Goal: Task Accomplishment & Management: Manage account settings

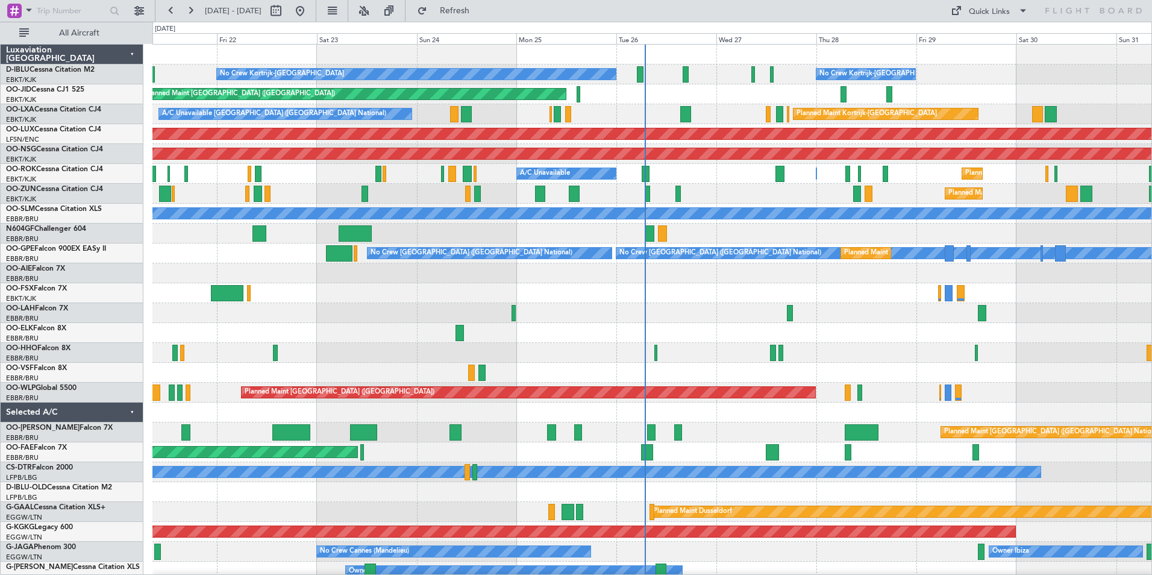
click at [821, 299] on div "Planned Maint Kortrijk-[GEOGRAPHIC_DATA]" at bounding box center [651, 293] width 999 height 20
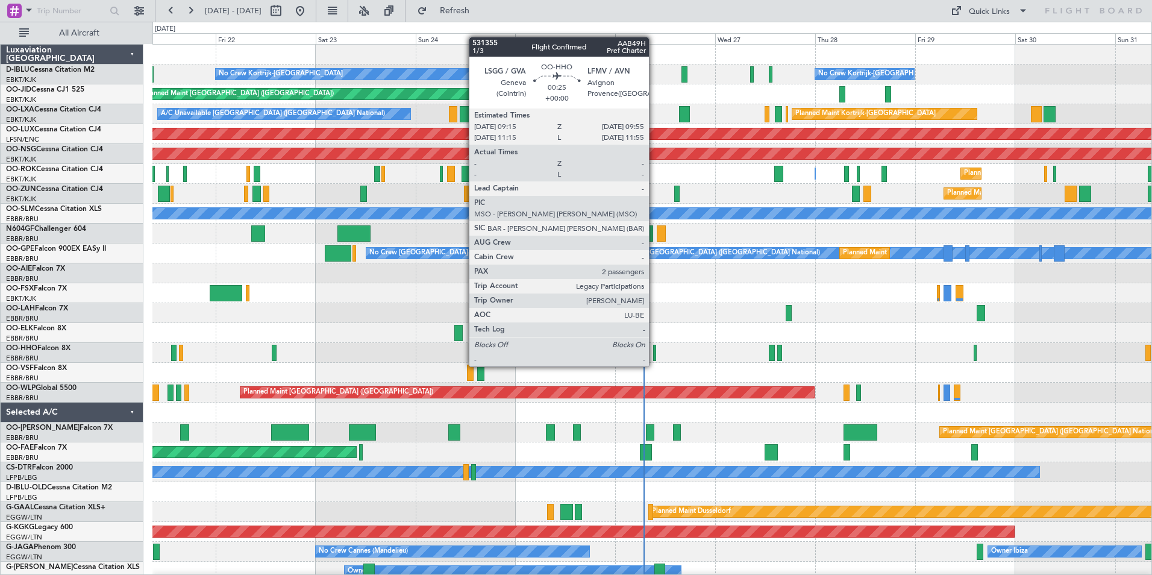
click at [654, 354] on div at bounding box center [654, 353] width 3 height 16
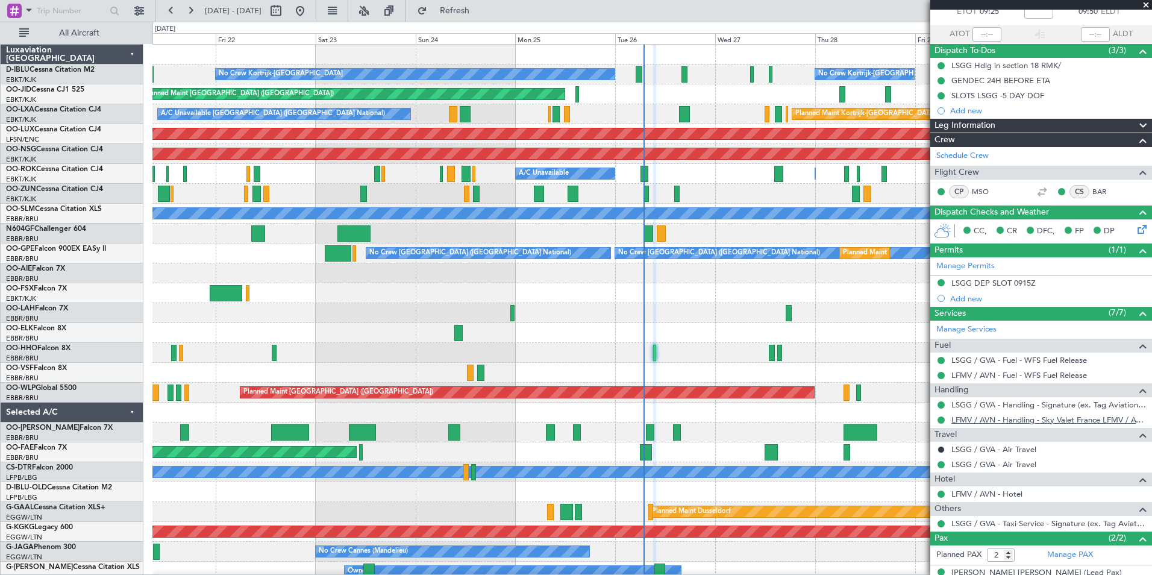
scroll to position [118, 0]
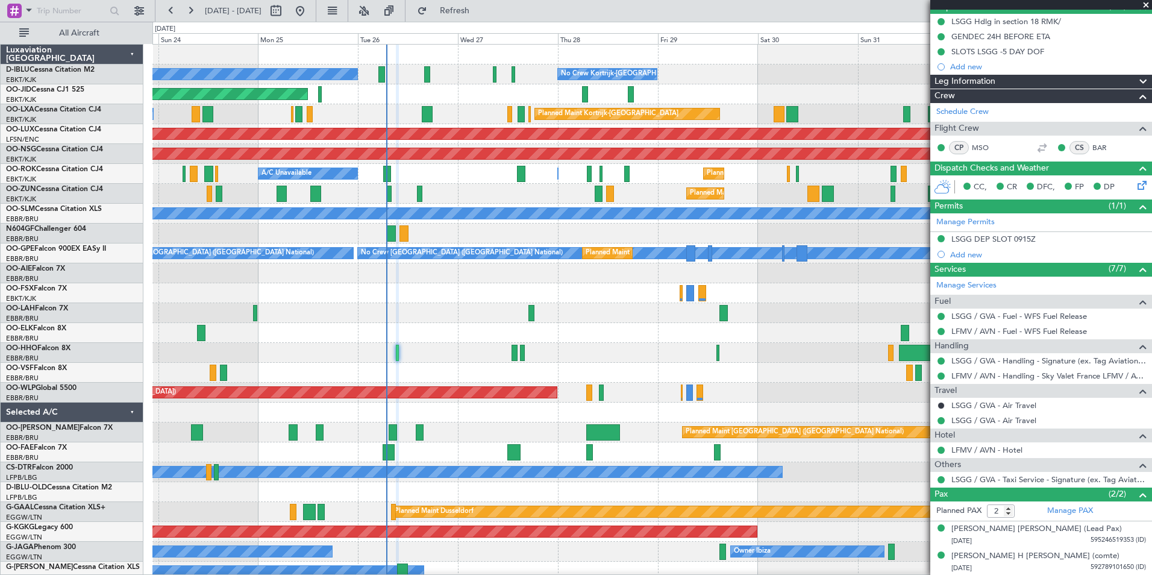
click at [571, 368] on div "No Crew Kortrijk-Wevelgem No Crew Kortrijk-Wevelgem No Crew Brussels (Brussels …" at bounding box center [651, 442] width 999 height 795
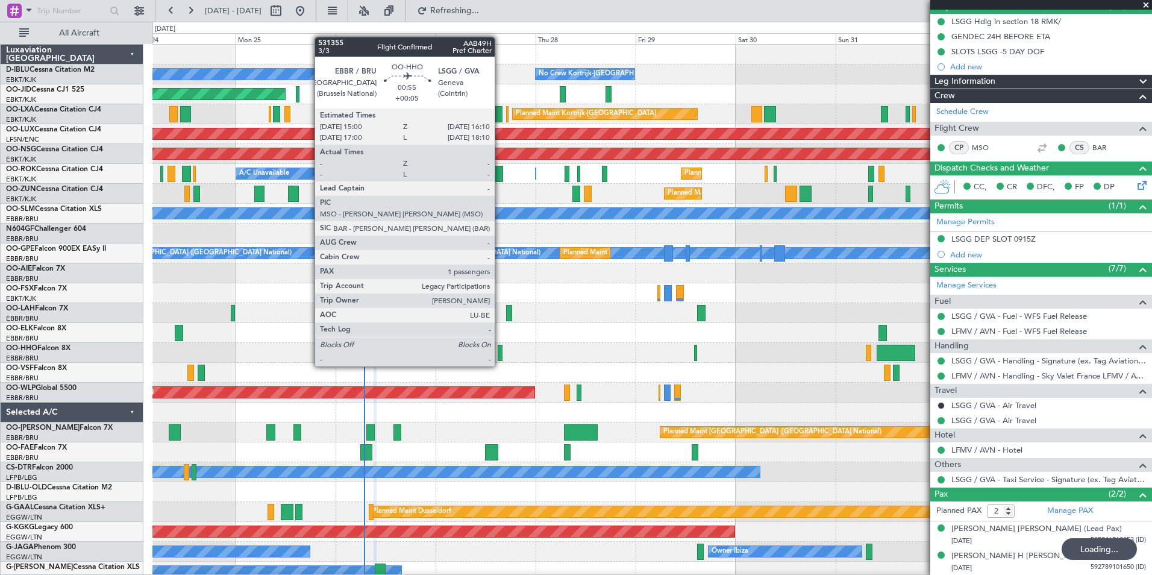
click at [500, 355] on div at bounding box center [500, 353] width 5 height 16
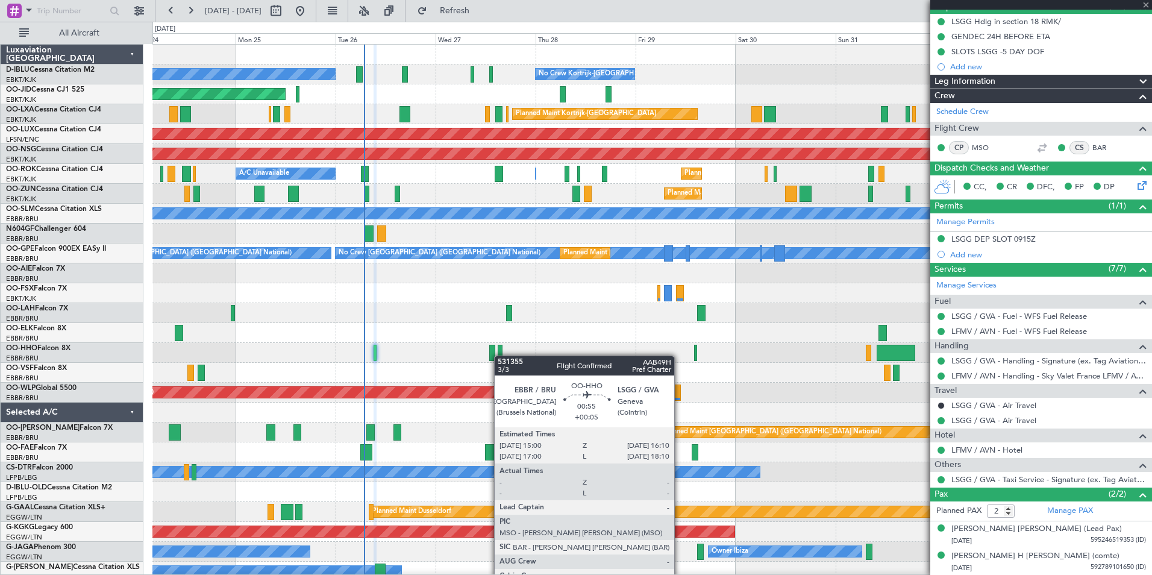
type input "+00:05"
type input "1"
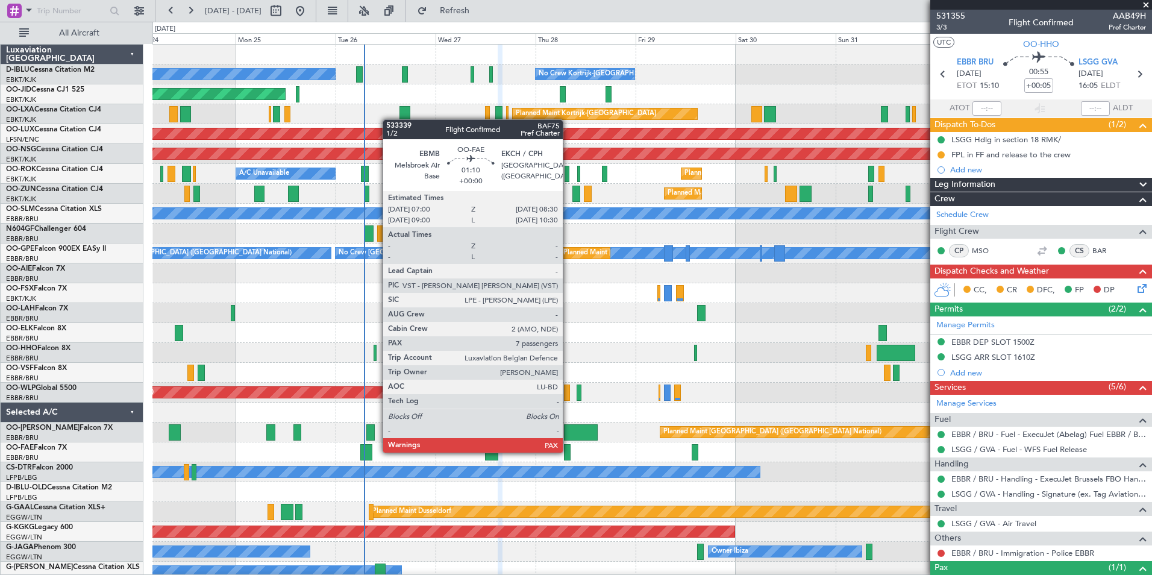
click at [568, 451] on div at bounding box center [567, 452] width 7 height 16
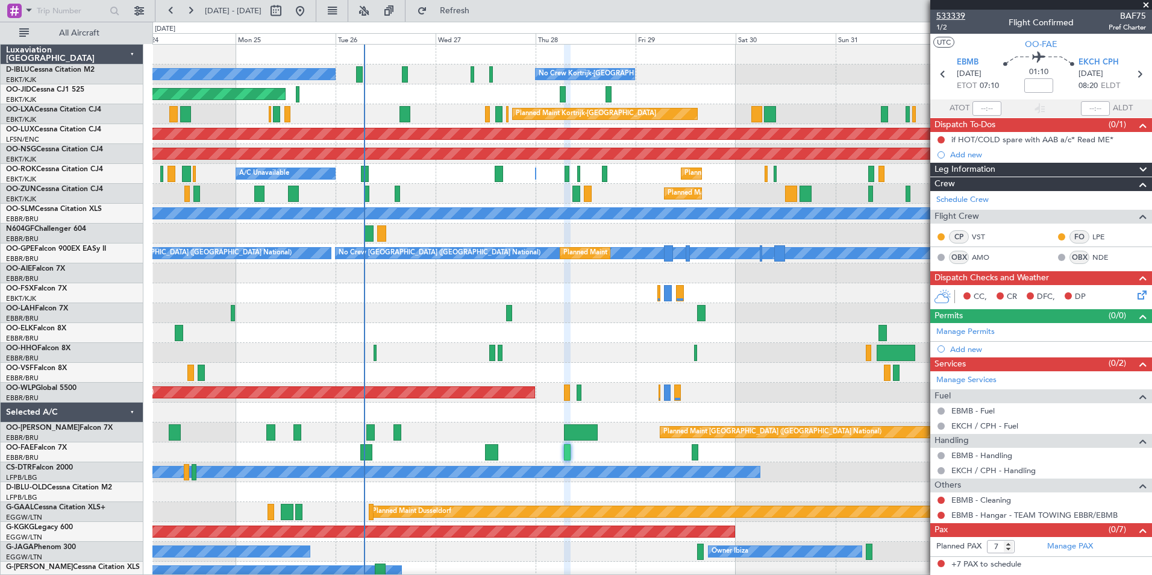
click at [956, 14] on span "533339" at bounding box center [950, 16] width 29 height 13
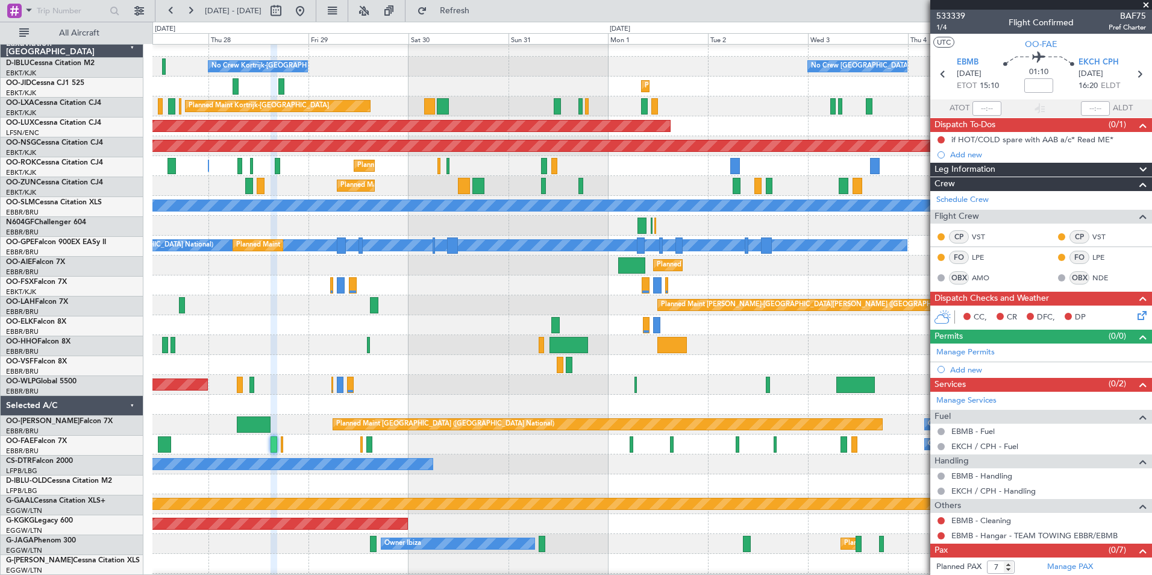
scroll to position [10, 0]
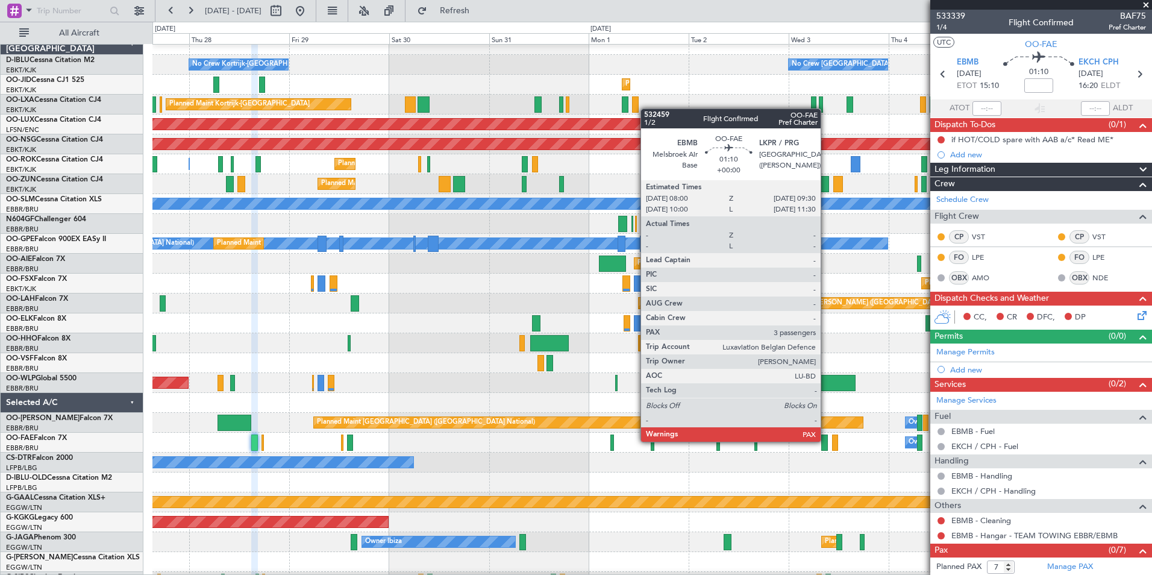
click at [826, 440] on div at bounding box center [824, 442] width 7 height 16
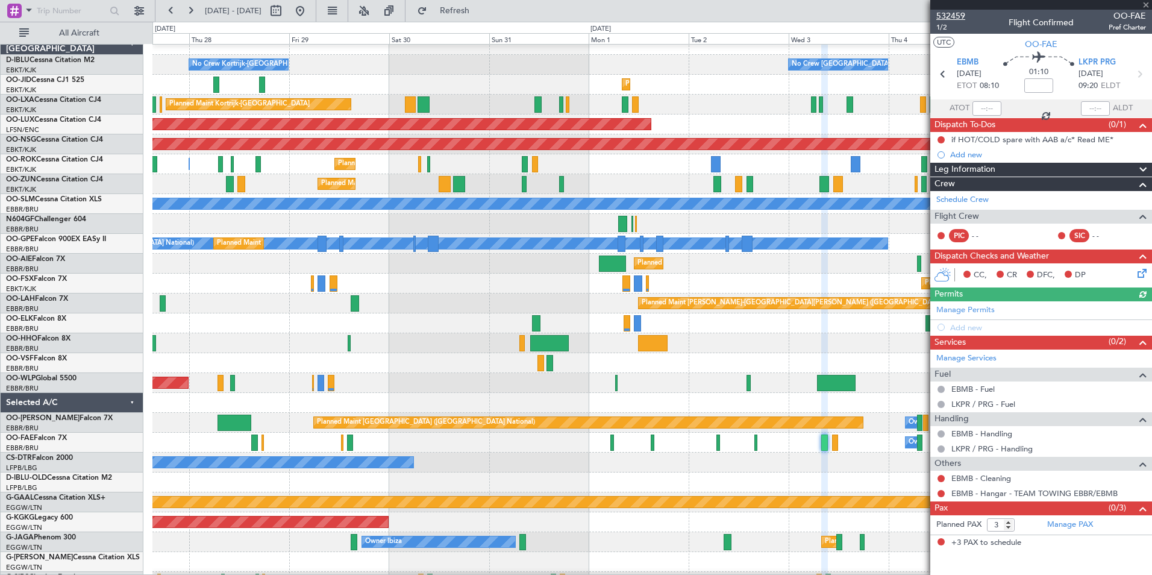
click at [950, 13] on span "532459" at bounding box center [950, 16] width 29 height 13
click at [949, 11] on span "532459" at bounding box center [950, 16] width 29 height 13
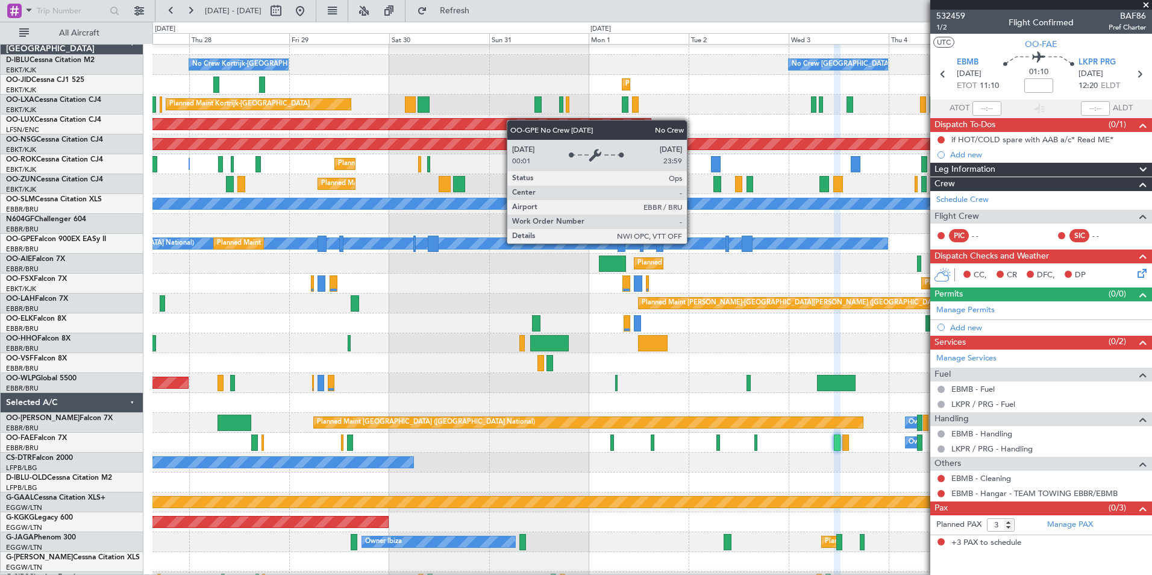
click at [2, 293] on div "No Crew Brussels (Brussels National) No Crew Kortrijk-Wevelgem No Crew Kortrijk…" at bounding box center [576, 298] width 1152 height 553
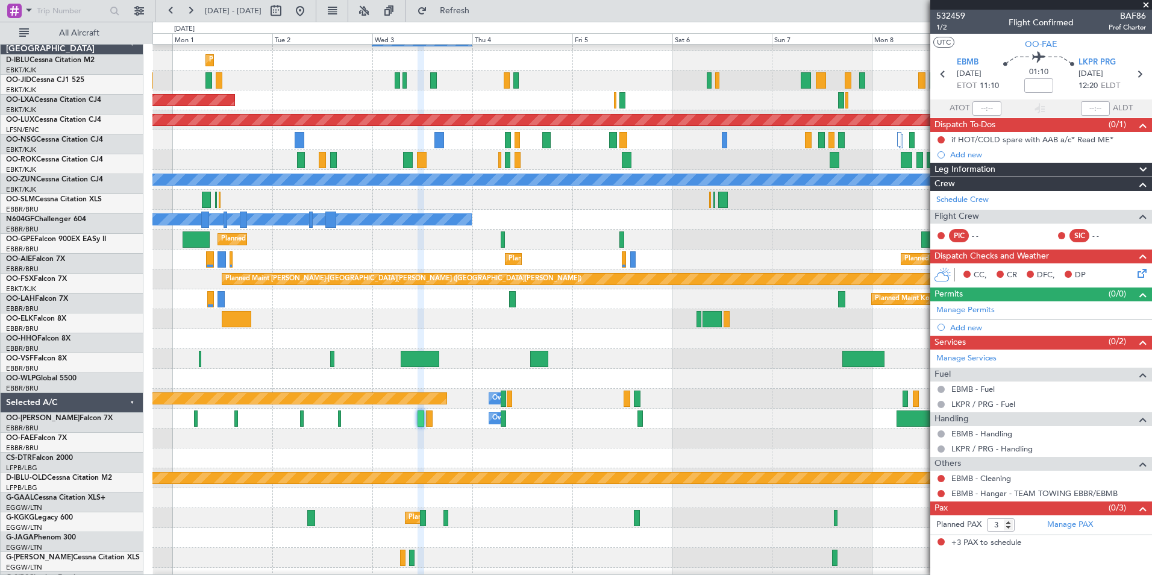
click at [377, 343] on div at bounding box center [651, 339] width 999 height 20
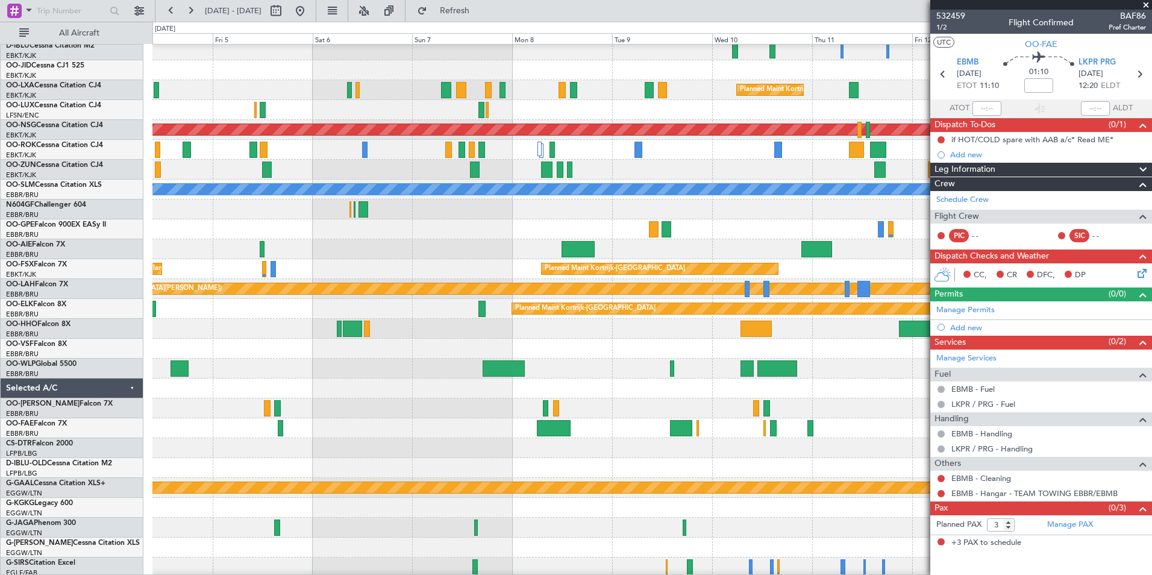
click at [446, 365] on div at bounding box center [651, 368] width 999 height 20
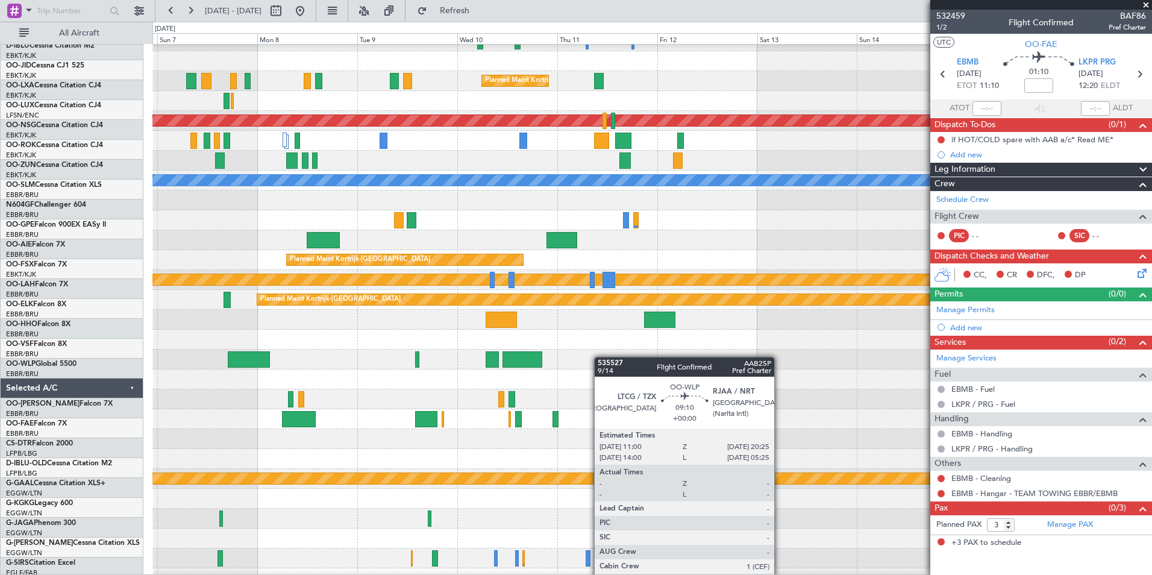
scroll to position [39, 0]
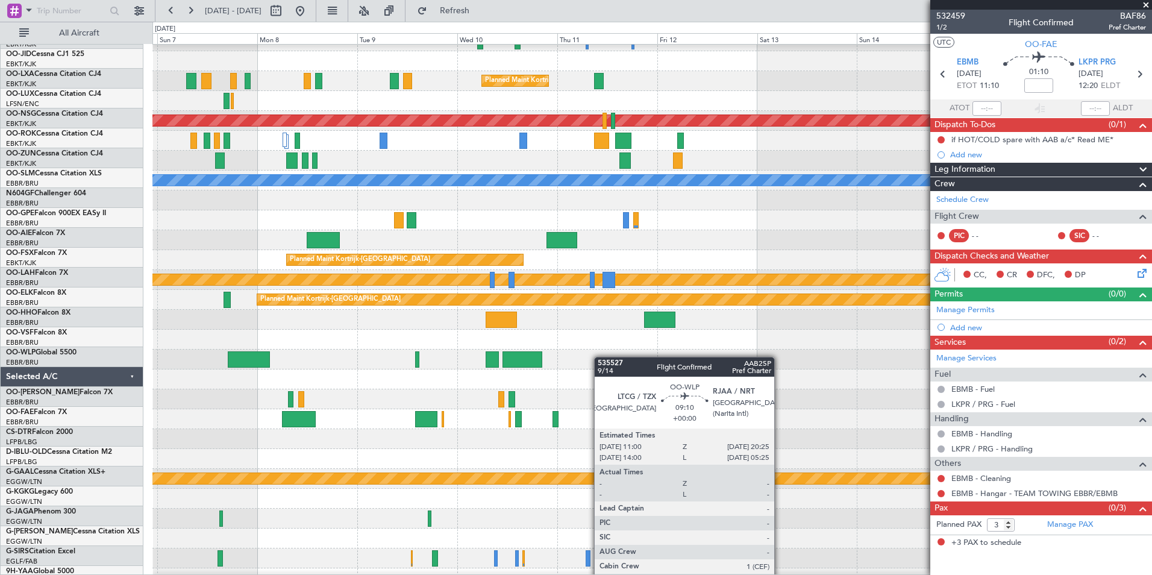
click at [502, 351] on div at bounding box center [522, 359] width 40 height 16
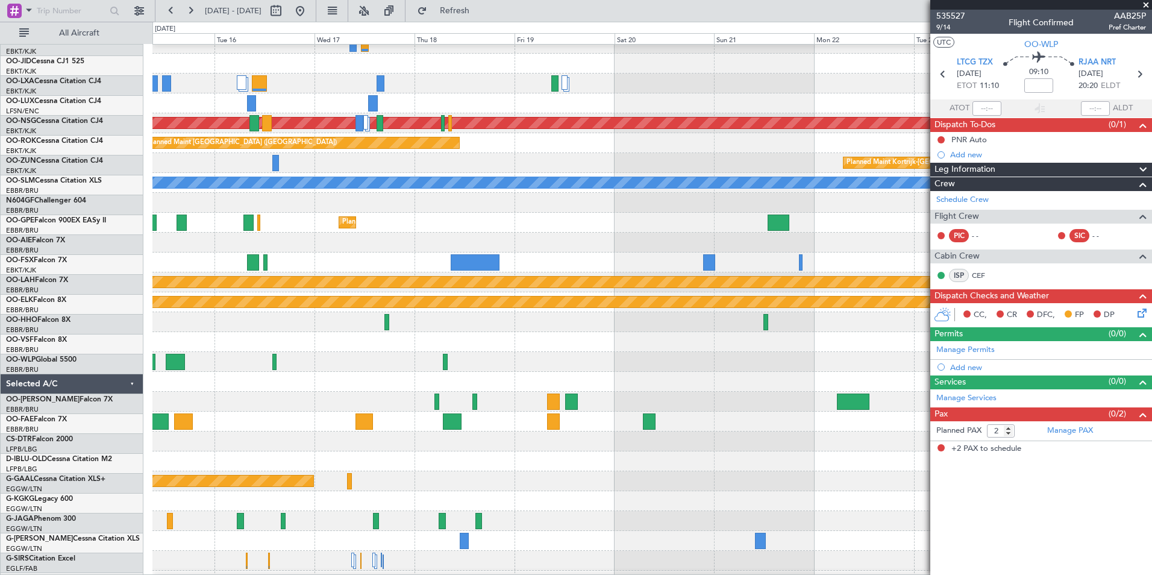
scroll to position [31, 0]
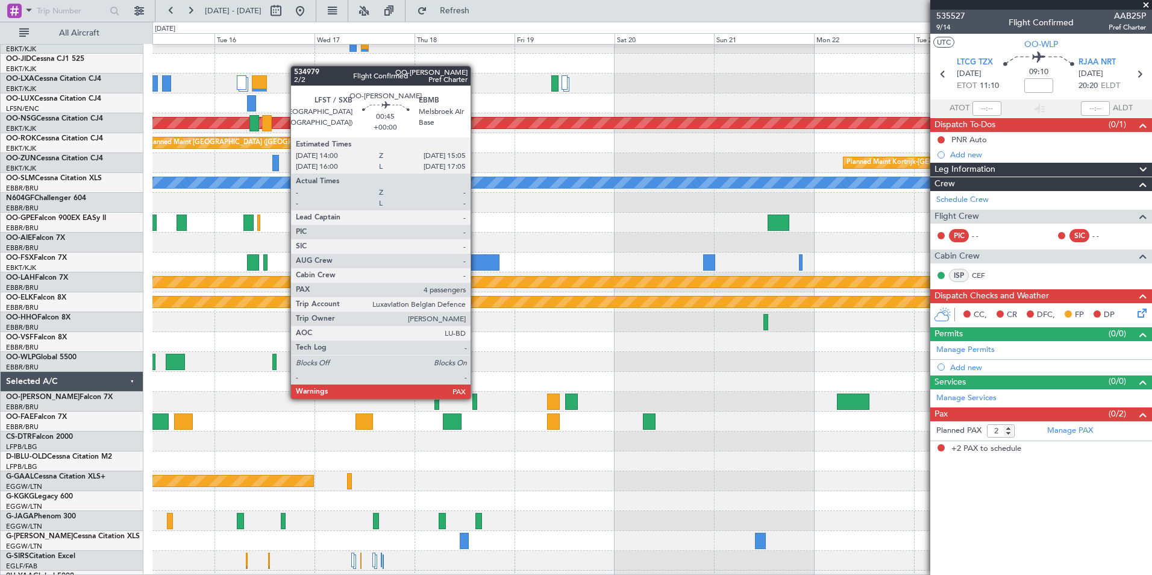
click at [476, 398] on div at bounding box center [474, 401] width 5 height 16
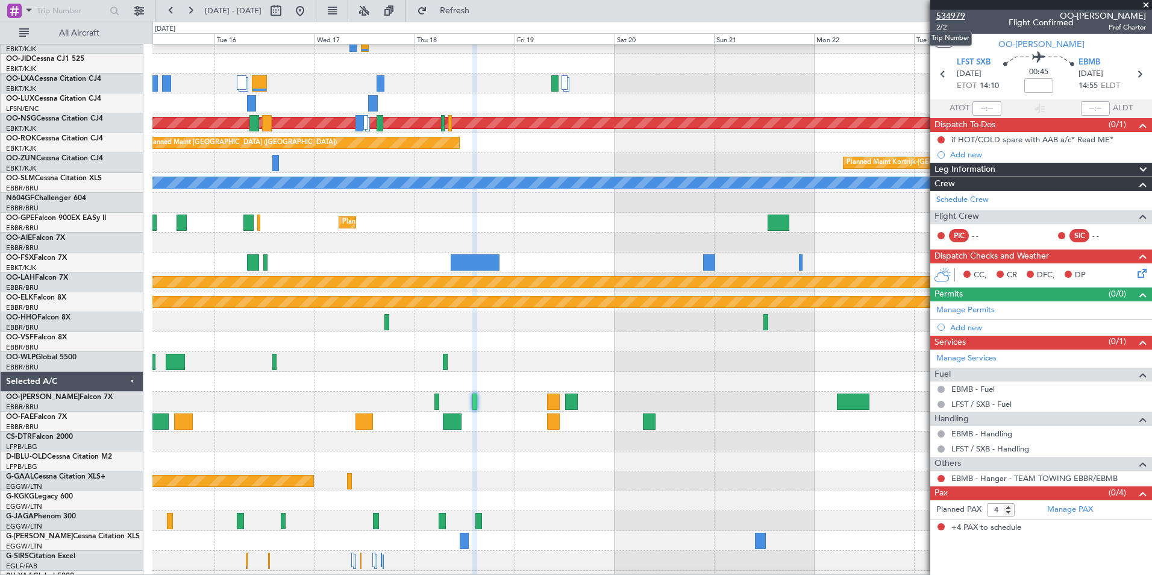
click at [953, 18] on span "534979" at bounding box center [950, 16] width 29 height 13
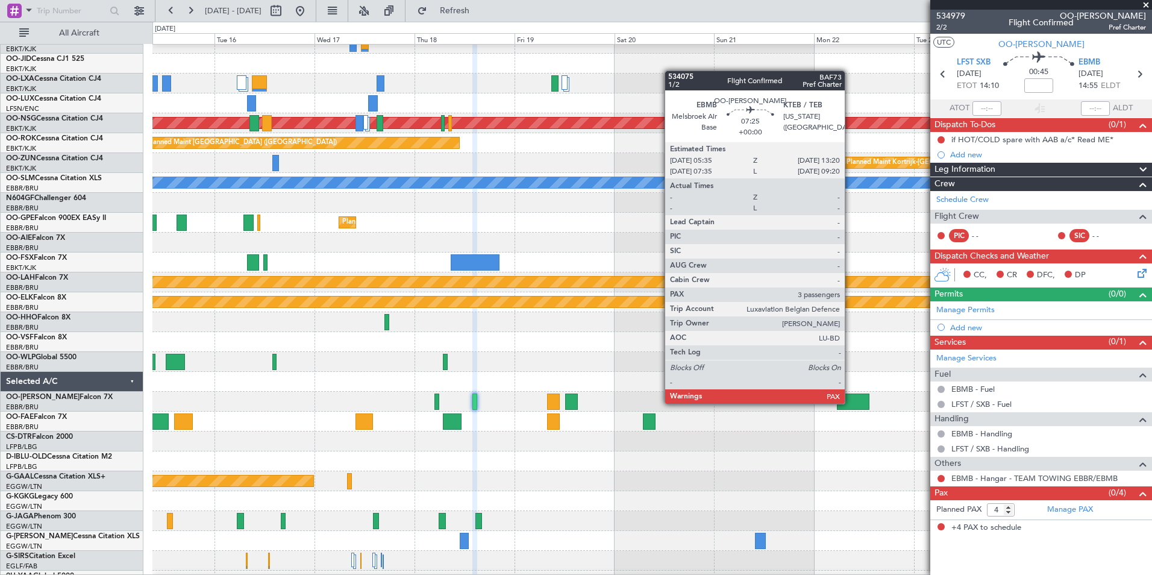
click at [850, 402] on div at bounding box center [853, 401] width 33 height 16
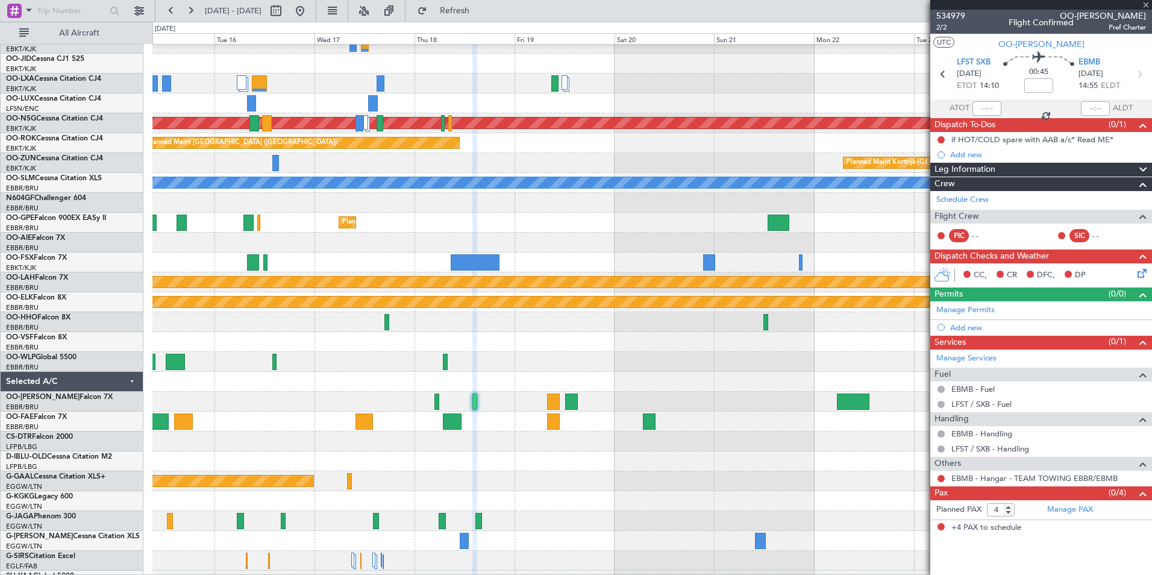
type input "3"
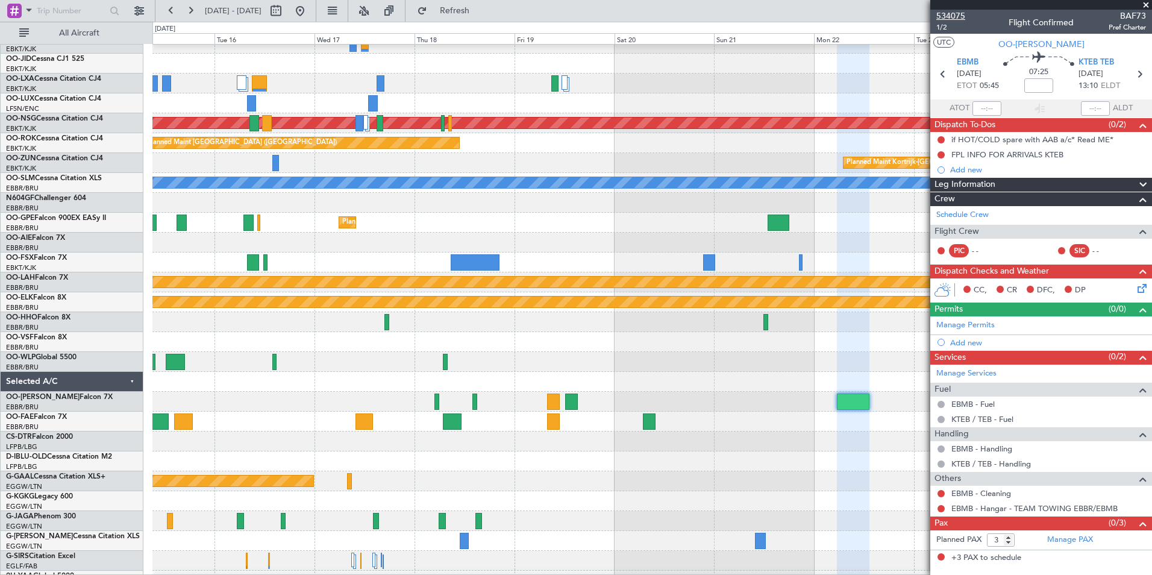
click at [960, 13] on span "534075" at bounding box center [950, 16] width 29 height 13
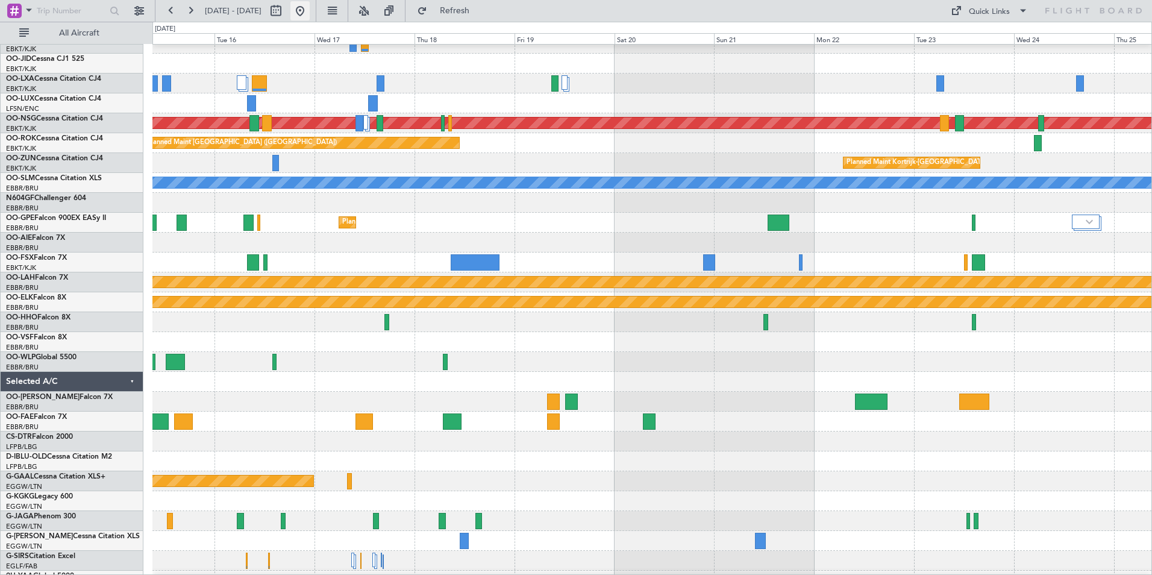
click at [310, 13] on button at bounding box center [299, 10] width 19 height 19
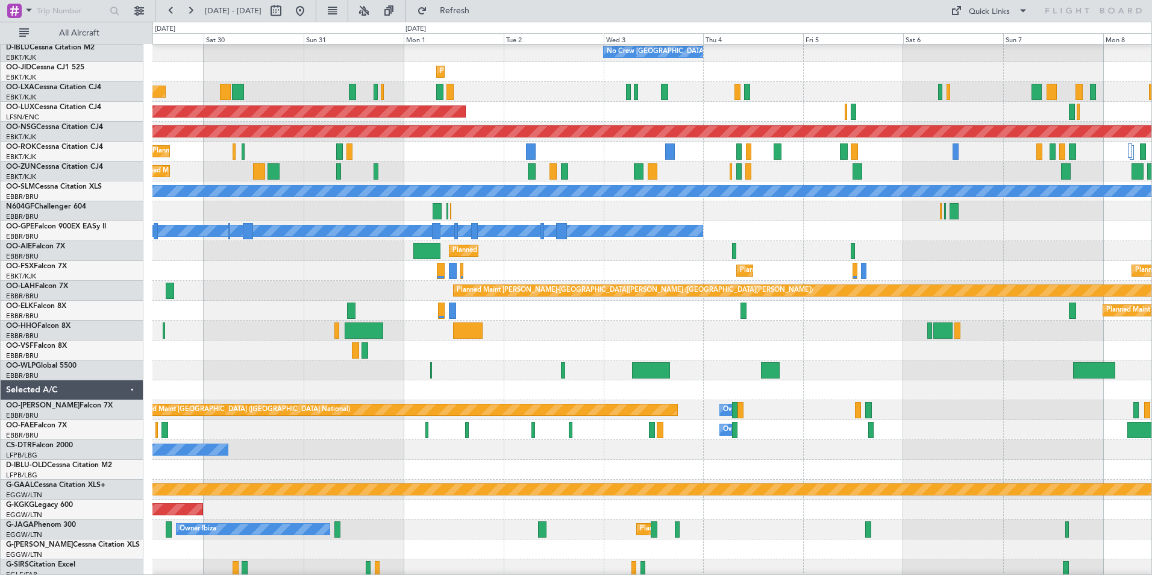
click at [384, 345] on div at bounding box center [651, 350] width 999 height 20
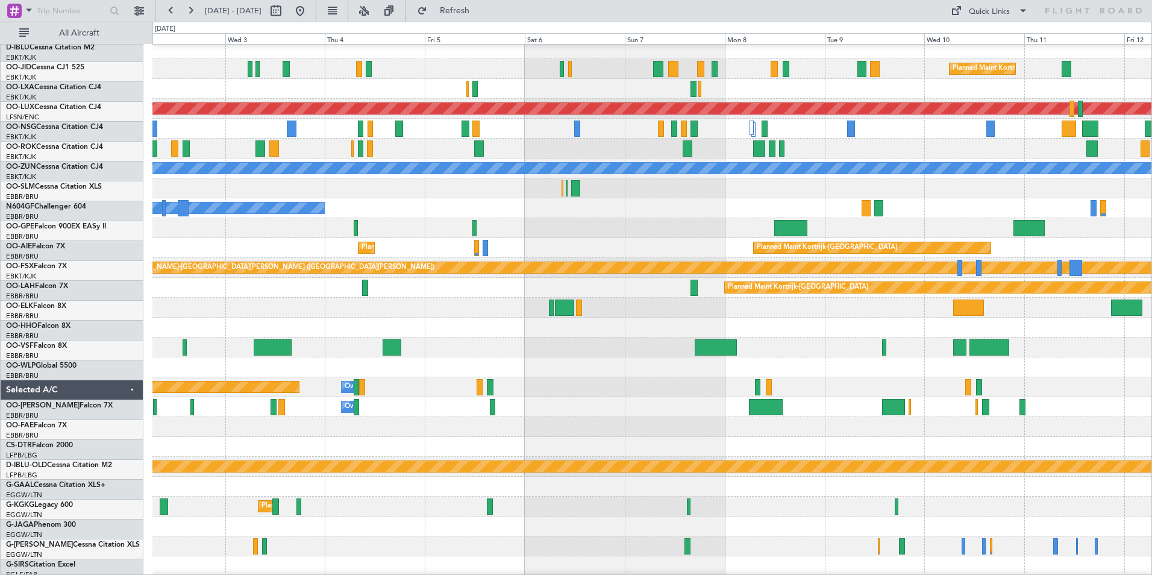
click at [337, 366] on div at bounding box center [651, 367] width 999 height 20
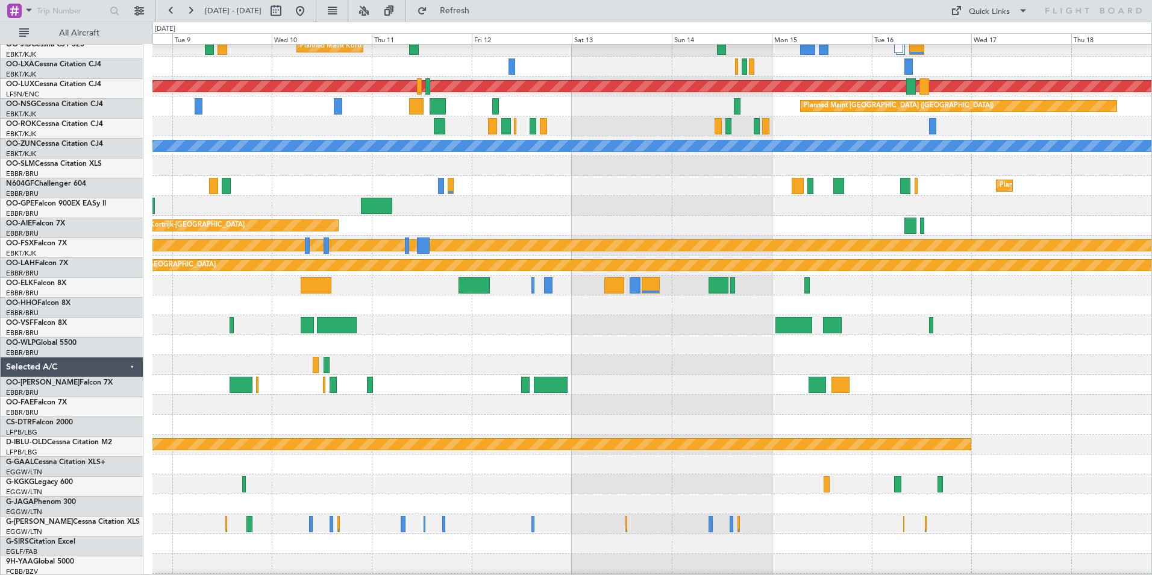
scroll to position [68, 0]
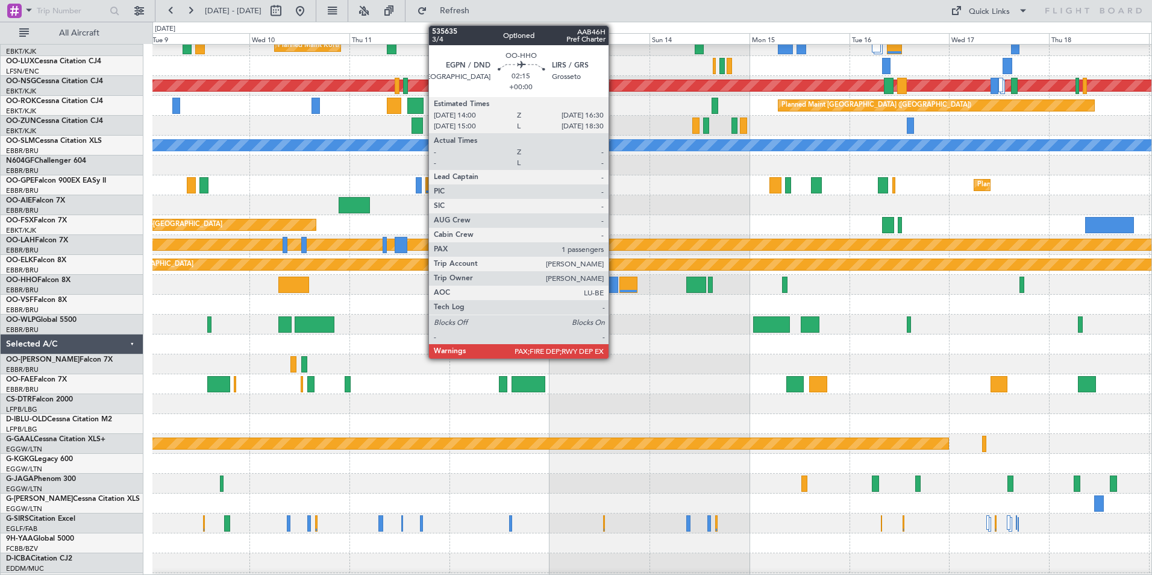
click at [614, 280] on div at bounding box center [612, 285] width 11 height 16
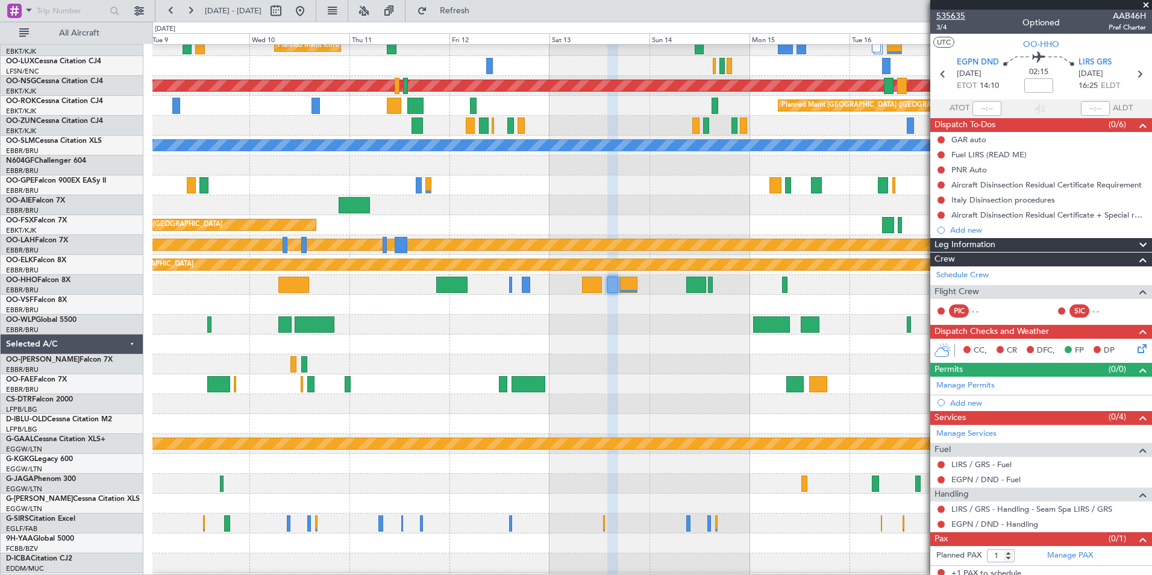
click at [955, 11] on span "535635" at bounding box center [950, 16] width 29 height 13
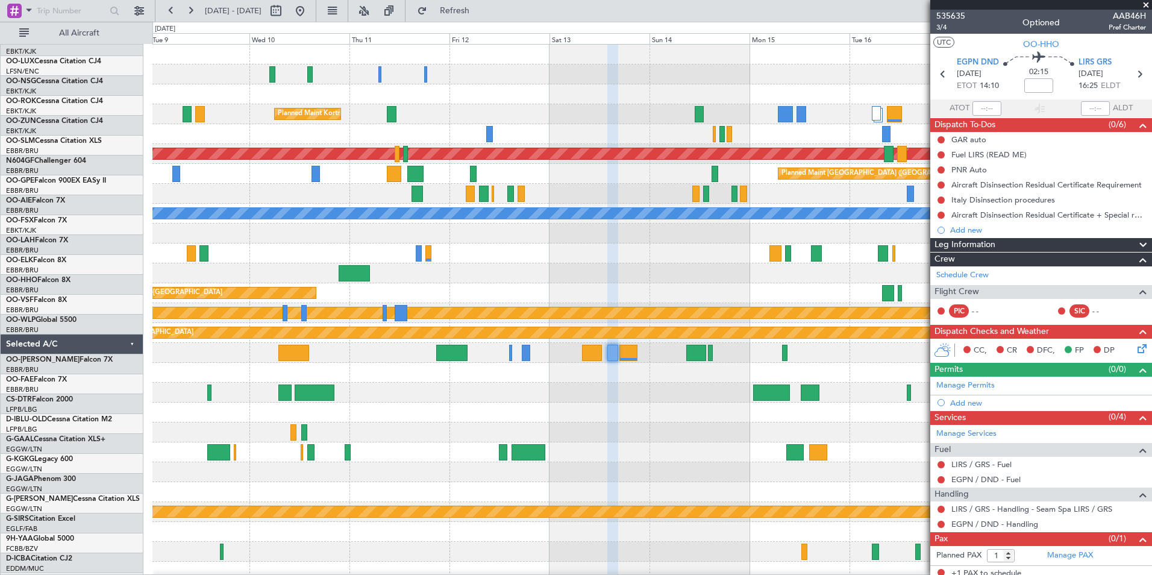
scroll to position [0, 0]
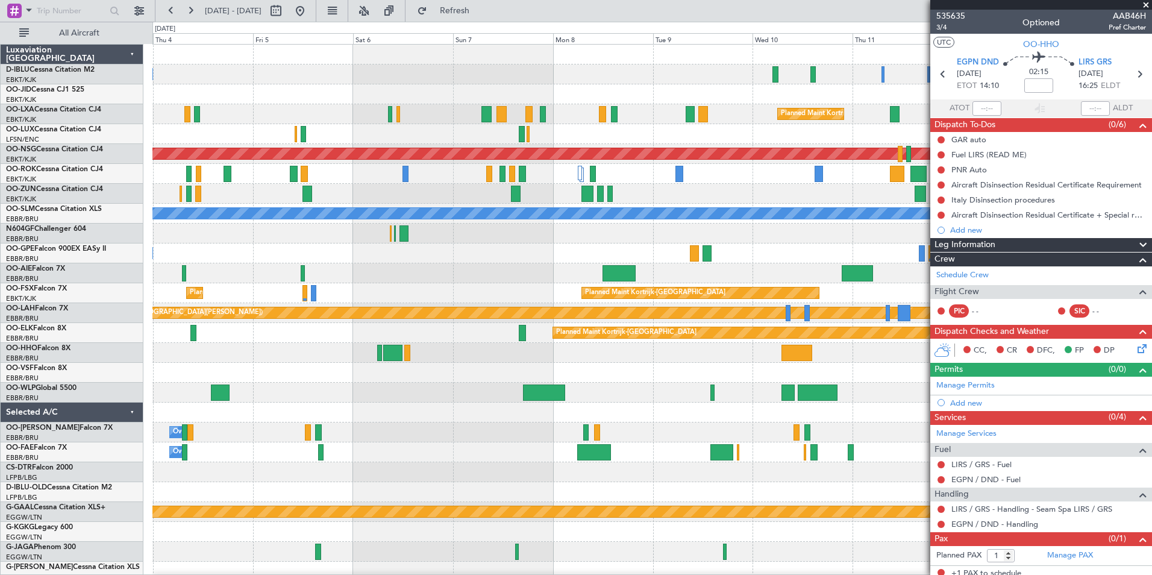
click at [889, 139] on div "Planned Maint [GEOGRAPHIC_DATA] ([GEOGRAPHIC_DATA])" at bounding box center [651, 134] width 999 height 20
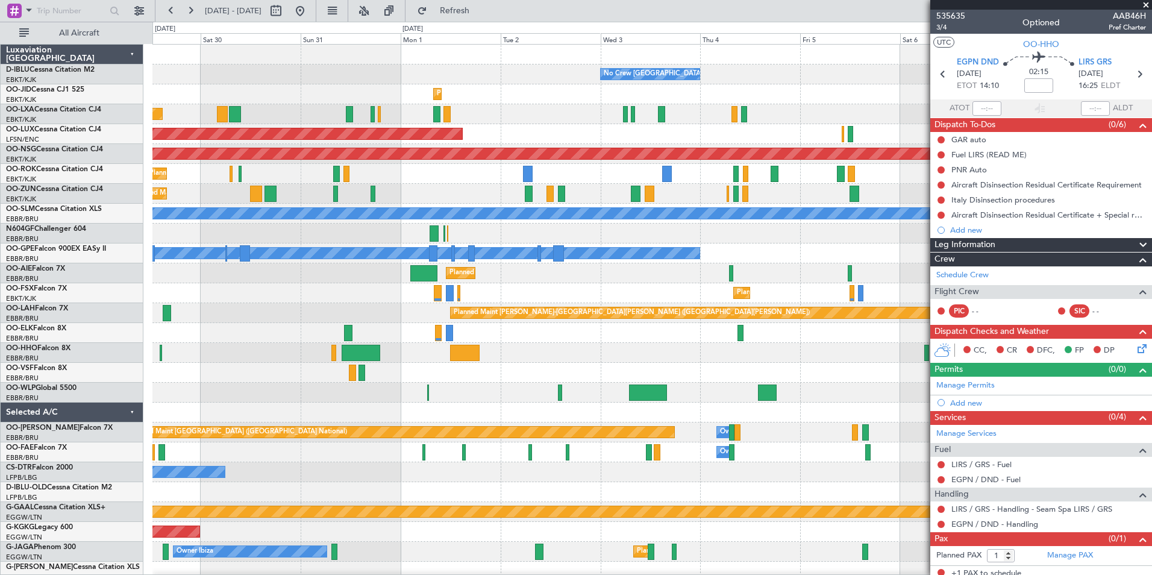
click at [935, 160] on fb-app "09 Sep 2025 - 19 Sep 2025 Refresh Quick Links All Aircraft No Crew Brussels (Br…" at bounding box center [576, 292] width 1152 height 566
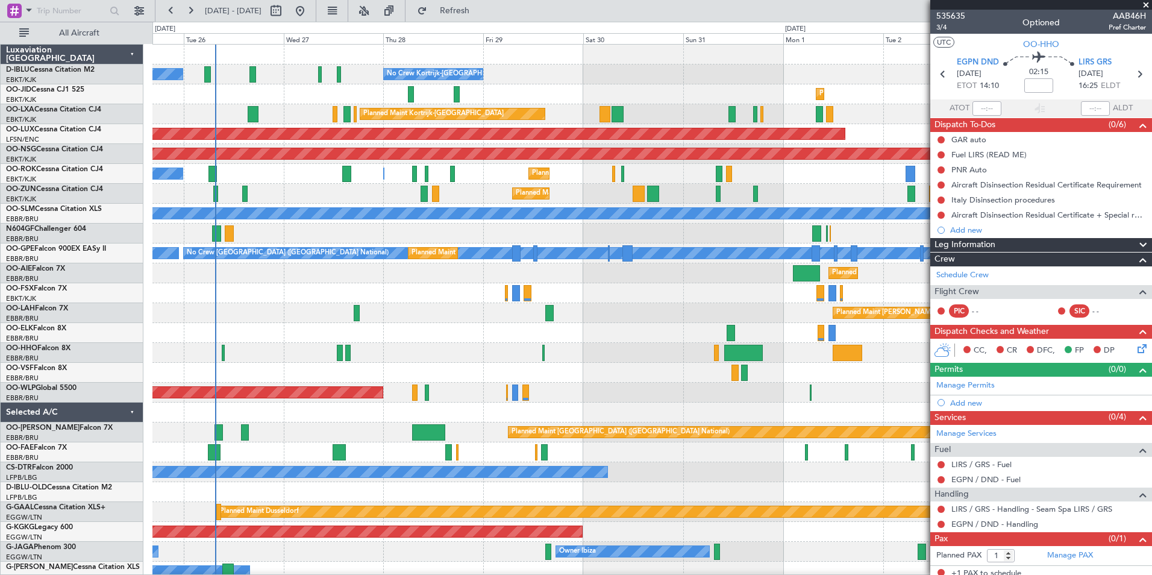
click at [902, 167] on div "No Crew Brussels (Brussels National) No Crew Kortrijk-Wevelgem No Crew Kortrijk…" at bounding box center [651, 452] width 999 height 815
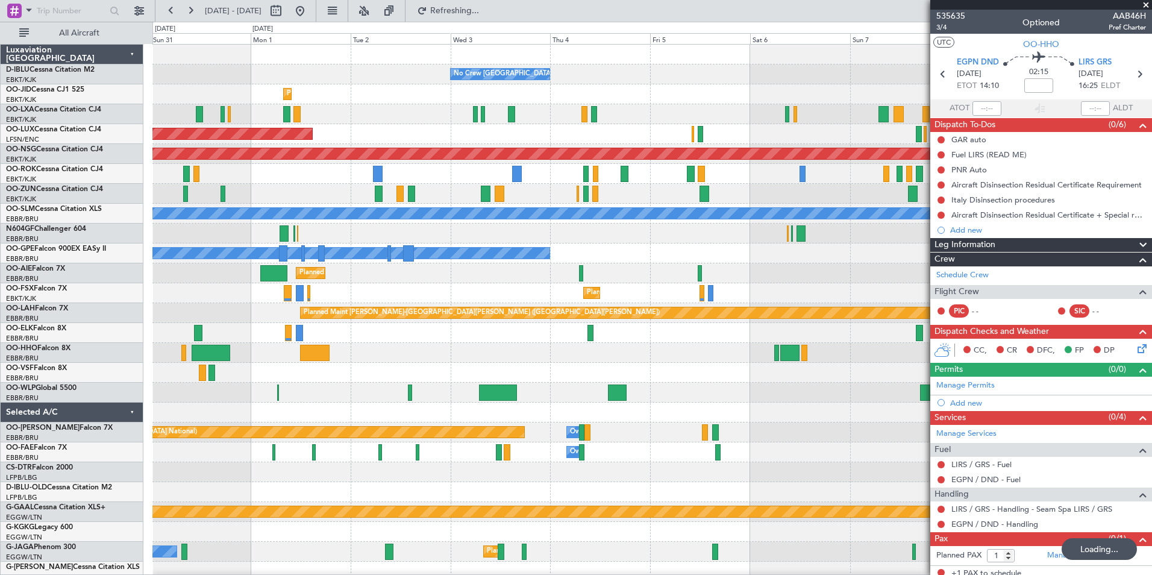
click at [0, 213] on html "25 Aug 2025 - 04 Sep 2025 Refreshing... Quick Links All Aircraft No Crew Brusse…" at bounding box center [576, 287] width 1152 height 575
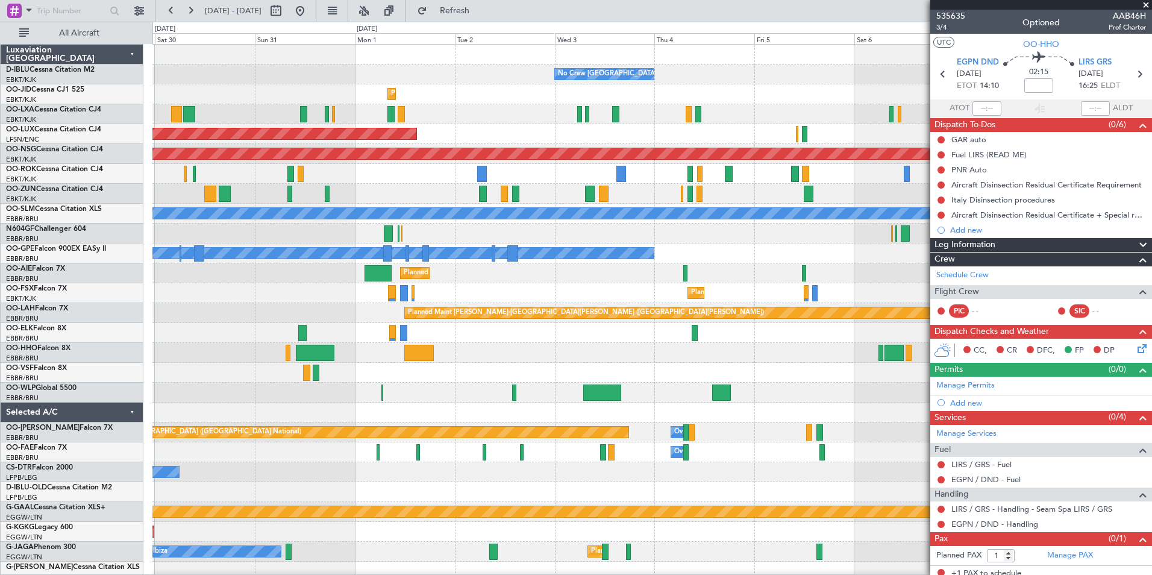
scroll to position [1, 0]
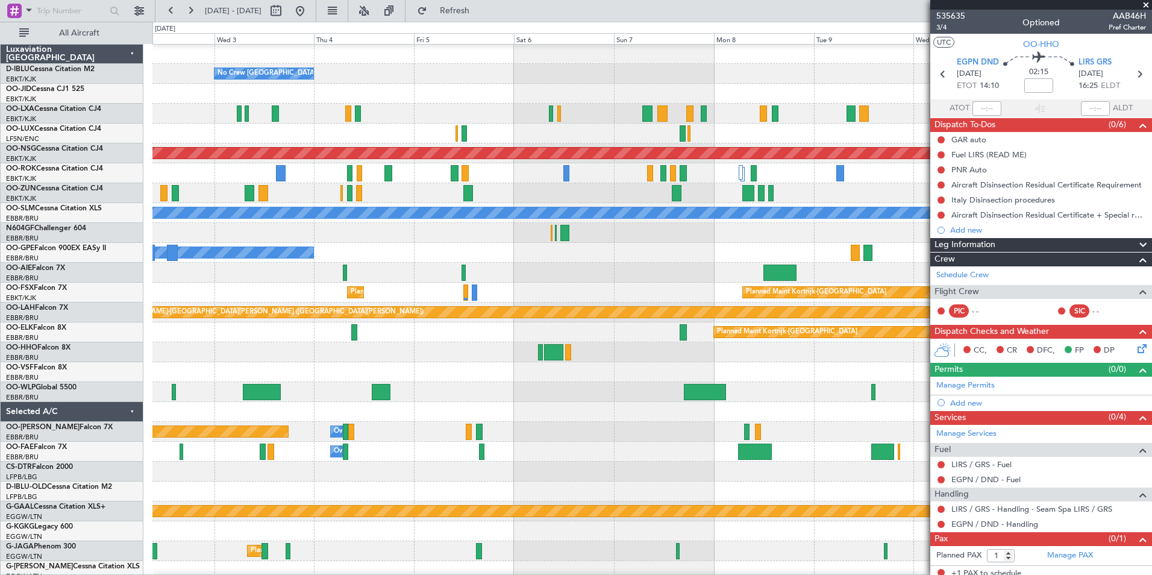
click at [147, 370] on div "No Crew Brussels (Brussels National) Planned Maint Kortrijk-Wevelgem Planned Ma…" at bounding box center [576, 298] width 1152 height 553
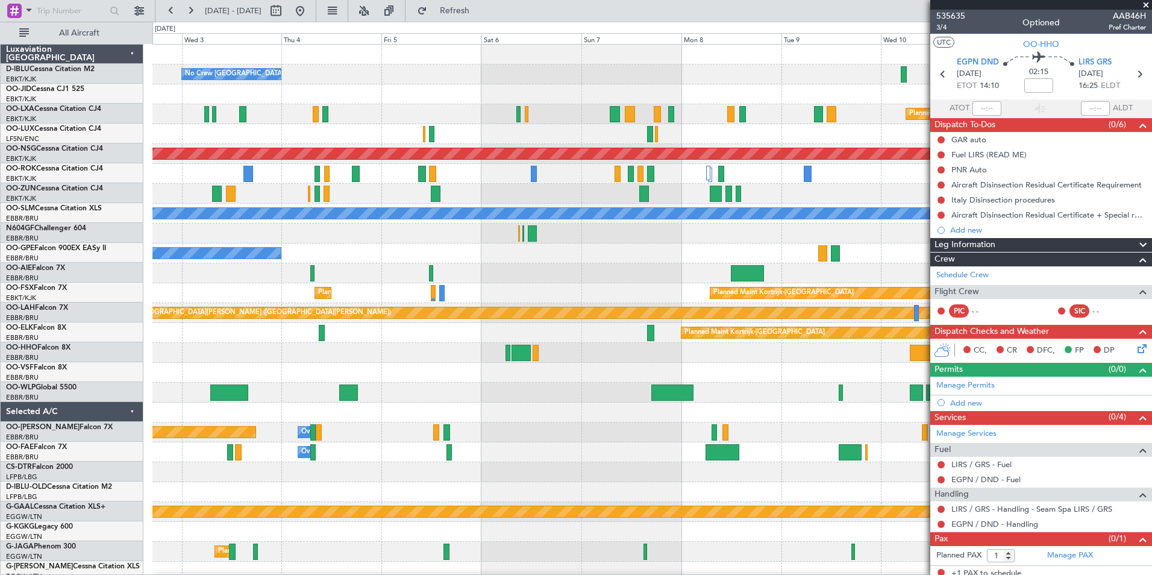
scroll to position [0, 0]
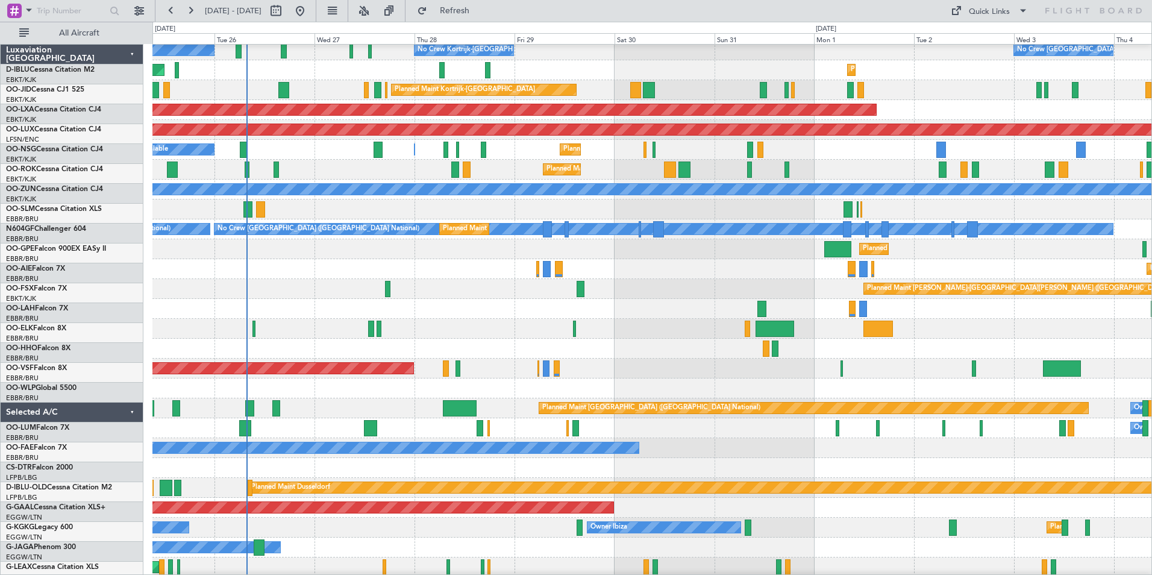
scroll to position [24, 0]
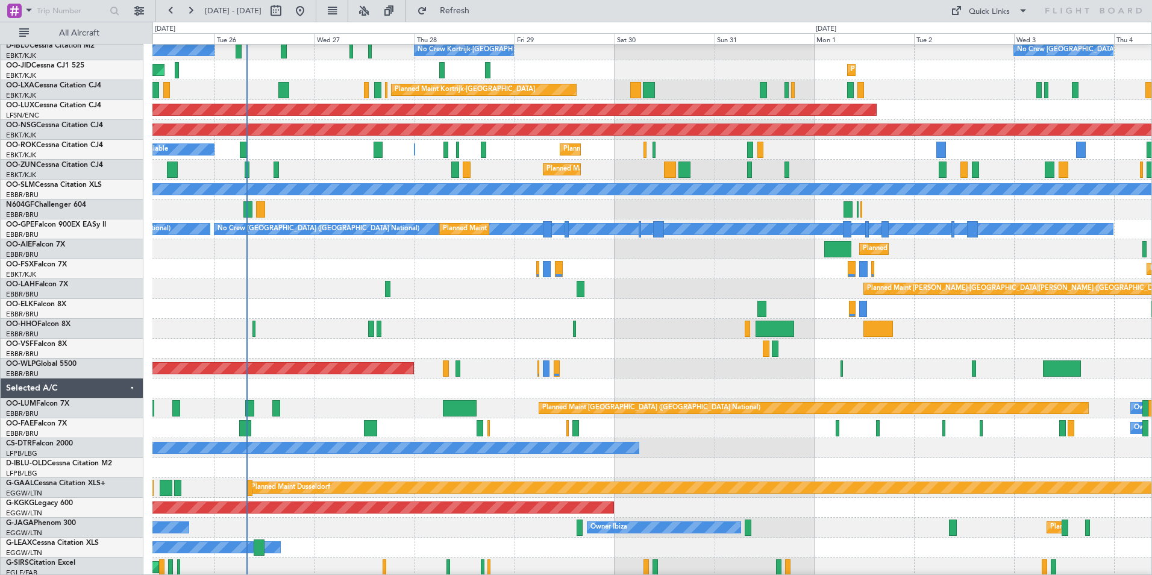
click at [374, 349] on div at bounding box center [651, 349] width 999 height 20
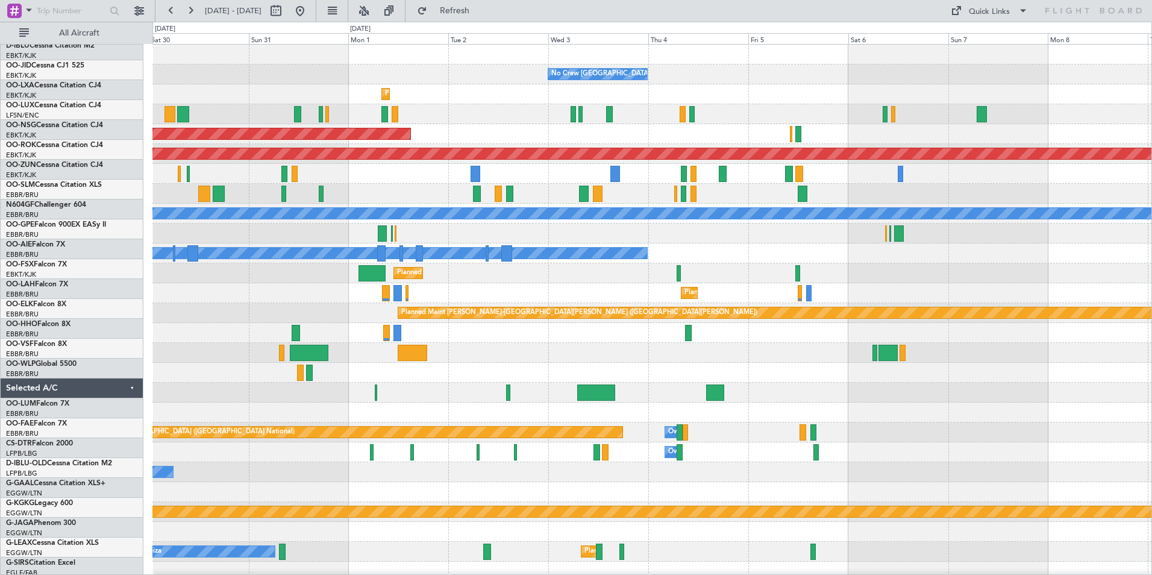
scroll to position [0, 0]
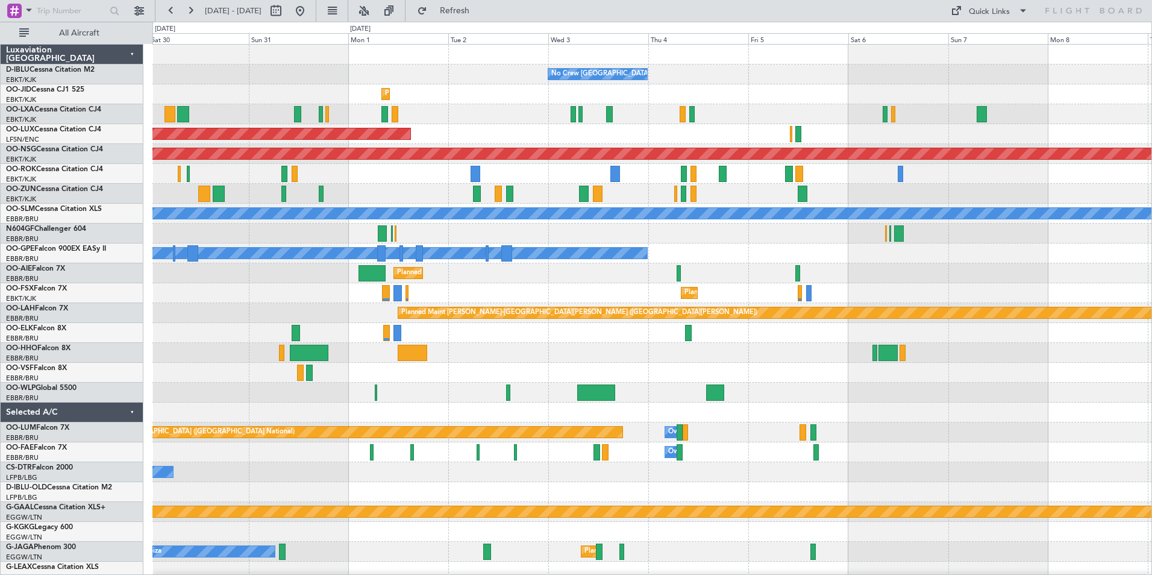
click at [163, 412] on div "No Crew [GEOGRAPHIC_DATA] ([GEOGRAPHIC_DATA] National) No Crew Kortrijk-[GEOGRA…" at bounding box center [651, 442] width 999 height 795
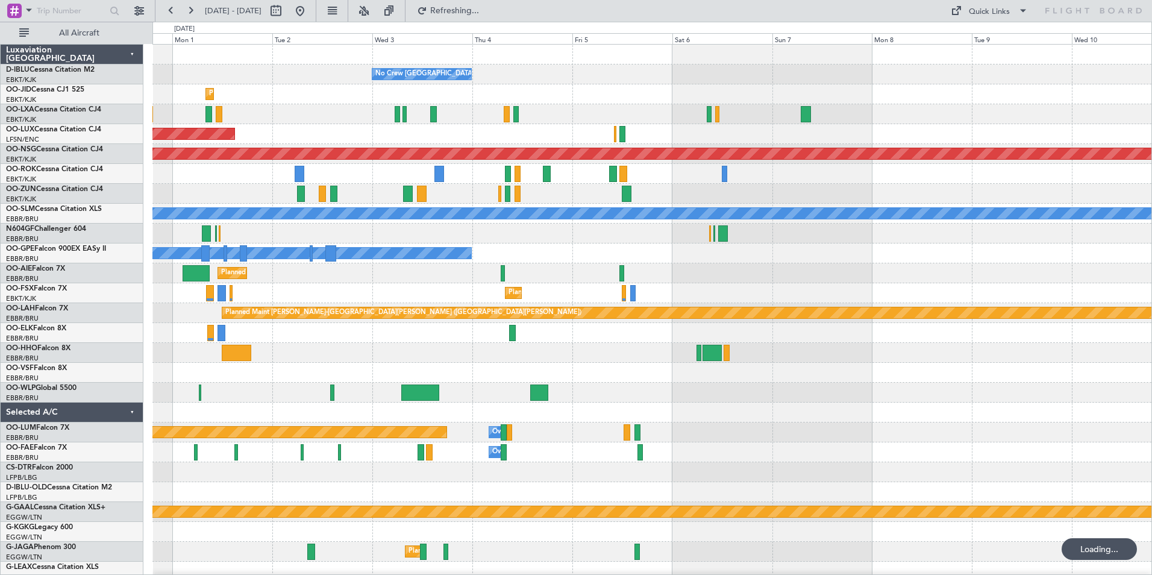
click at [195, 413] on div at bounding box center [651, 412] width 999 height 20
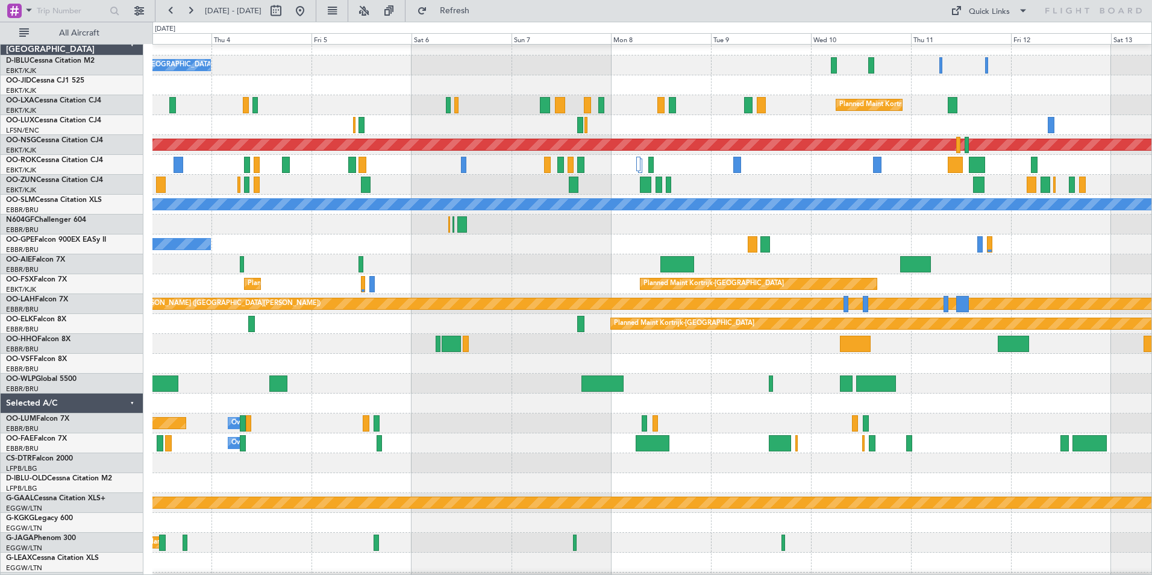
click at [780, 403] on div at bounding box center [651, 403] width 999 height 20
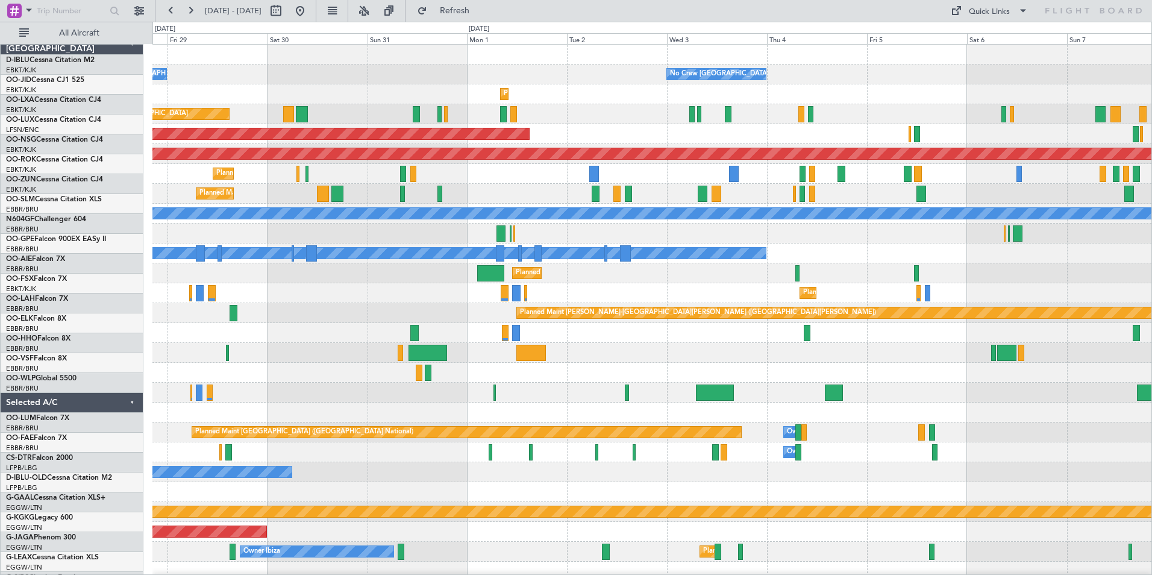
click at [1151, 364] on html "[DATE] - [DATE] Refresh Quick Links All Aircraft No Crew [GEOGRAPHIC_DATA] (Bru…" at bounding box center [576, 287] width 1152 height 575
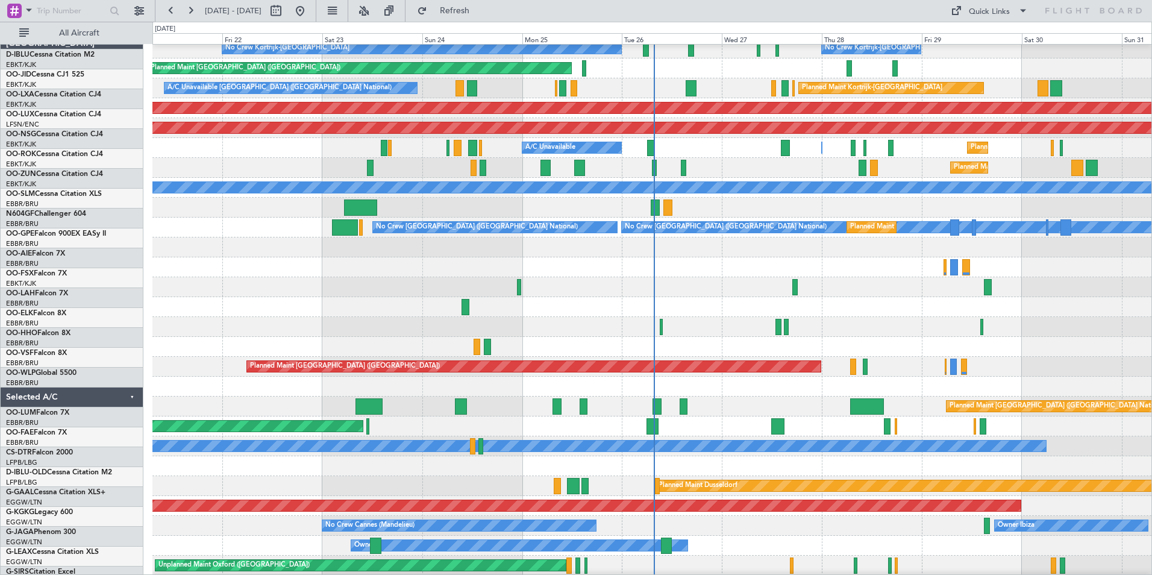
scroll to position [26, 0]
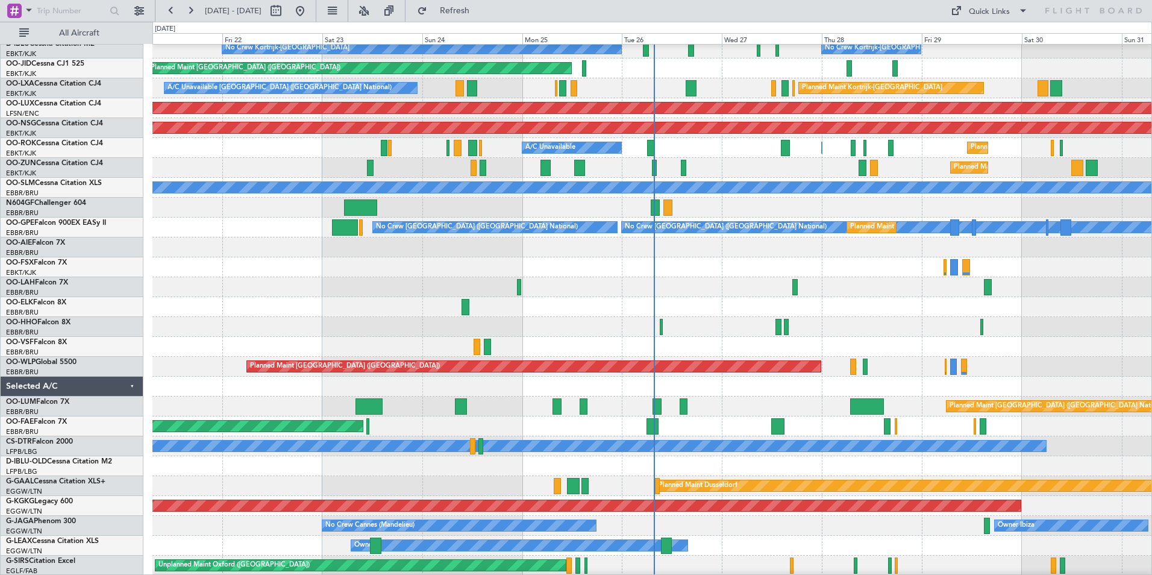
click at [1151, 351] on html "[DATE] - [DATE] Refresh Quick Links All Aircraft No Crew Kortrijk-[GEOGRAPHIC_D…" at bounding box center [576, 287] width 1152 height 575
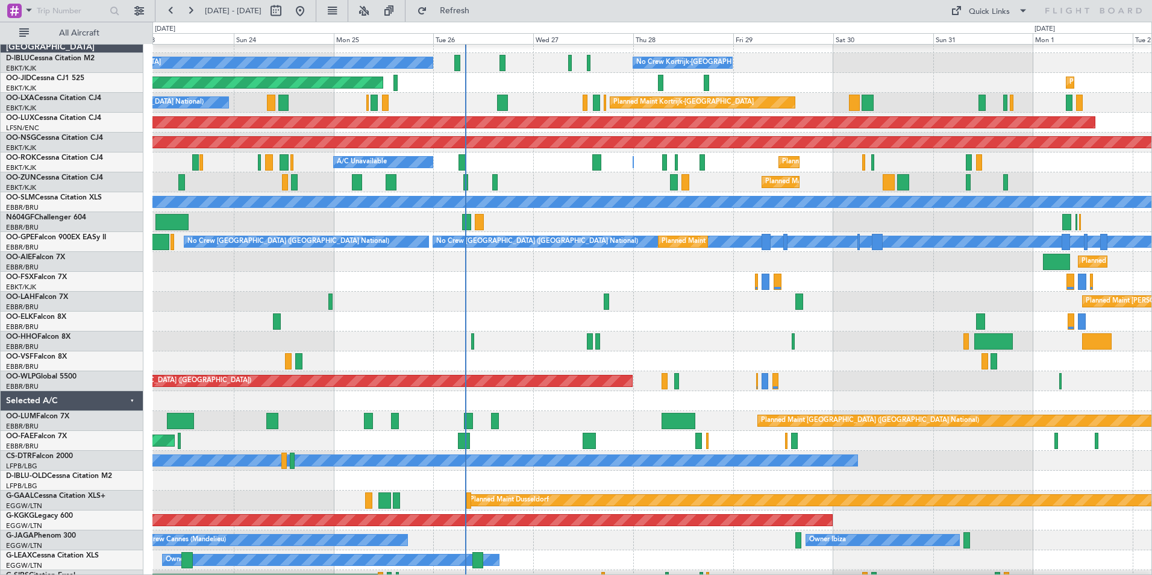
click at [672, 325] on div at bounding box center [651, 321] width 999 height 20
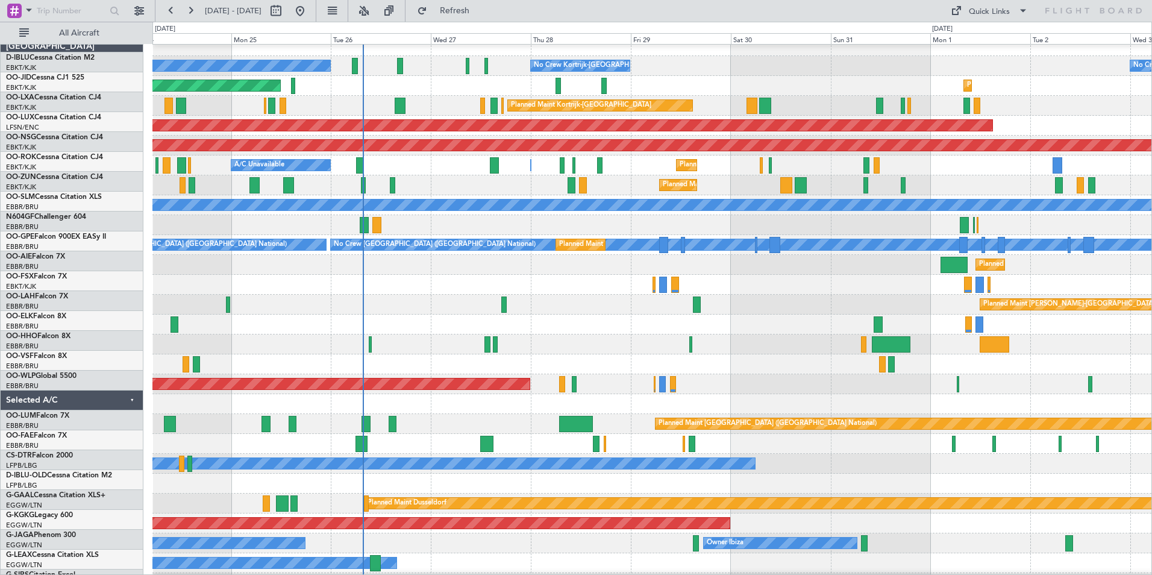
scroll to position [7, 0]
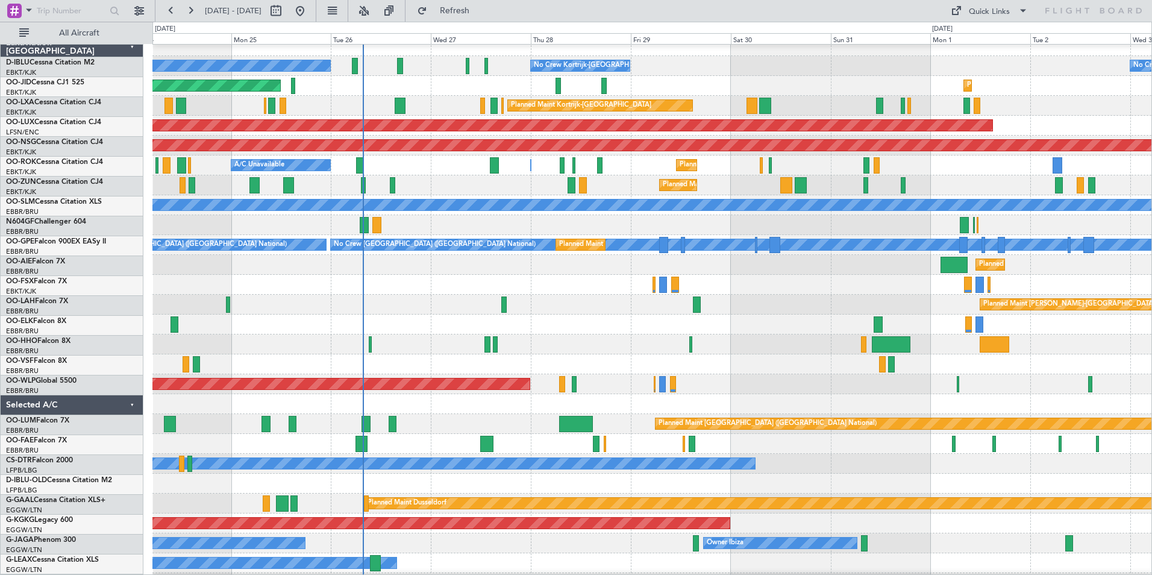
click at [799, 362] on div at bounding box center [651, 364] width 999 height 20
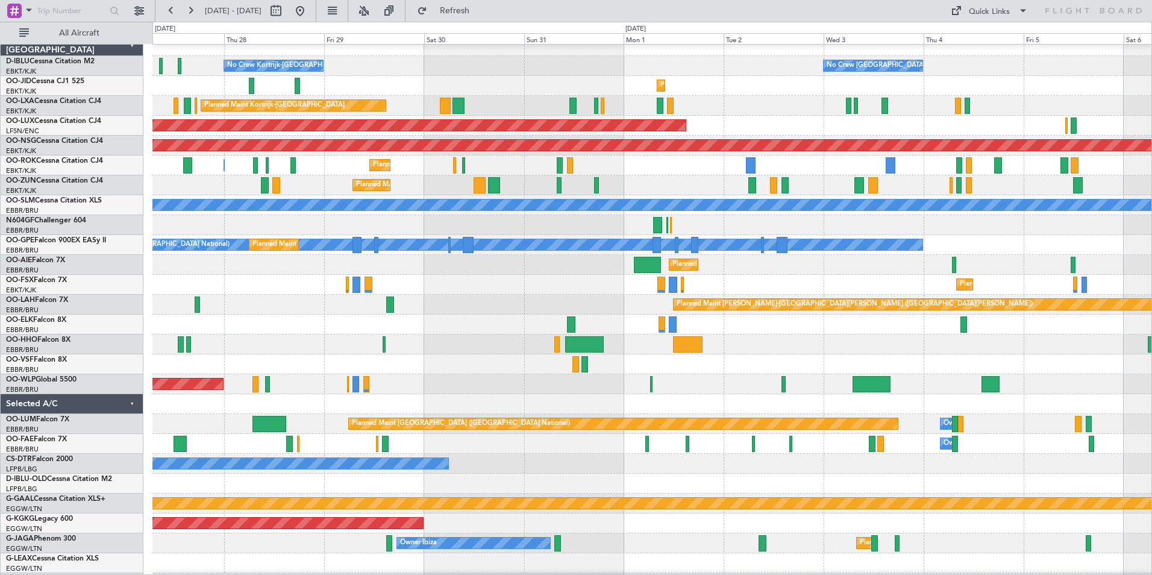
click at [679, 374] on div "Planned Maint [GEOGRAPHIC_DATA] ([GEOGRAPHIC_DATA])" at bounding box center [651, 384] width 999 height 20
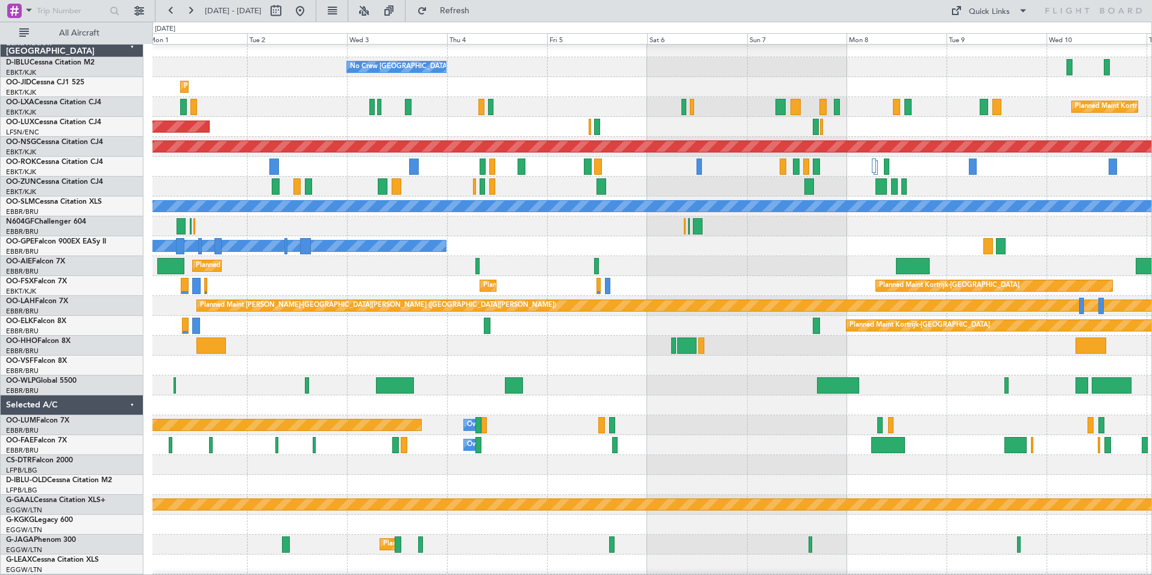
click at [503, 355] on div at bounding box center [651, 365] width 999 height 20
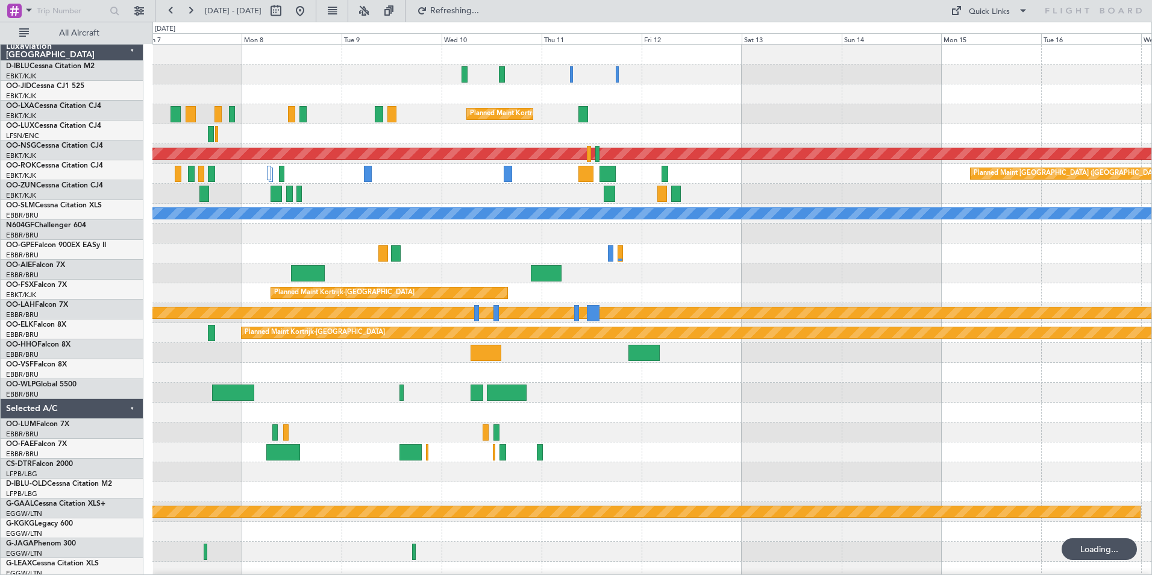
scroll to position [0, 0]
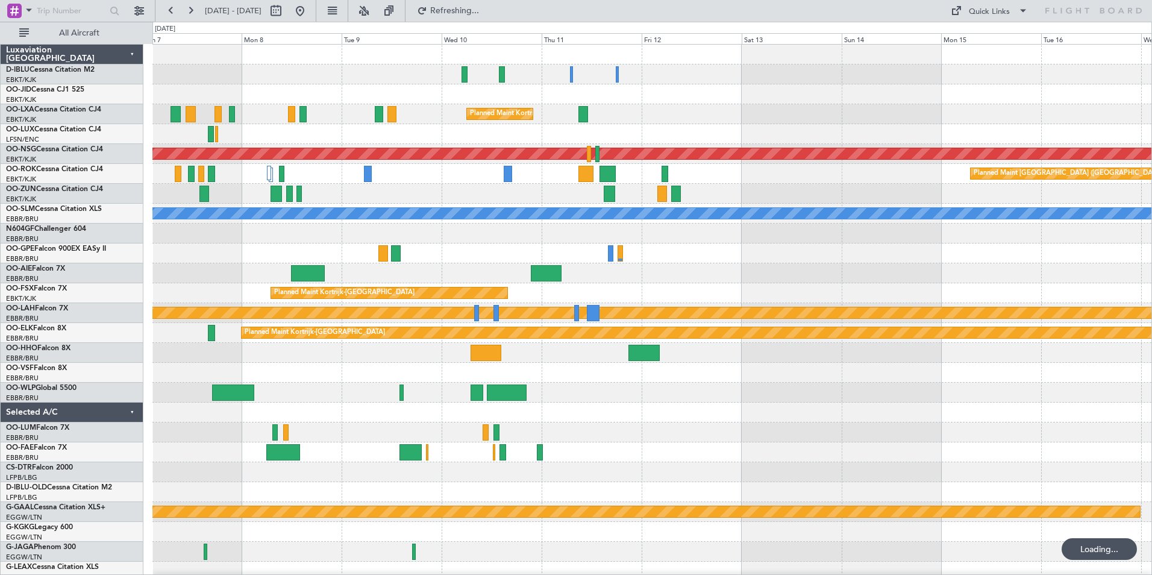
click at [566, 419] on div at bounding box center [651, 412] width 999 height 20
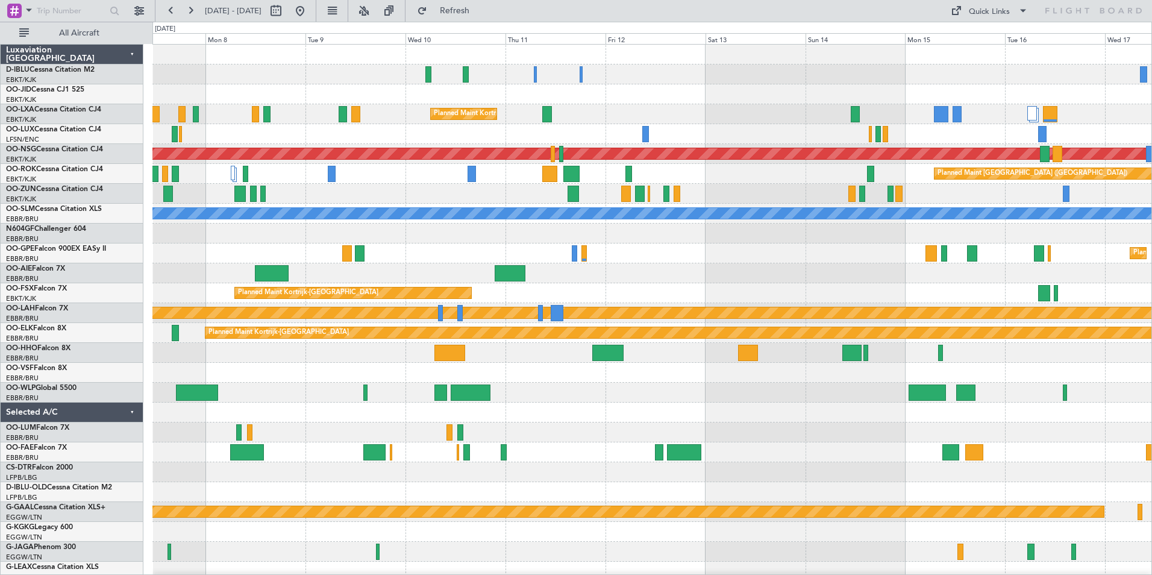
click at [653, 401] on div at bounding box center [651, 393] width 999 height 20
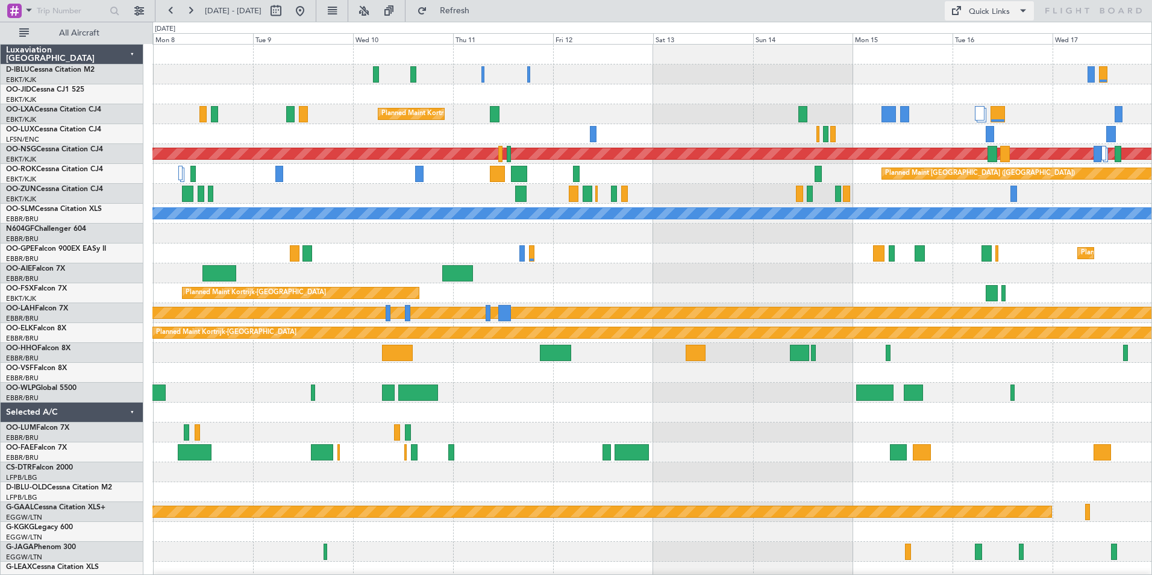
click at [987, 14] on div "Quick Links" at bounding box center [989, 12] width 41 height 12
click at [716, 386] on div at bounding box center [576, 287] width 1152 height 575
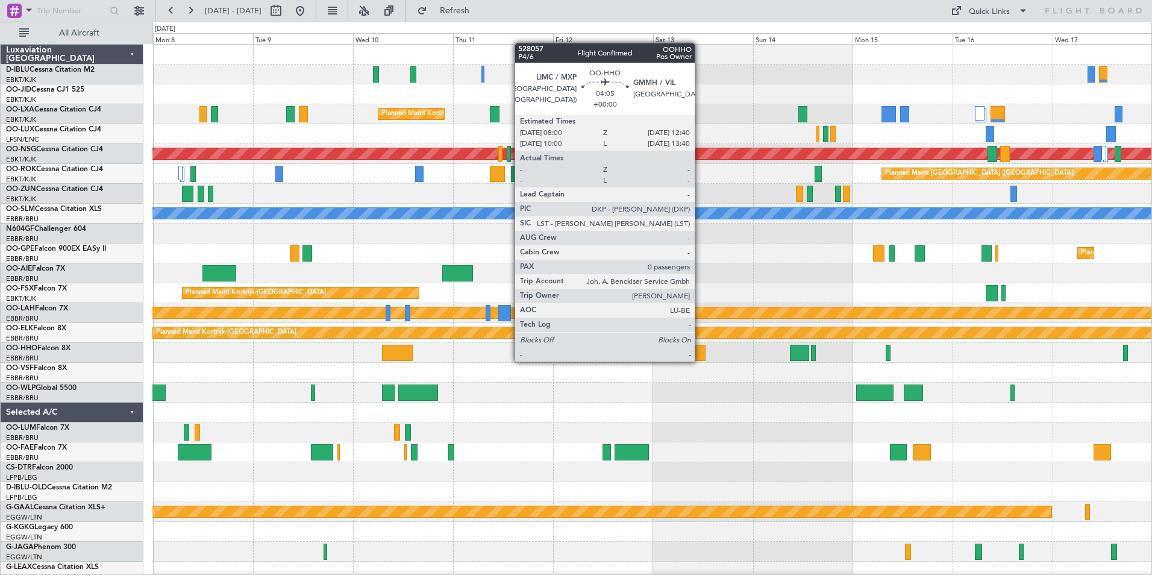
click at [700, 360] on div at bounding box center [696, 353] width 20 height 16
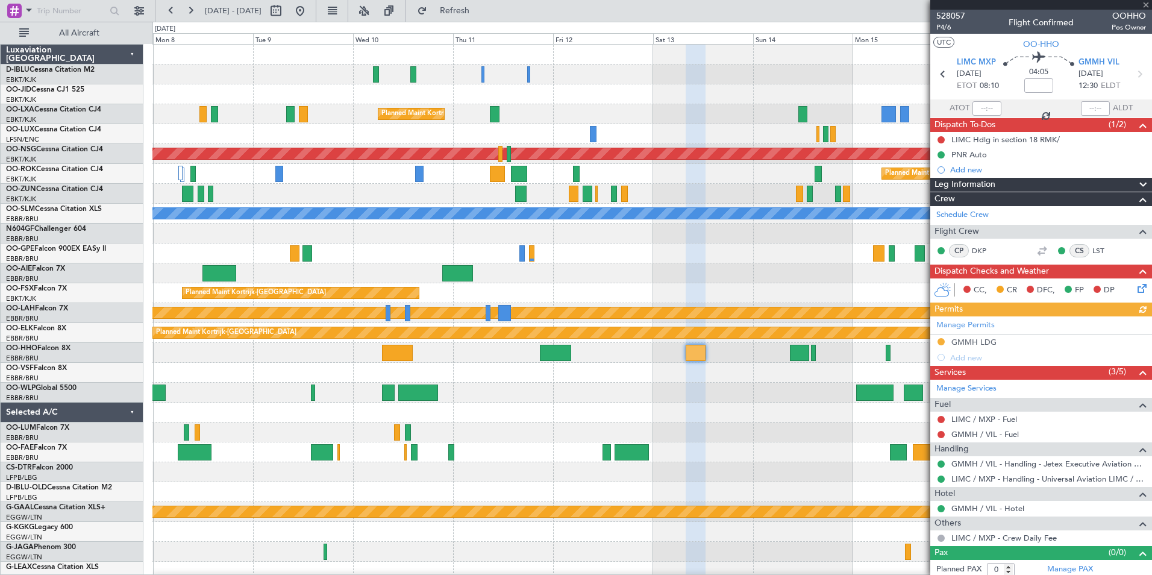
click at [847, 254] on div "Planned Maint [GEOGRAPHIC_DATA] ([GEOGRAPHIC_DATA] National)" at bounding box center [651, 253] width 999 height 20
click at [1143, 6] on span at bounding box center [1146, 5] width 12 height 11
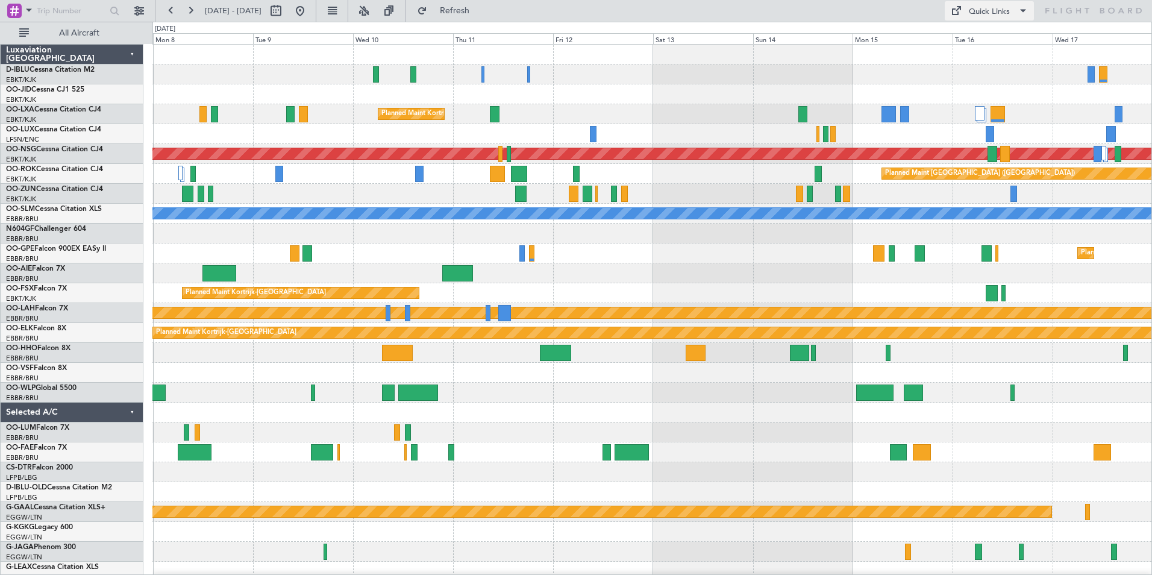
click at [1011, 13] on button "Quick Links" at bounding box center [989, 10] width 89 height 19
click at [1004, 33] on button "Trip Builder" at bounding box center [990, 39] width 90 height 29
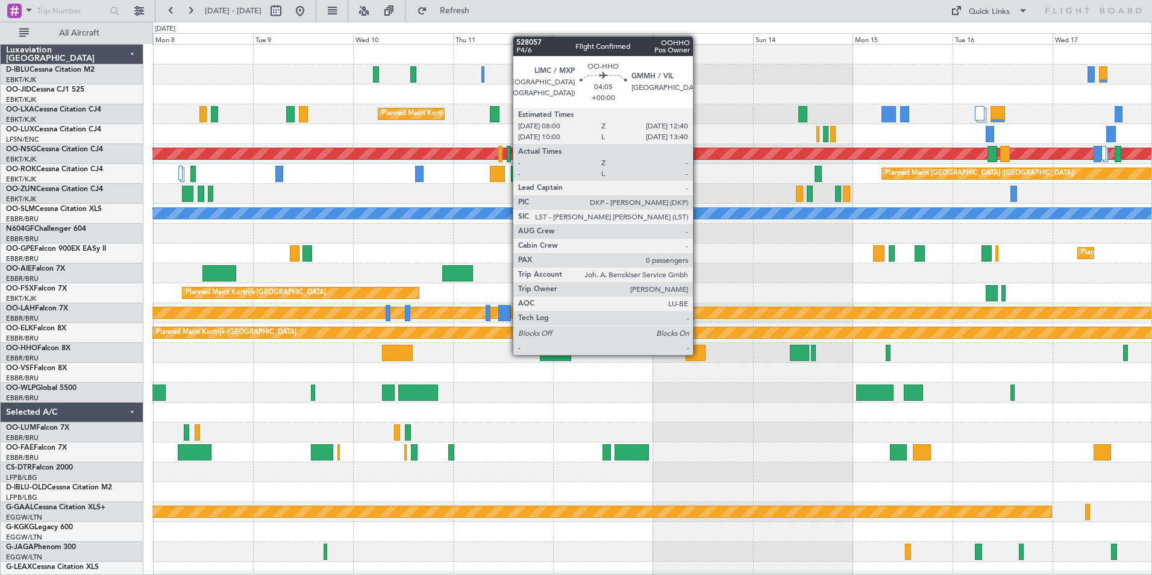
click at [698, 354] on div at bounding box center [696, 353] width 20 height 16
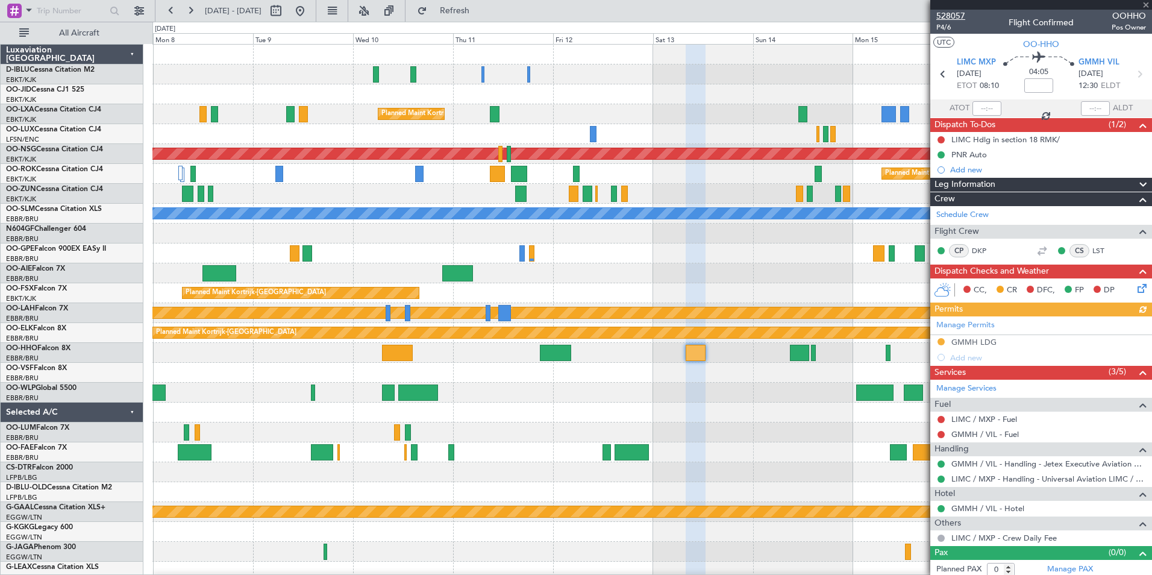
click at [952, 14] on span "528057" at bounding box center [950, 16] width 29 height 13
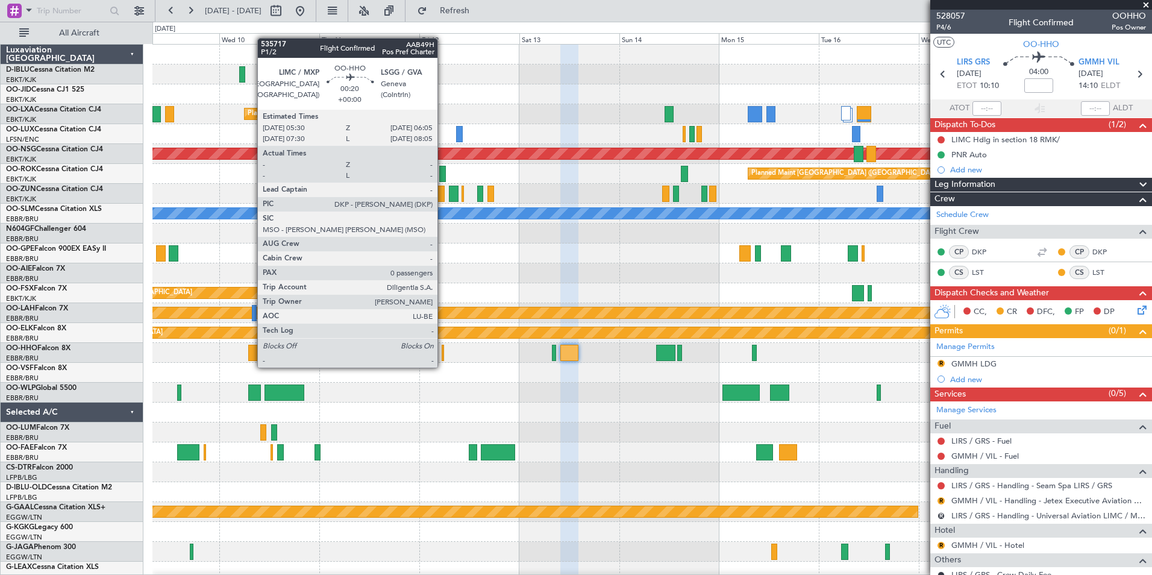
click at [443, 355] on div at bounding box center [443, 353] width 3 height 16
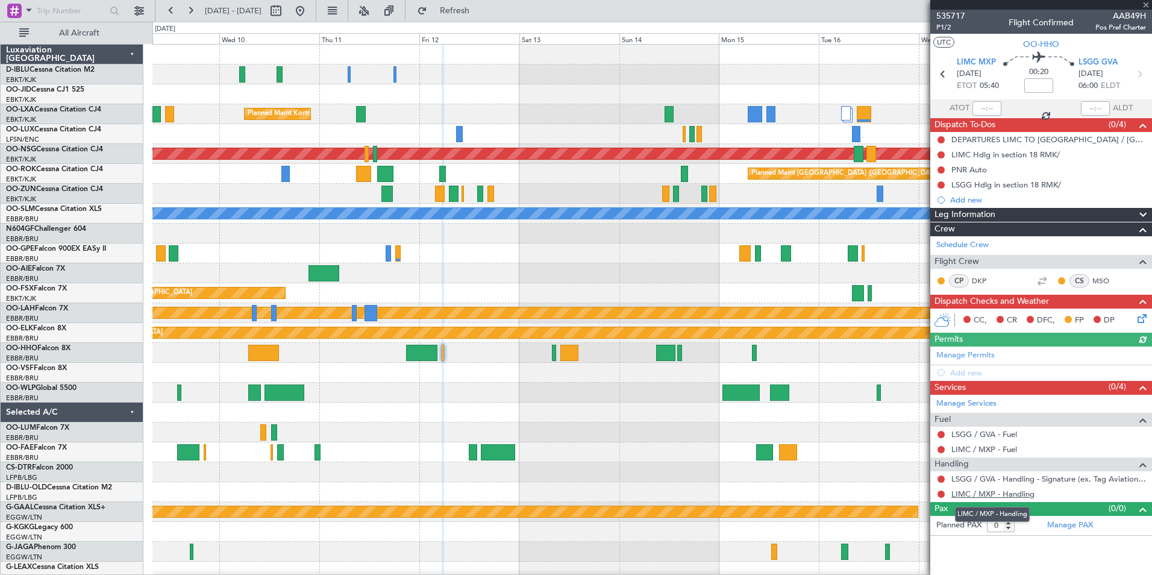
click at [983, 493] on link "LIMC / MXP - Handling" at bounding box center [992, 494] width 83 height 10
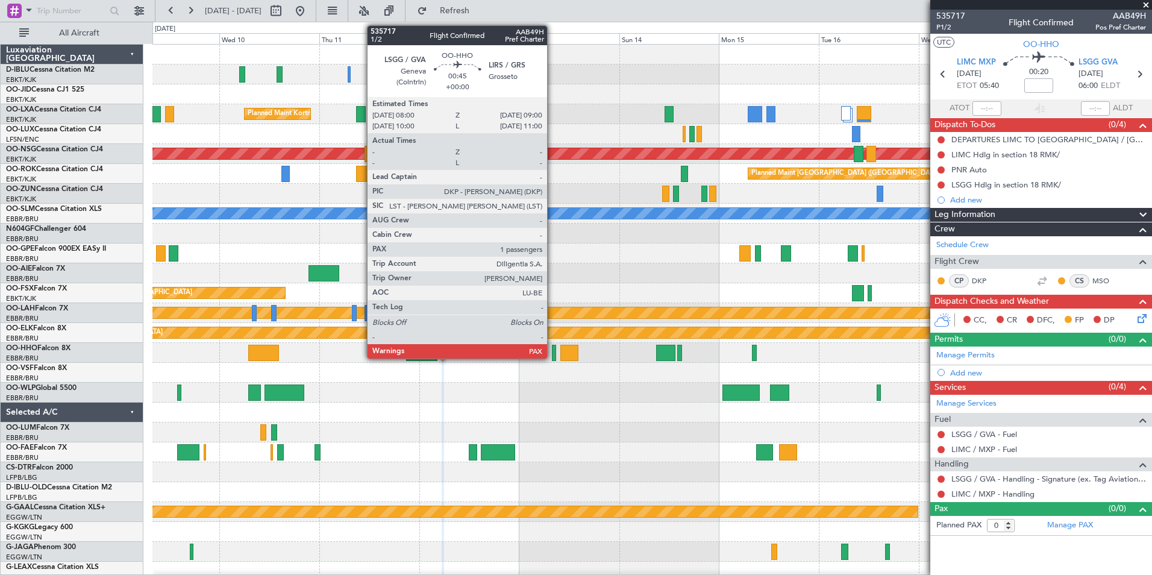
click at [552, 350] on div at bounding box center [554, 353] width 4 height 16
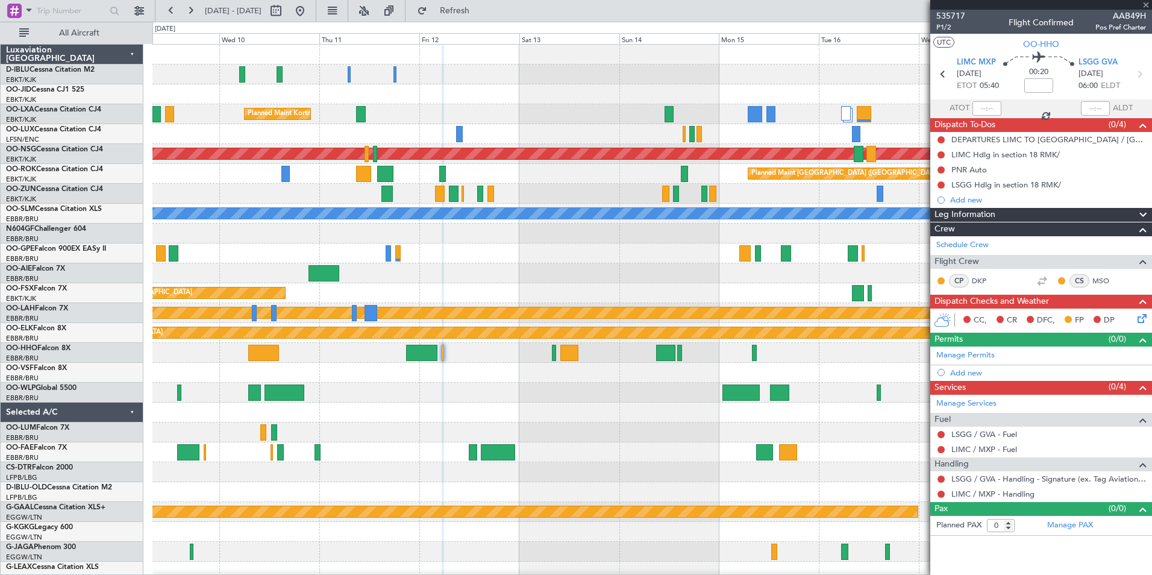
type input "1"
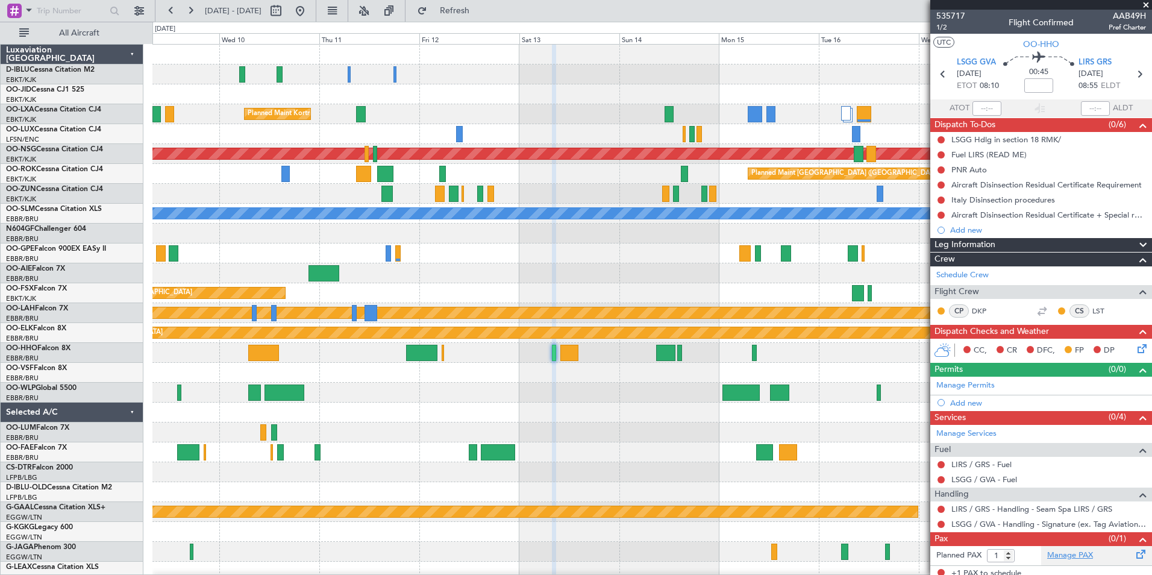
click at [1057, 559] on link "Manage PAX" at bounding box center [1070, 555] width 46 height 12
click at [286, 14] on button at bounding box center [275, 10] width 19 height 19
select select "9"
select select "2025"
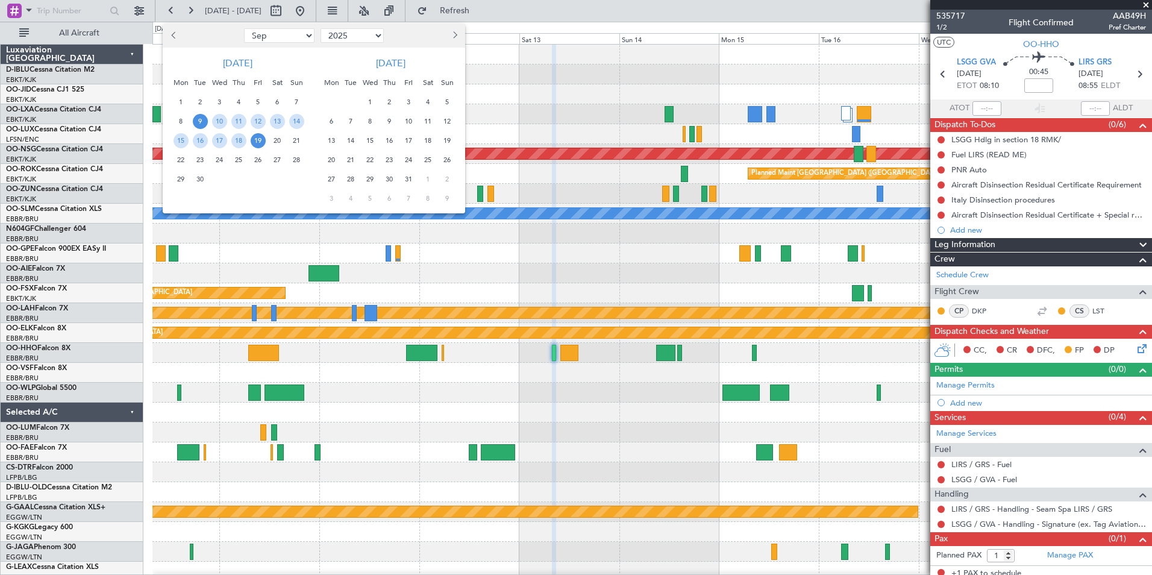
click at [287, 40] on select "Jan Feb Mar Apr May Jun [DATE] Aug Sep Oct Nov Dec" at bounding box center [279, 35] width 70 height 14
select select "10"
click at [244, 28] on select "Jan Feb Mar Apr May Jun [DATE] Aug Sep Oct Nov Dec" at bounding box center [279, 35] width 70 height 14
click at [343, 39] on select "2015 2016 2017 2018 2019 2020 2021 2022 2023 2024 2025 2026 2027 2028 2029 2030…" at bounding box center [351, 35] width 63 height 14
select select "2024"
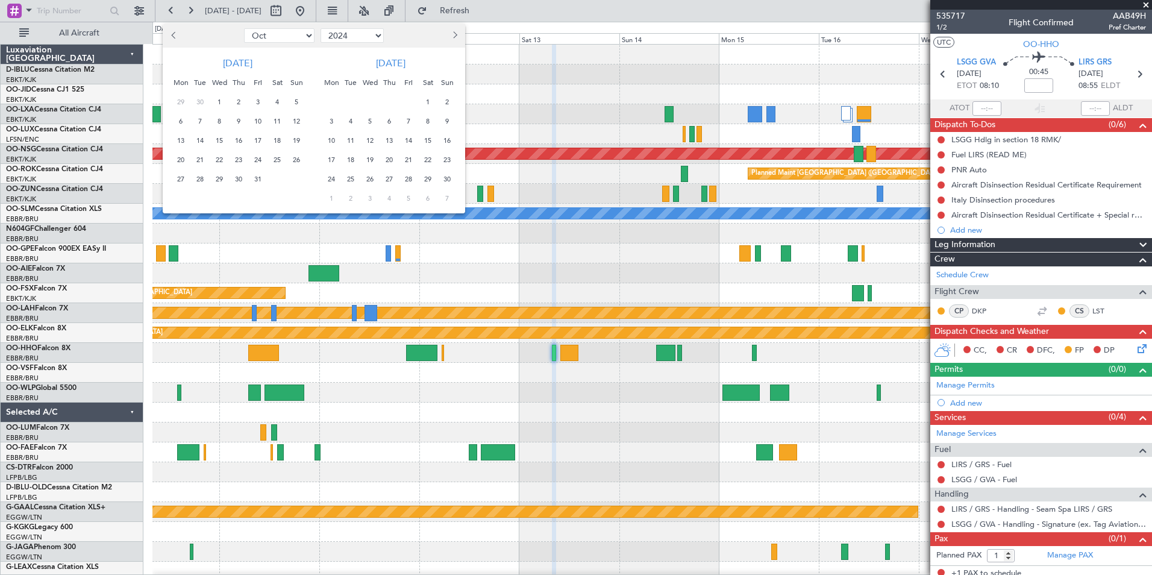
click at [320, 28] on select "2015 2016 2017 2018 2019 2020 2021 2022 2023 2024 2025 2026 2027 2028 2029 2030…" at bounding box center [351, 35] width 63 height 14
click at [260, 102] on span "4" at bounding box center [258, 102] width 15 height 15
click at [260, 136] on span "18" at bounding box center [258, 140] width 15 height 15
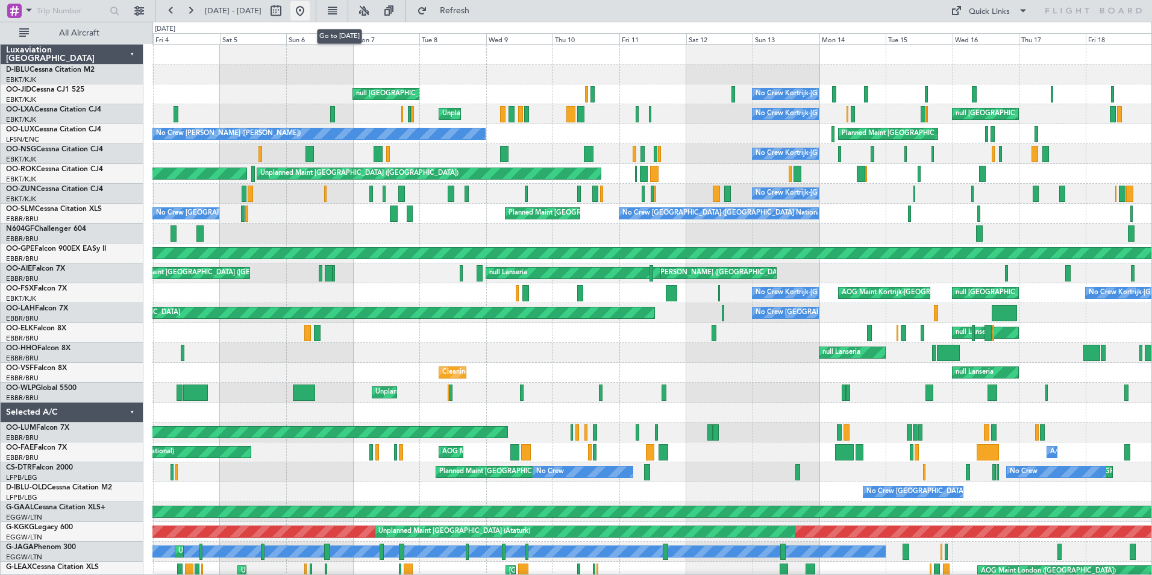
click at [310, 10] on button at bounding box center [299, 10] width 19 height 19
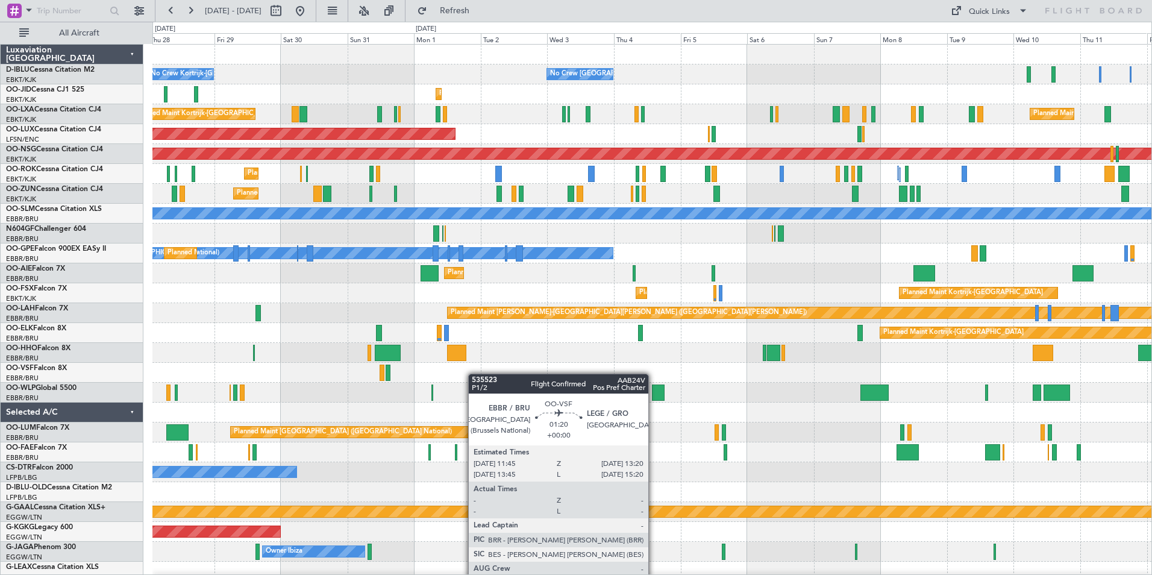
click at [290, 380] on div at bounding box center [651, 373] width 999 height 20
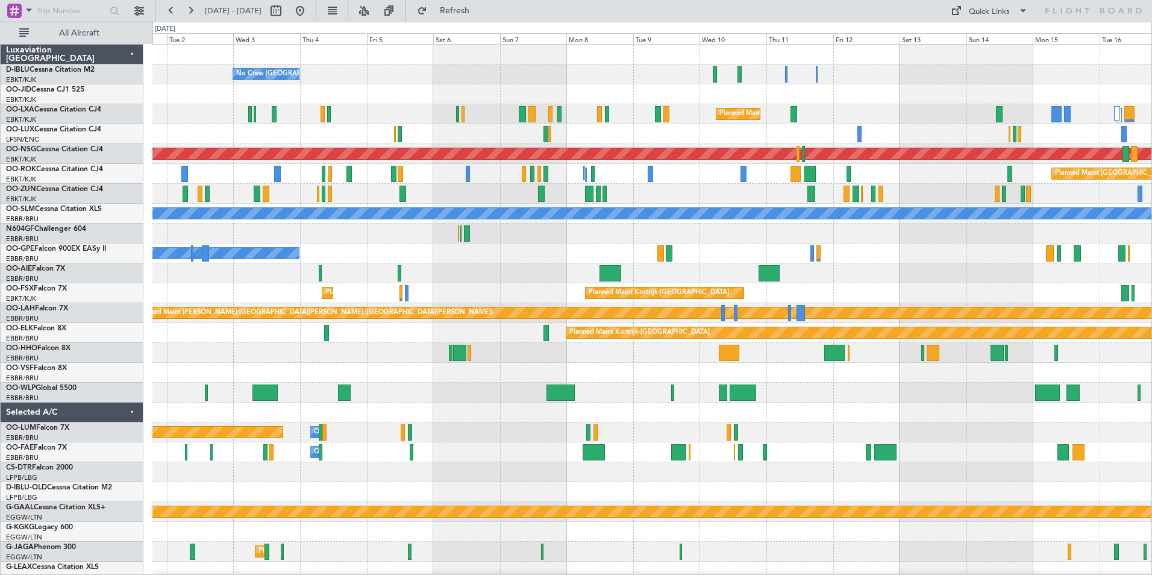
click at [454, 383] on div at bounding box center [651, 393] width 999 height 20
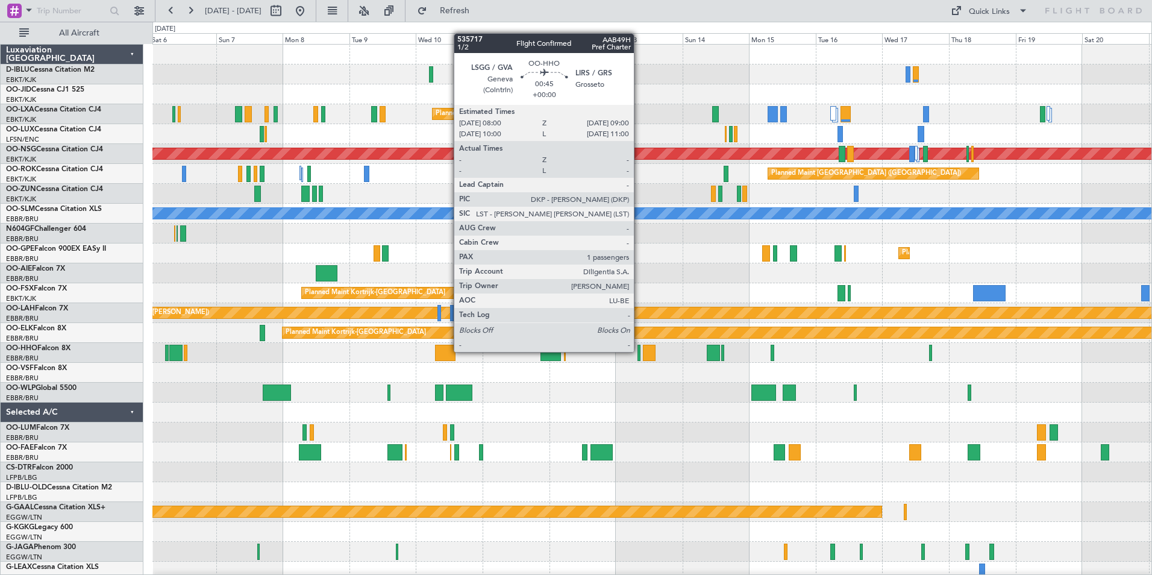
click at [639, 351] on div at bounding box center [638, 353] width 3 height 16
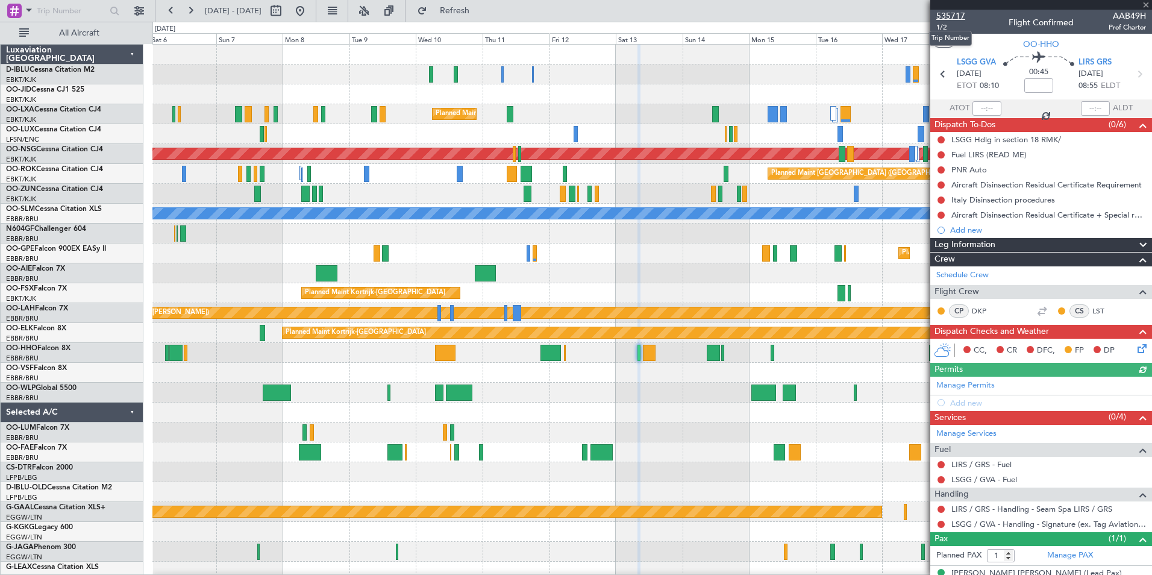
click at [953, 14] on span "535717" at bounding box center [950, 16] width 29 height 13
click at [691, 392] on div at bounding box center [651, 393] width 999 height 20
click at [815, 379] on div at bounding box center [651, 373] width 999 height 20
click at [844, 392] on div at bounding box center [651, 393] width 999 height 20
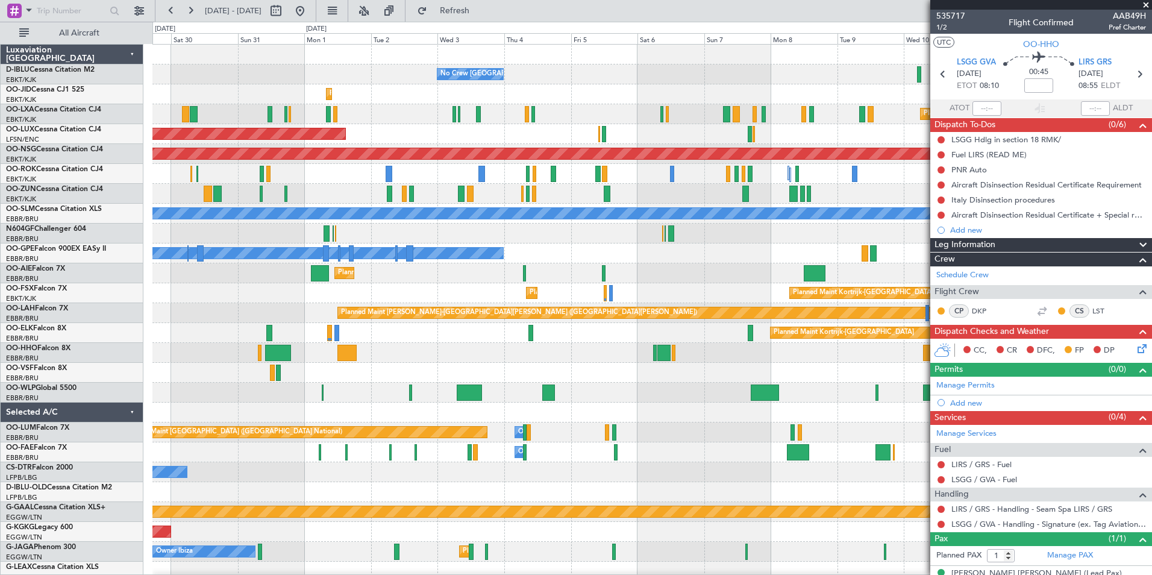
click at [911, 389] on div "Planned Maint [GEOGRAPHIC_DATA] ([GEOGRAPHIC_DATA])" at bounding box center [651, 393] width 999 height 20
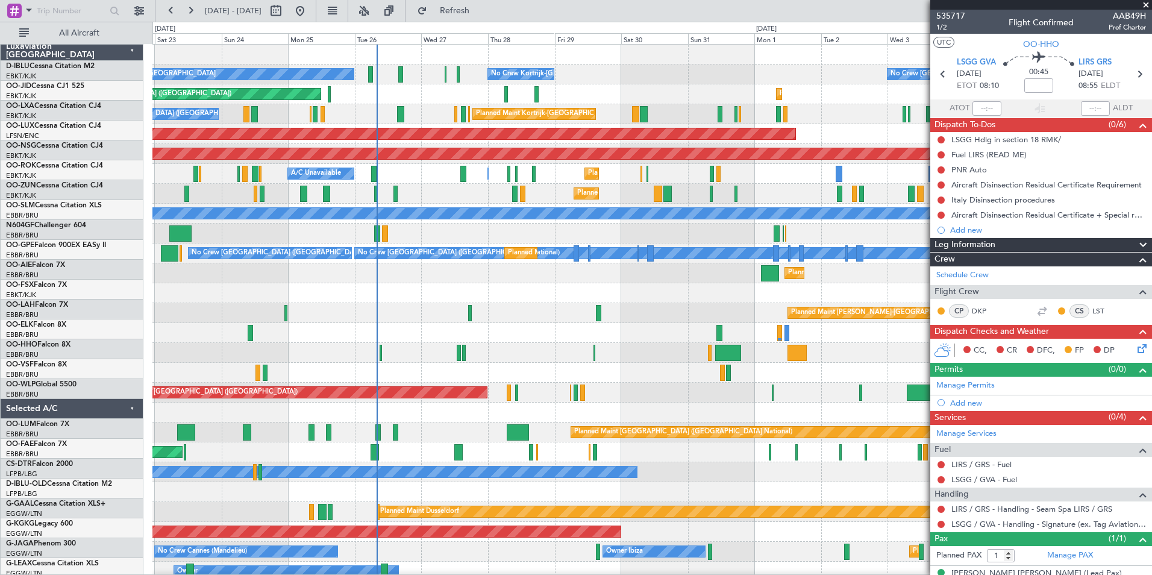
click at [674, 384] on div "Planned Maint [GEOGRAPHIC_DATA] ([GEOGRAPHIC_DATA])" at bounding box center [651, 393] width 999 height 20
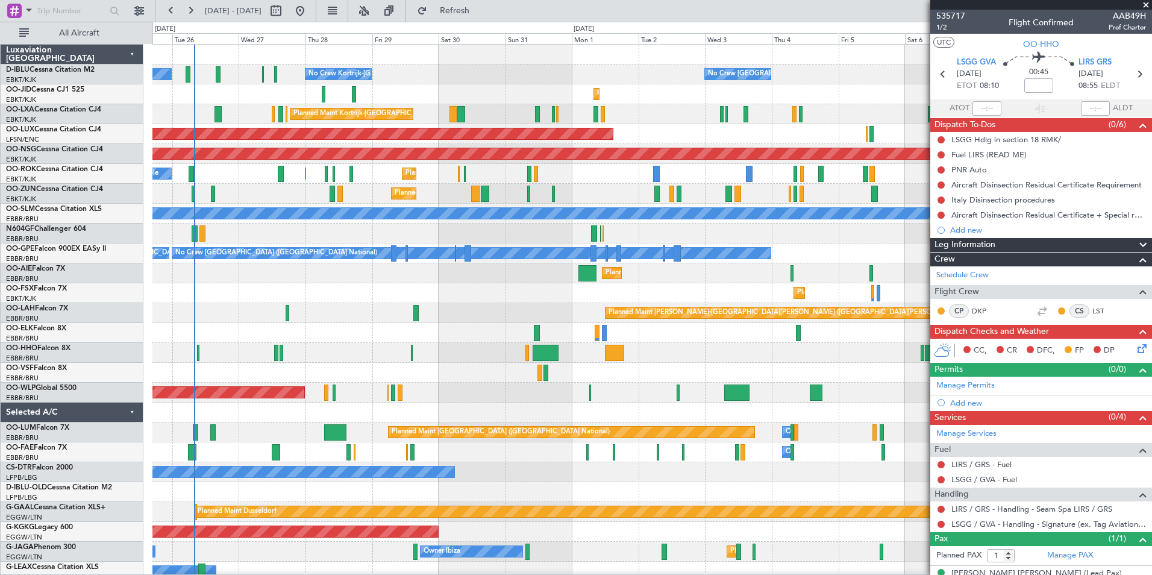
click at [409, 304] on div "No Crew Kortrijk-[GEOGRAPHIC_DATA] No Crew Kortrijk-[GEOGRAPHIC_DATA] No Crew […" at bounding box center [651, 452] width 999 height 815
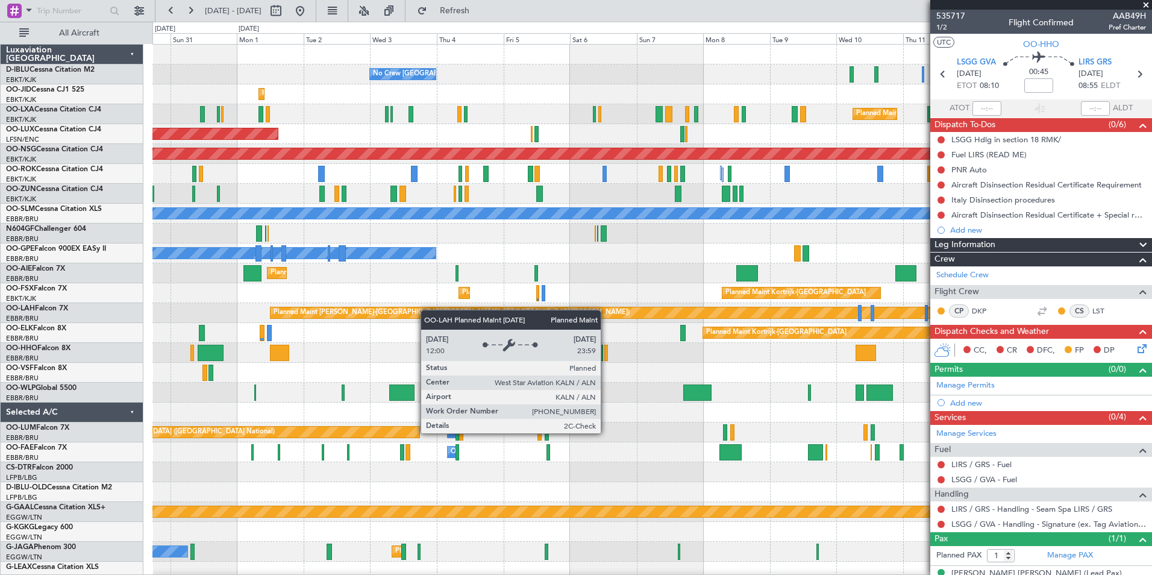
click at [264, 316] on div "No Crew [GEOGRAPHIC_DATA] ([GEOGRAPHIC_DATA] National) No Crew Kortrijk-[GEOGRA…" at bounding box center [651, 452] width 999 height 815
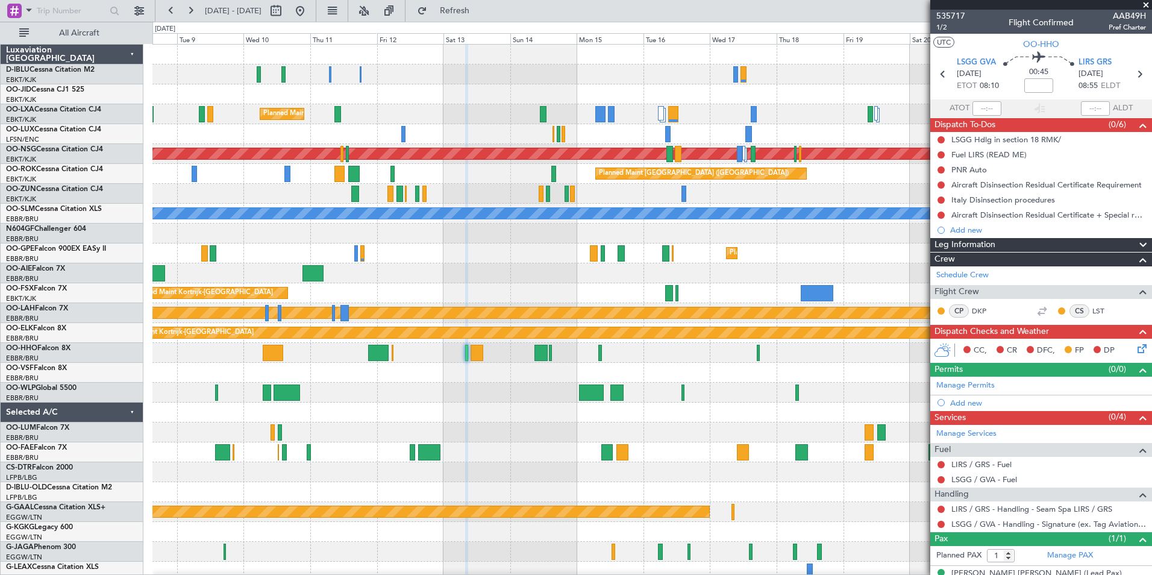
click at [378, 319] on div "A/C Unavailable [GEOGRAPHIC_DATA] ([GEOGRAPHIC_DATA] National) A/C Unavailable …" at bounding box center [651, 452] width 999 height 815
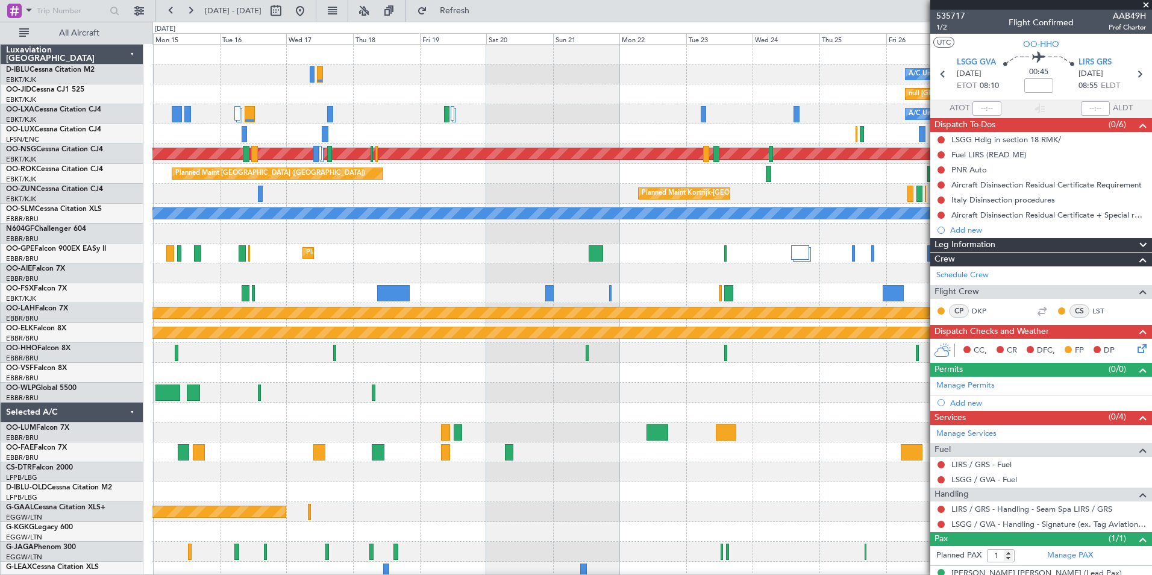
click at [277, 328] on div "A/C Unavailable [GEOGRAPHIC_DATA] ([GEOGRAPHIC_DATA] National) A/C Unavailable …" at bounding box center [651, 452] width 999 height 815
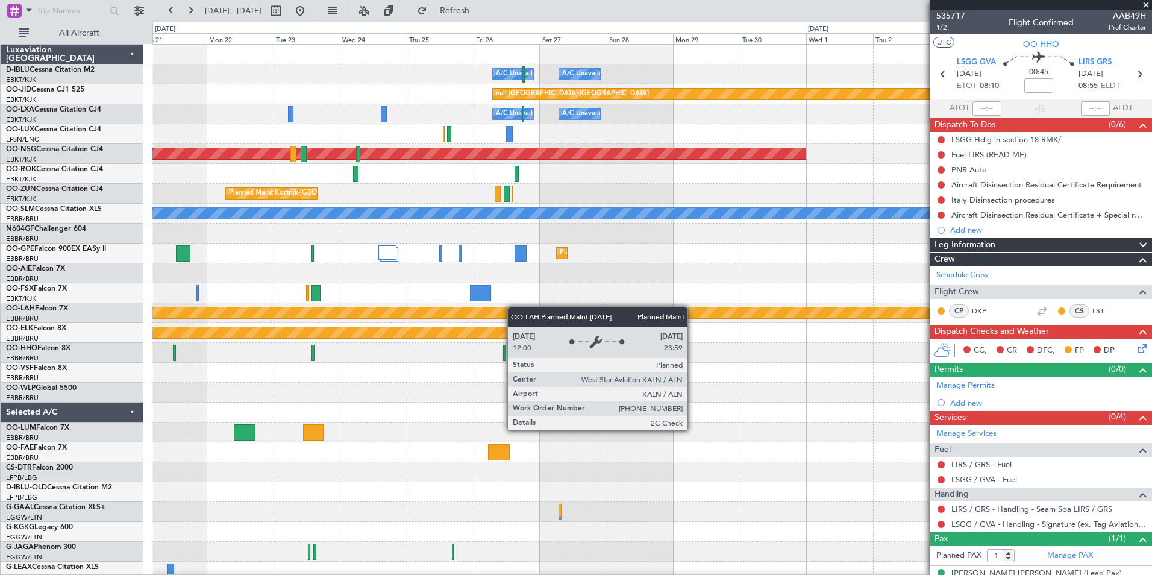
click at [405, 314] on div "A/C Unavailable [GEOGRAPHIC_DATA] ([GEOGRAPHIC_DATA] National) A/C Unavailable …" at bounding box center [651, 452] width 999 height 815
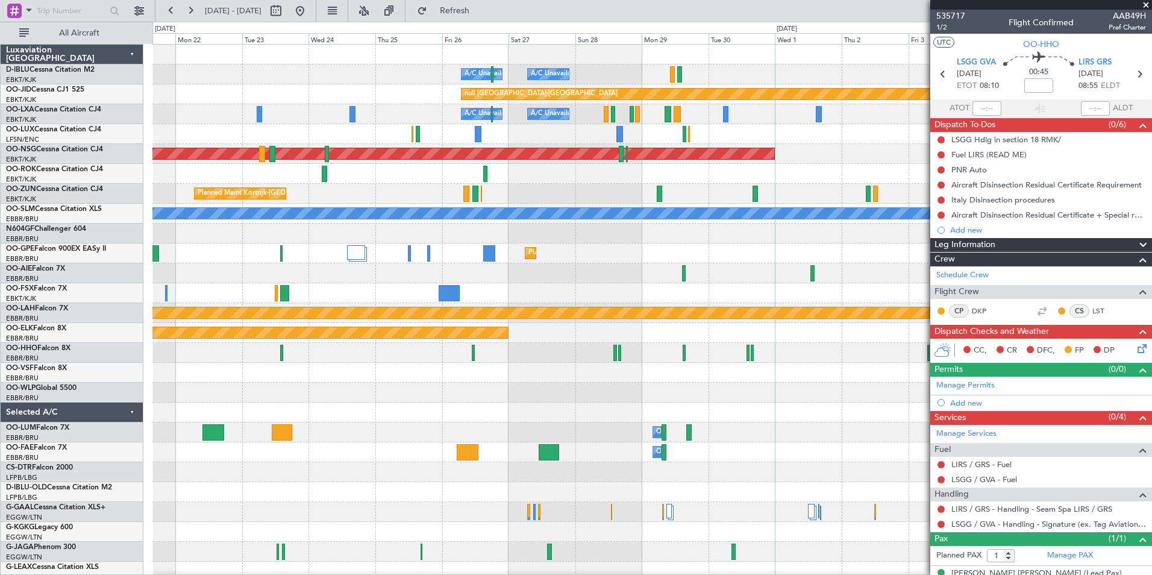
click at [907, 297] on div at bounding box center [651, 293] width 999 height 20
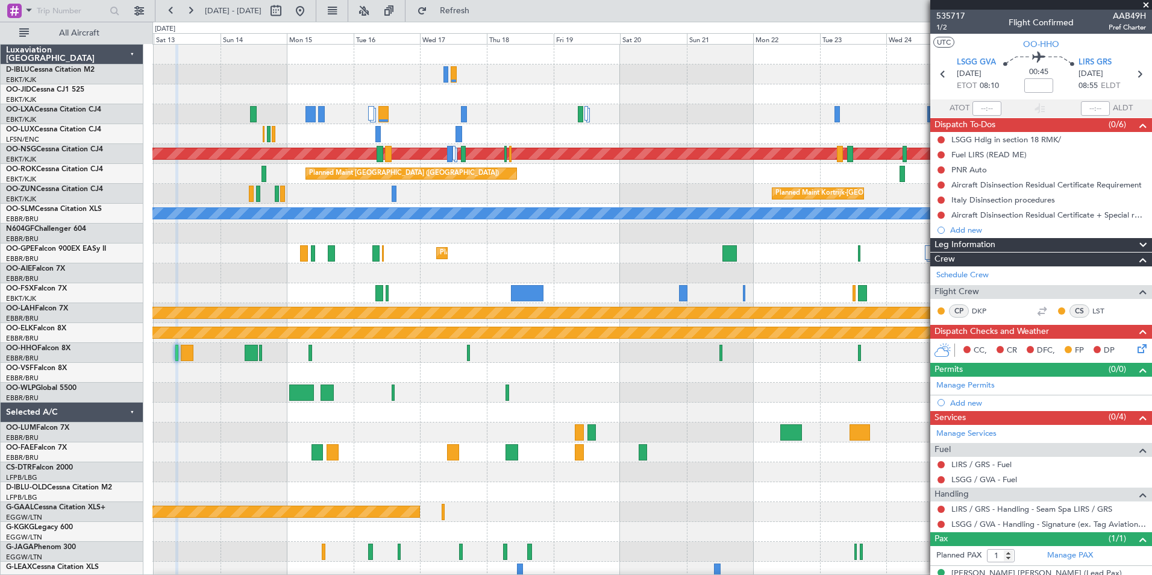
click at [1151, 304] on html "[DATE] - [DATE] Refresh Quick Links All Aircraft A/C Unavailable [GEOGRAPHIC_DA…" at bounding box center [576, 287] width 1152 height 575
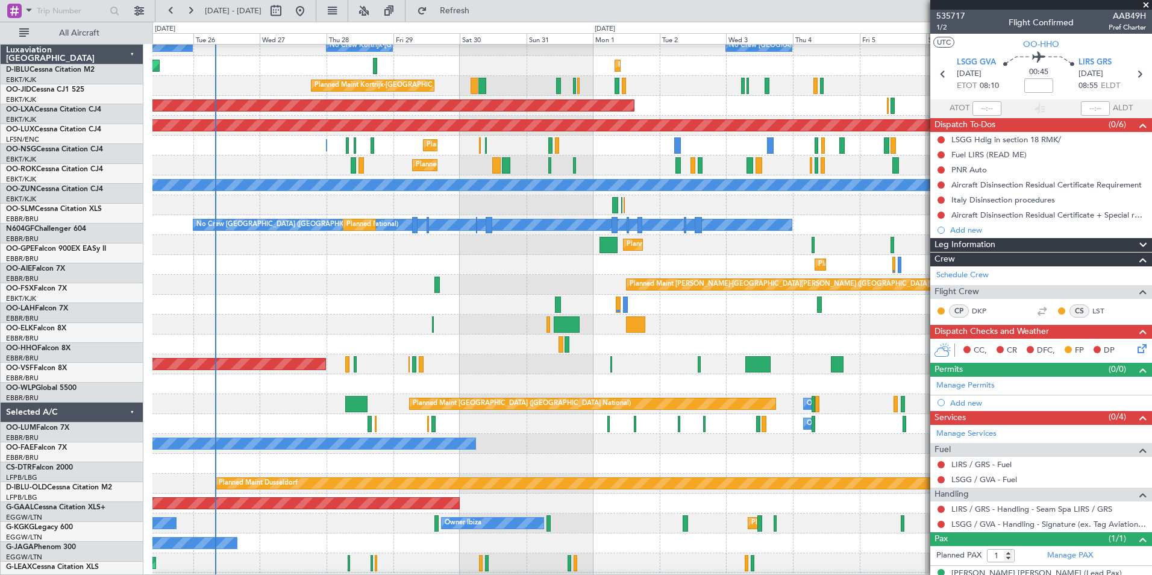
click at [967, 390] on fb-app "[DATE] - [DATE] Refresh Quick Links All Aircraft No Crew [GEOGRAPHIC_DATA] (Bru…" at bounding box center [576, 292] width 1152 height 566
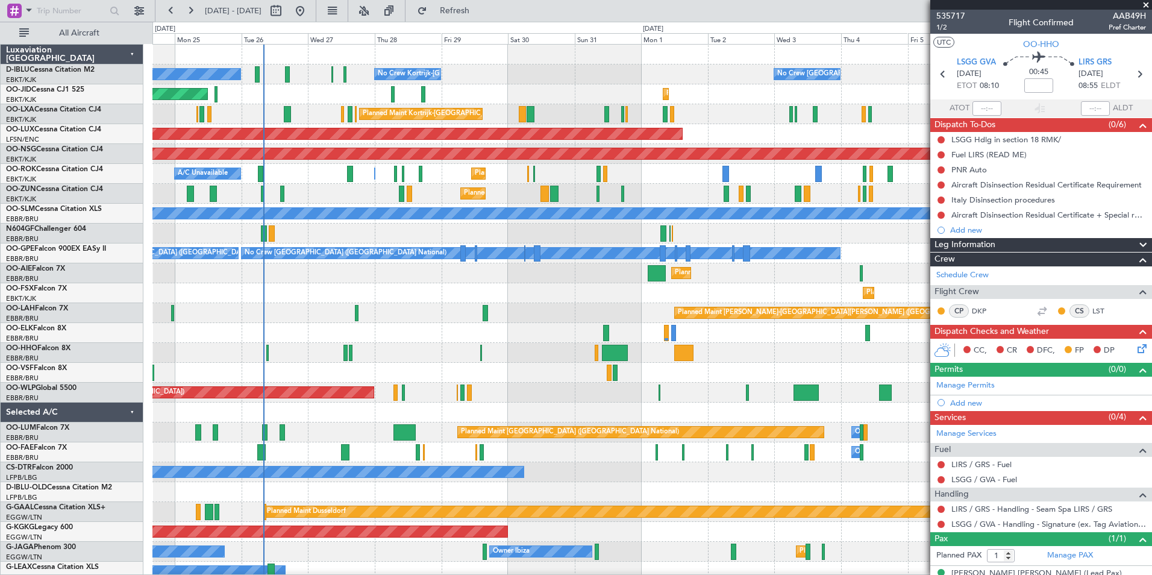
click at [463, 361] on div "No Crew Kortrijk-[GEOGRAPHIC_DATA] No Crew Kortrijk-[GEOGRAPHIC_DATA] No Crew […" at bounding box center [651, 452] width 999 height 815
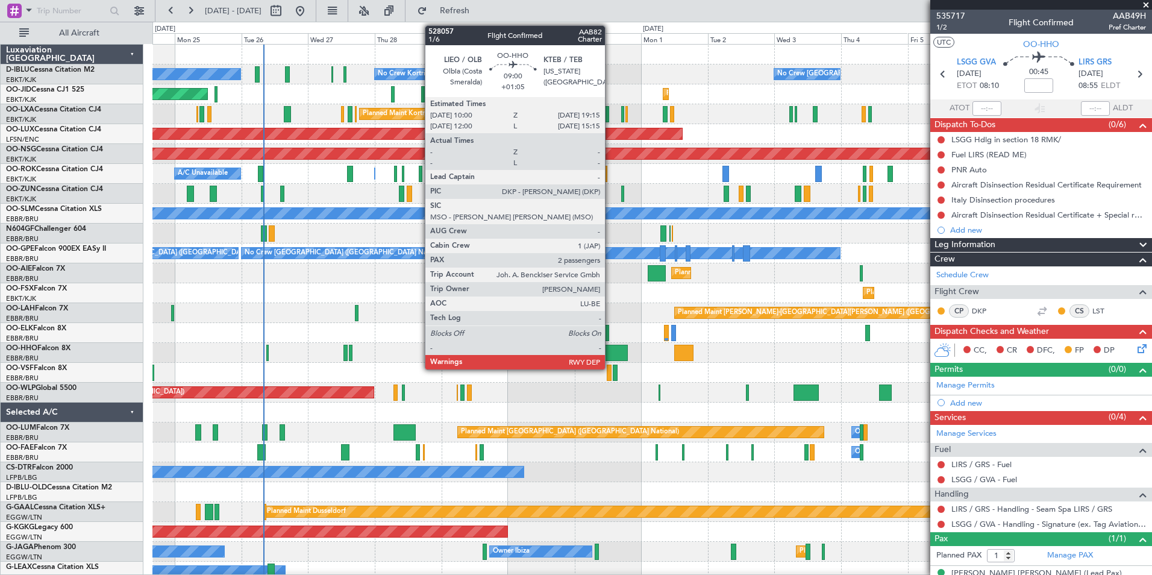
click at [610, 353] on div at bounding box center [615, 353] width 26 height 16
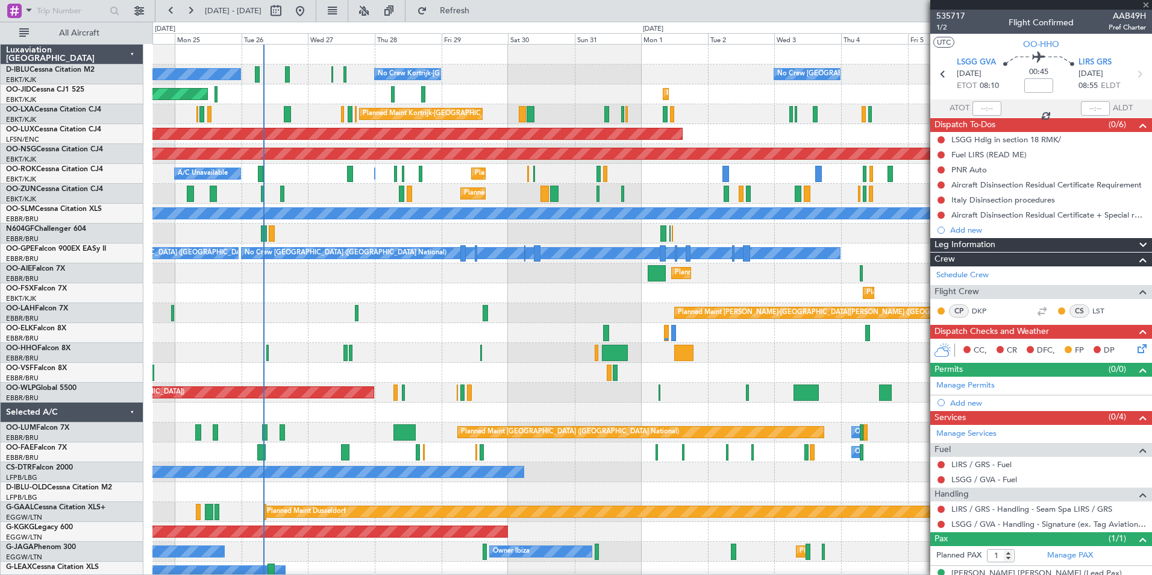
type input "+01:05"
type input "2"
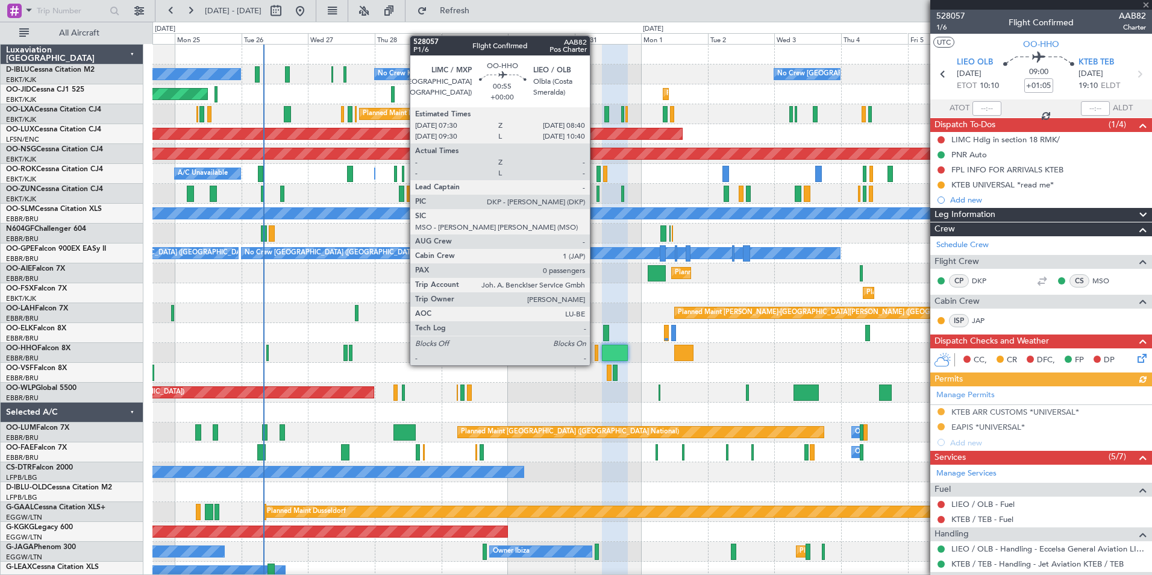
click at [595, 353] on div at bounding box center [597, 353] width 4 height 16
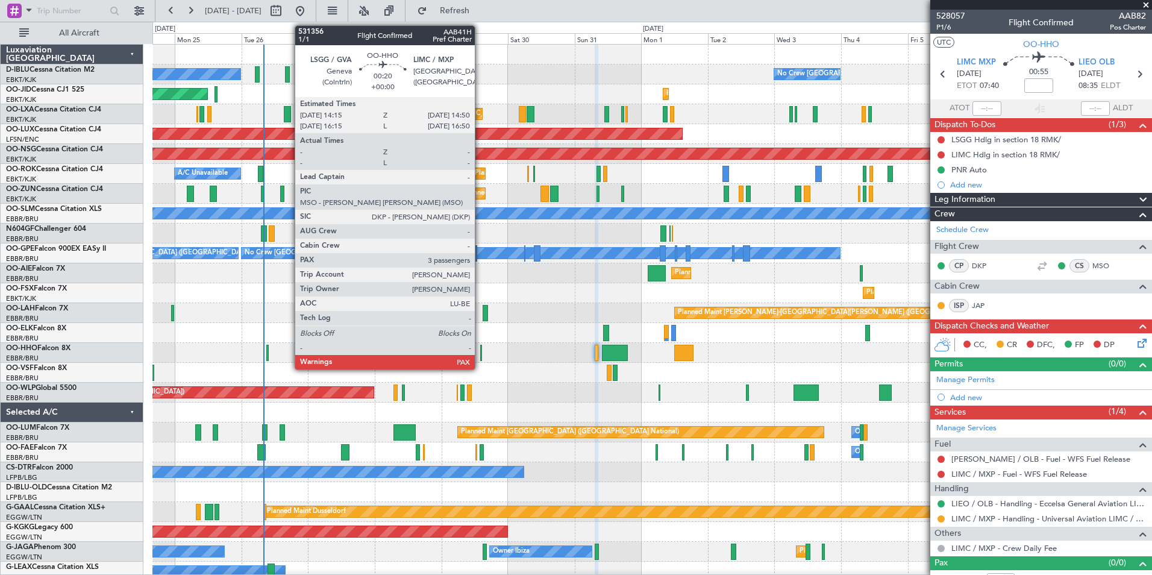
click at [480, 357] on div at bounding box center [481, 353] width 2 height 16
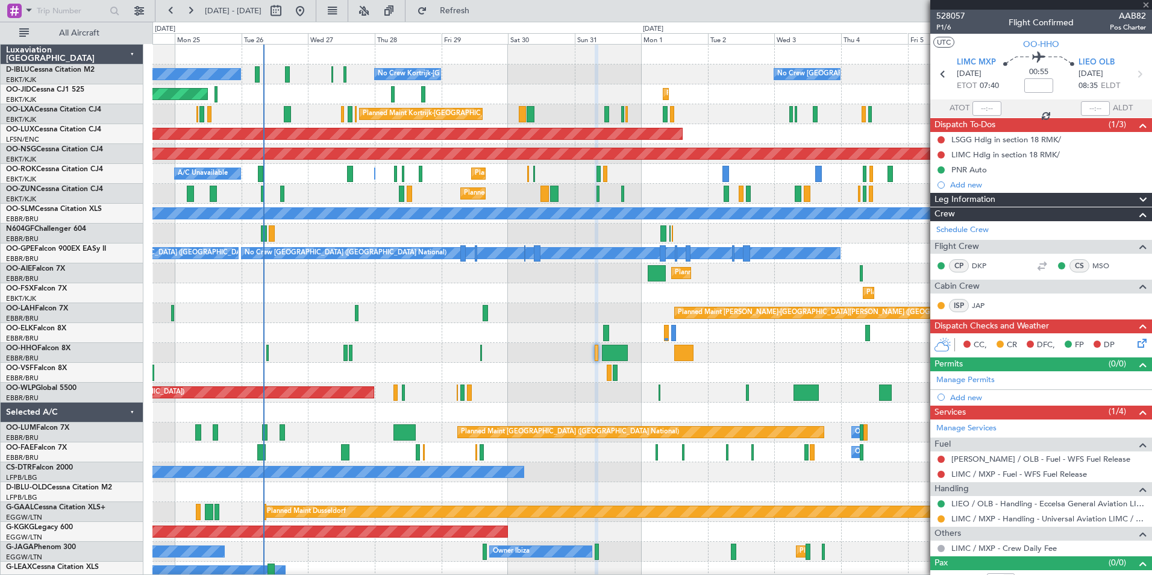
type input "4"
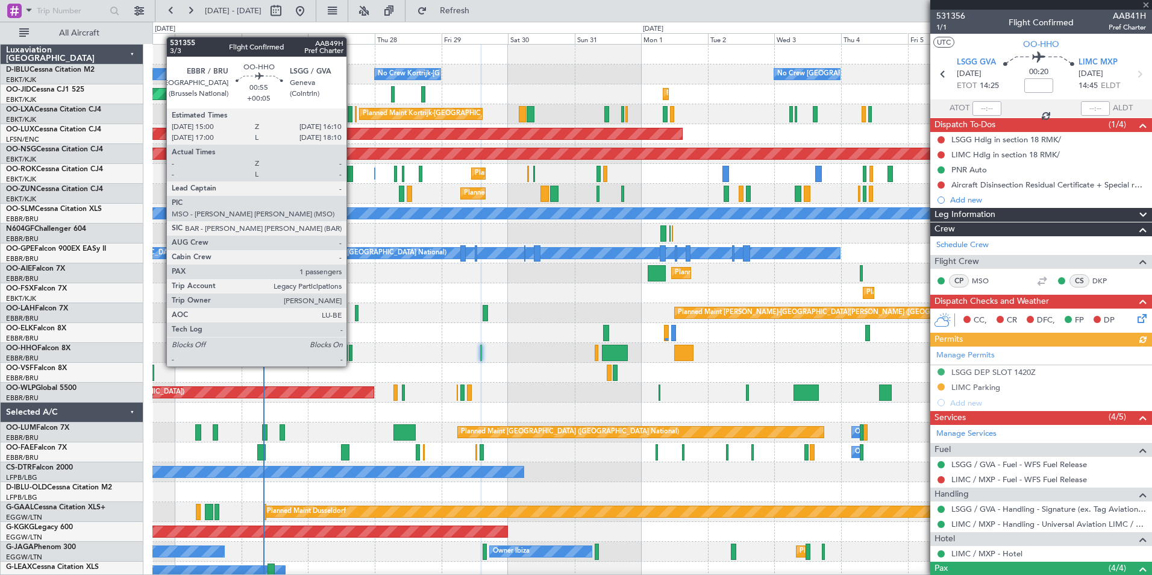
click at [352, 355] on div at bounding box center [351, 353] width 4 height 16
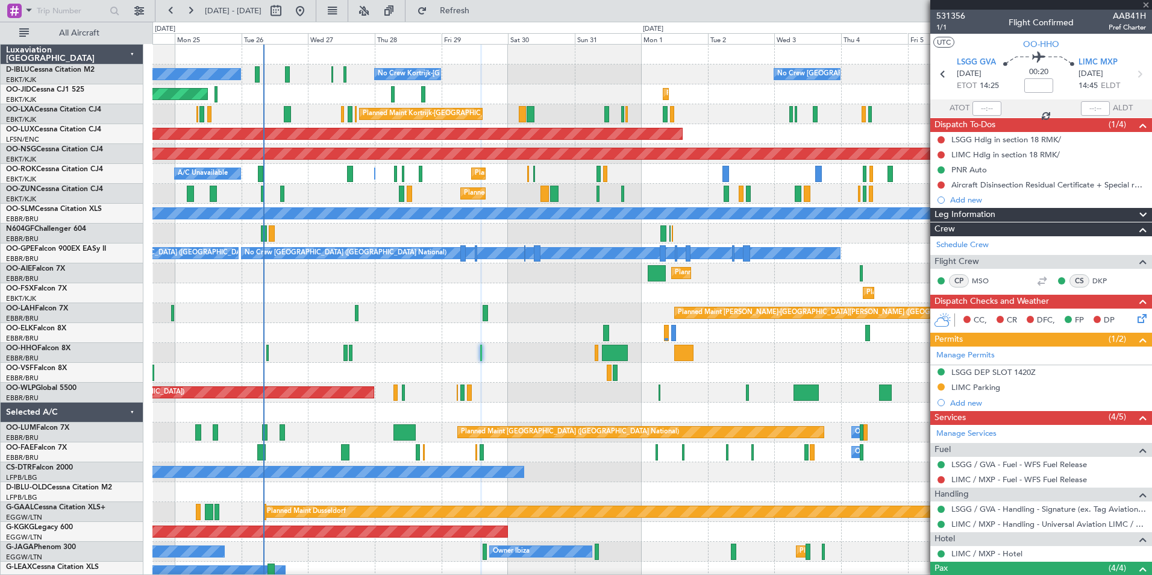
type input "+00:05"
type input "1"
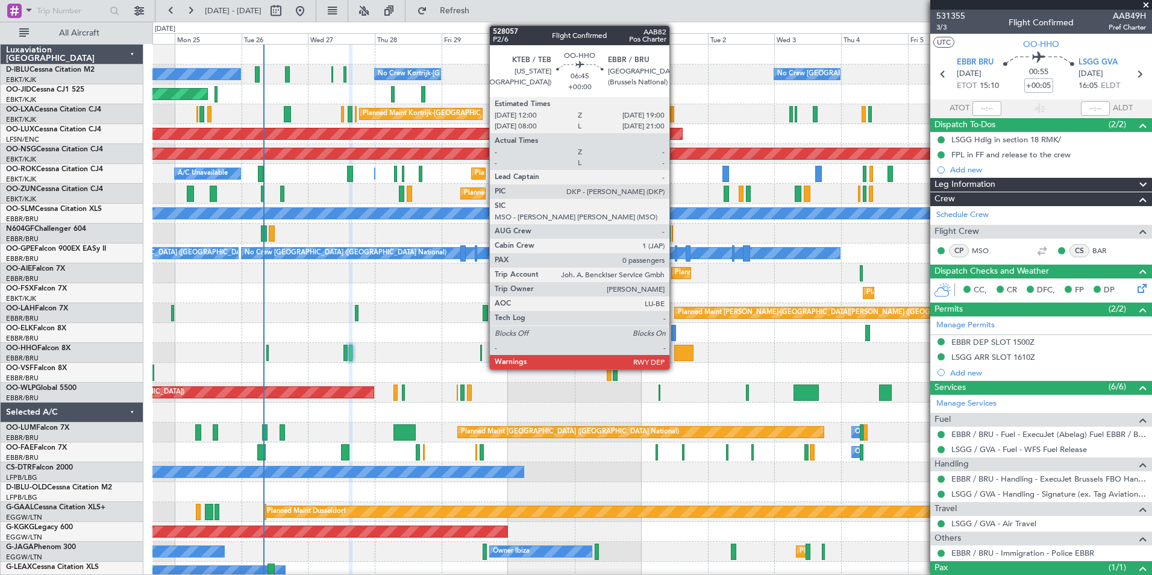
click at [689, 355] on div at bounding box center [684, 353] width 20 height 16
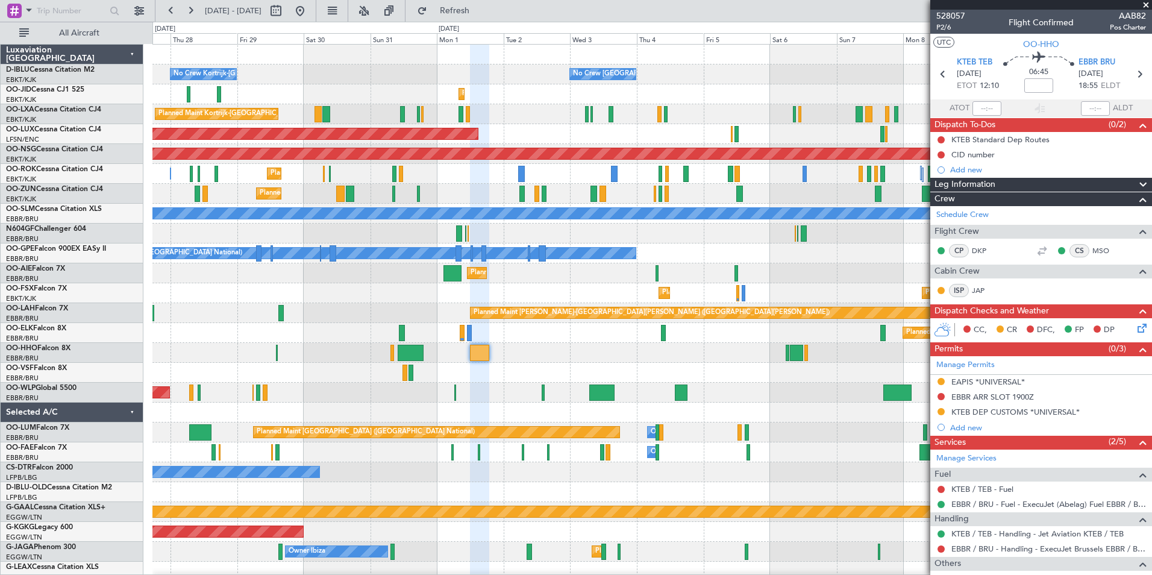
click at [550, 375] on div "No Crew Kortrijk-[GEOGRAPHIC_DATA] No Crew [GEOGRAPHIC_DATA] (Brussels National…" at bounding box center [651, 452] width 999 height 815
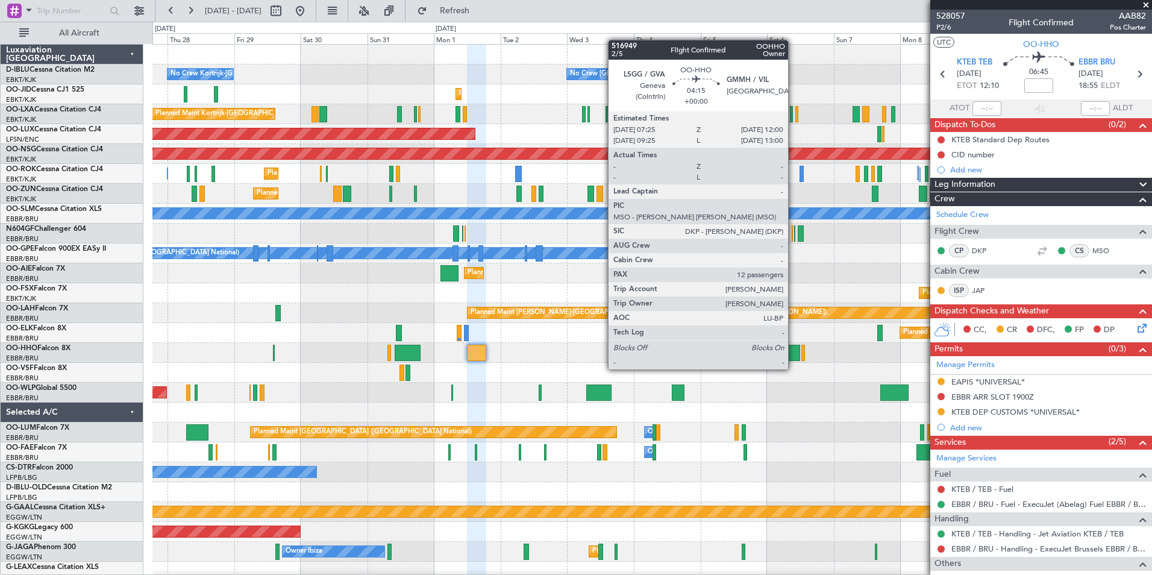
click at [793, 357] on div at bounding box center [793, 353] width 13 height 16
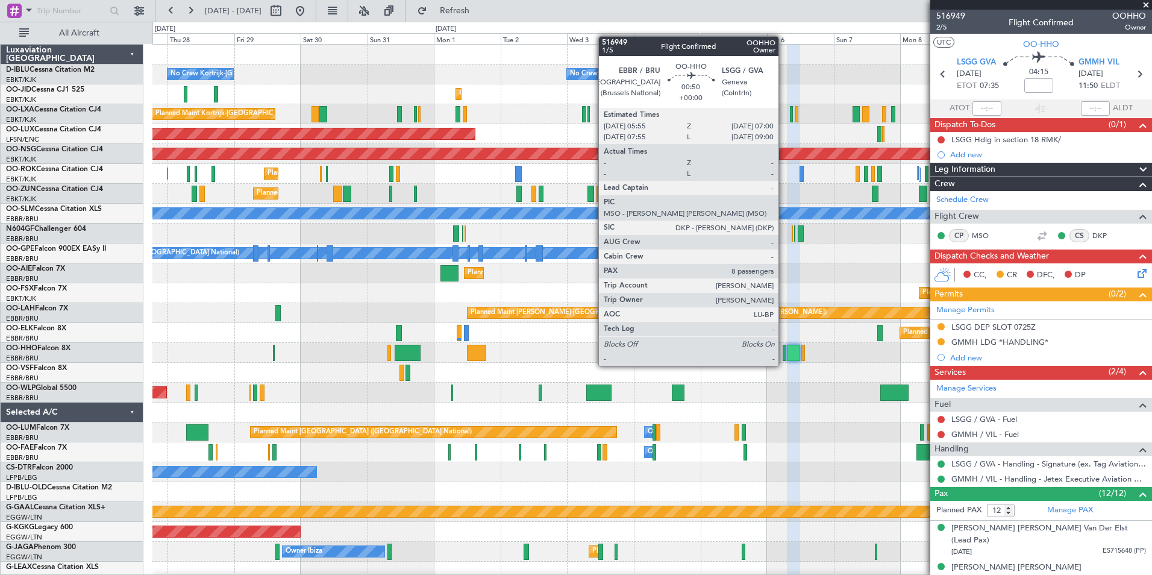
click at [784, 355] on div at bounding box center [784, 353] width 3 height 16
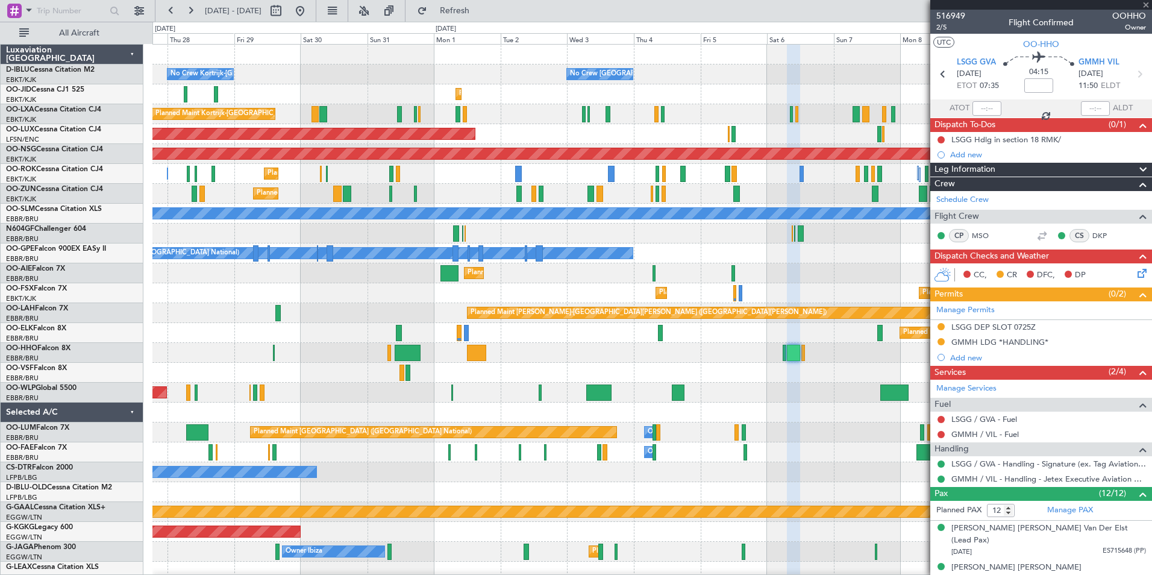
type input "8"
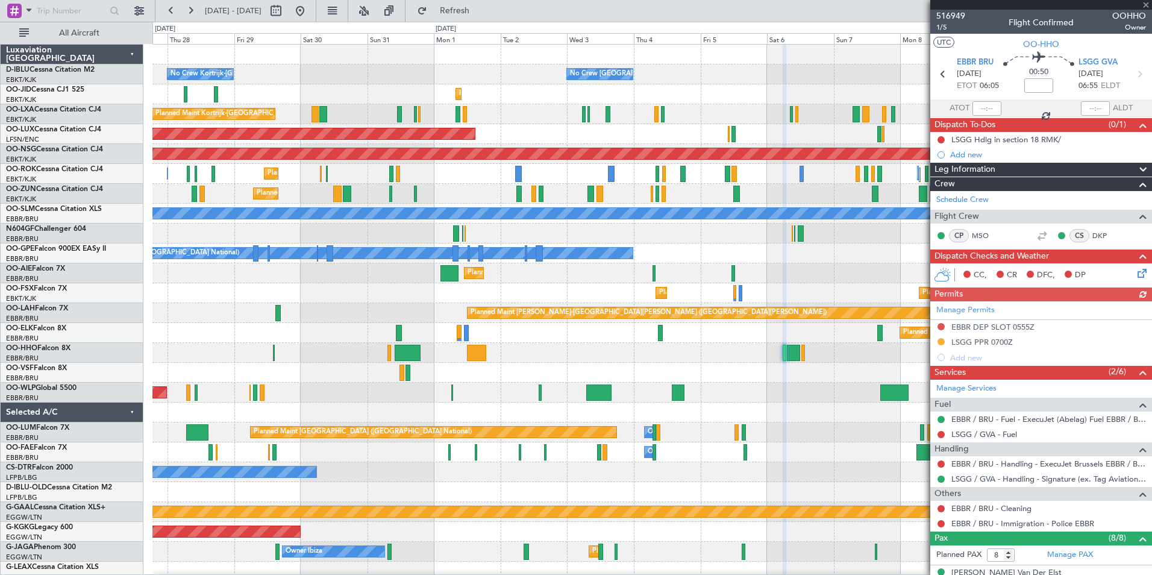
click at [462, 445] on div "No Crew Kortrijk-[GEOGRAPHIC_DATA] No Crew [GEOGRAPHIC_DATA] (Brussels National…" at bounding box center [651, 452] width 999 height 815
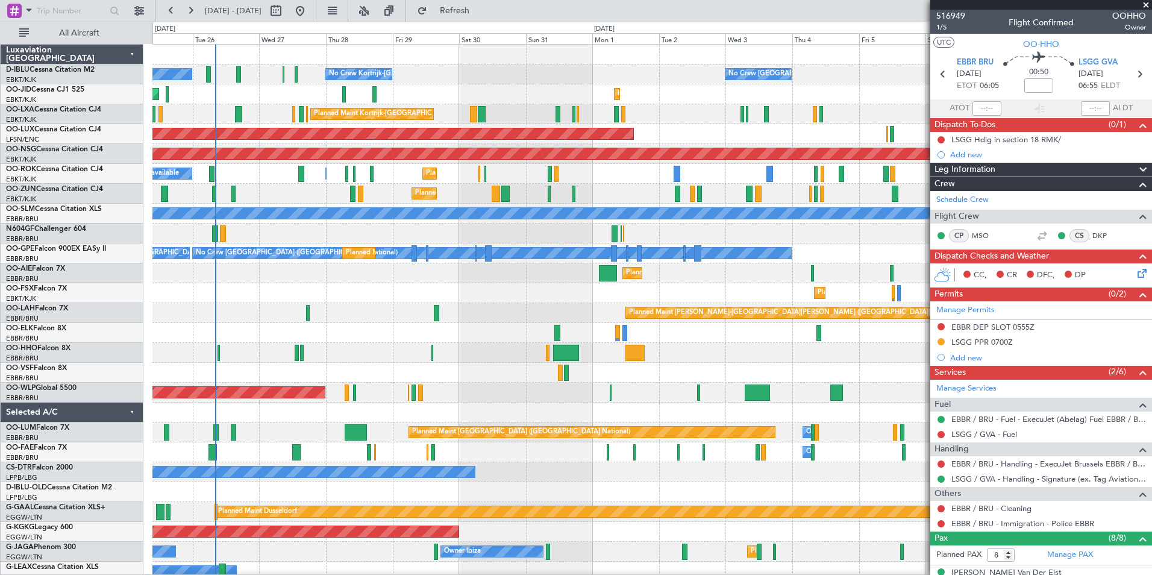
click at [861, 401] on div "No Crew [GEOGRAPHIC_DATA] ([GEOGRAPHIC_DATA] National) No Crew Kortrijk-[GEOGRA…" at bounding box center [651, 442] width 999 height 795
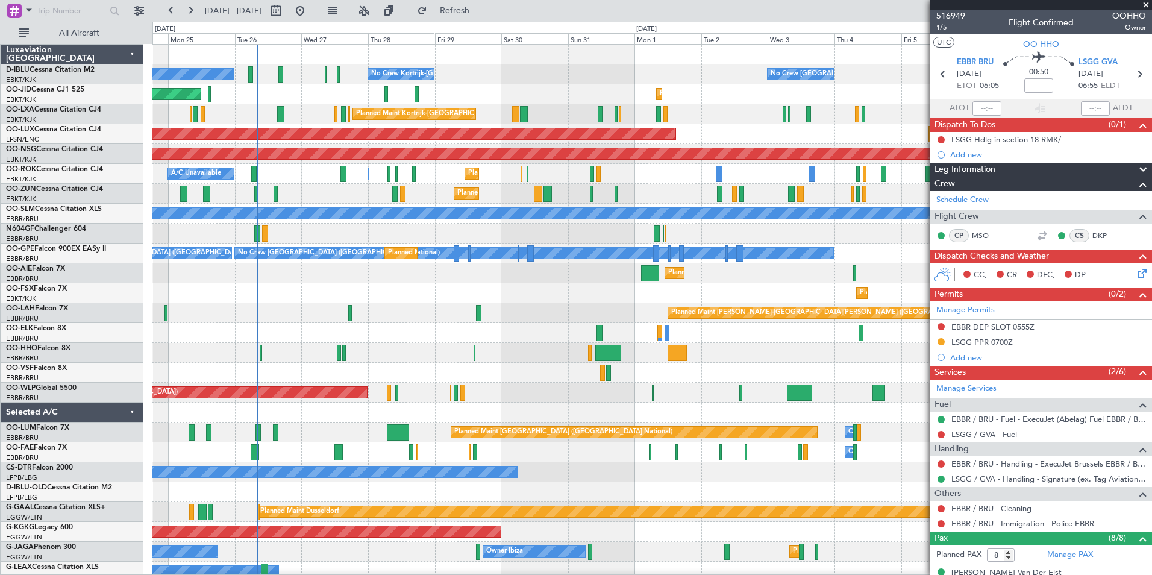
click at [565, 334] on div "Planned Maint Kortrijk-[GEOGRAPHIC_DATA]" at bounding box center [651, 333] width 999 height 20
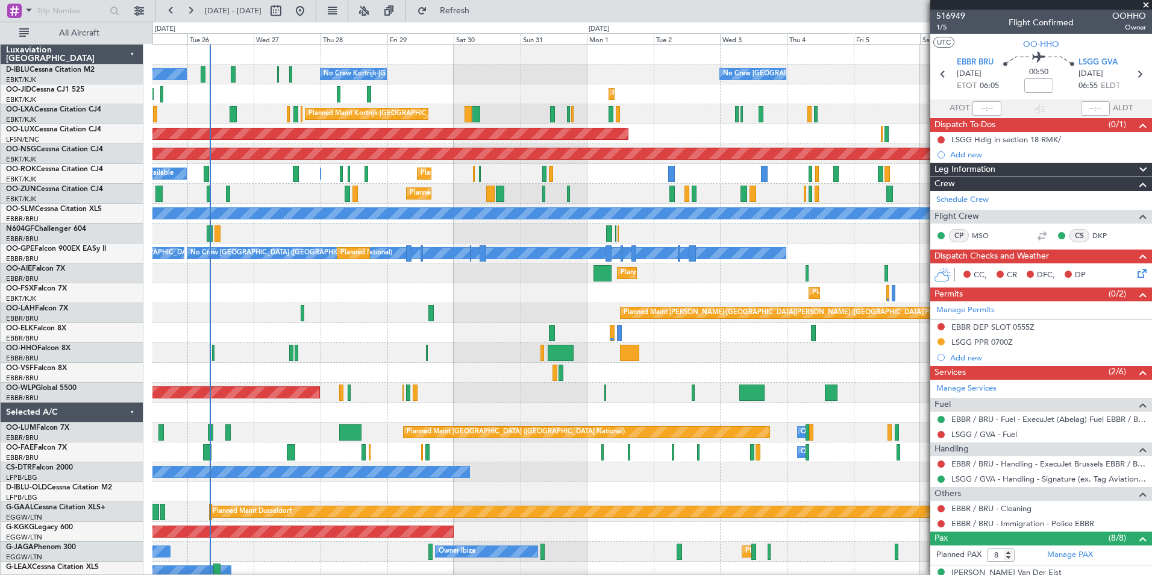
click at [502, 302] on div "Planned Maint Kortrijk-[GEOGRAPHIC_DATA] Planned Maint [GEOGRAPHIC_DATA]-[GEOGR…" at bounding box center [651, 293] width 999 height 20
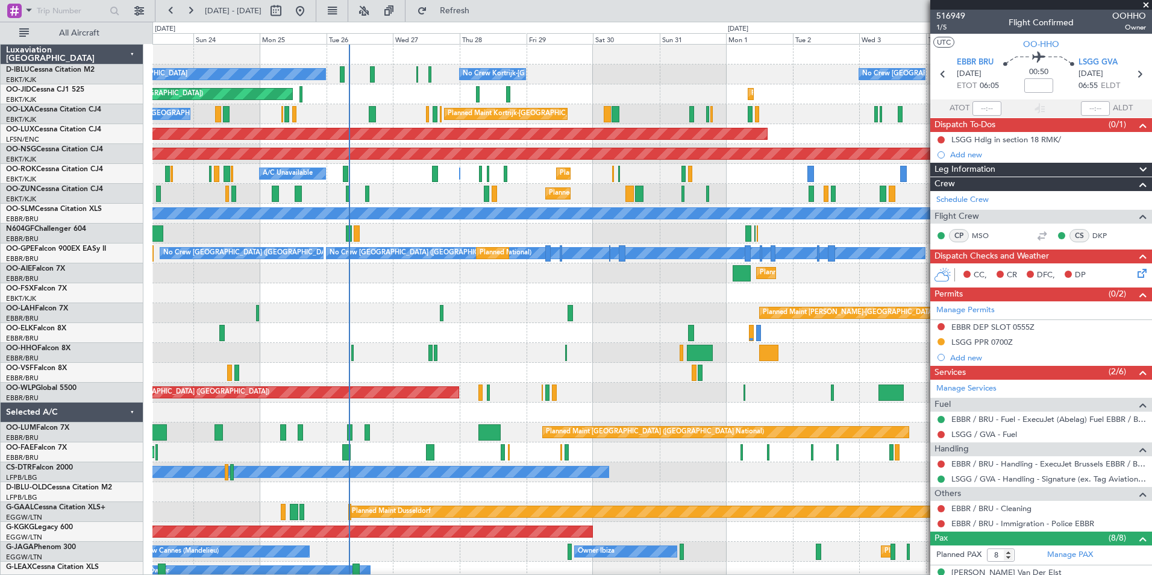
click at [621, 312] on div "No Crew [GEOGRAPHIC_DATA] ([GEOGRAPHIC_DATA] National) No Crew Kortrijk-[GEOGRA…" at bounding box center [651, 452] width 999 height 815
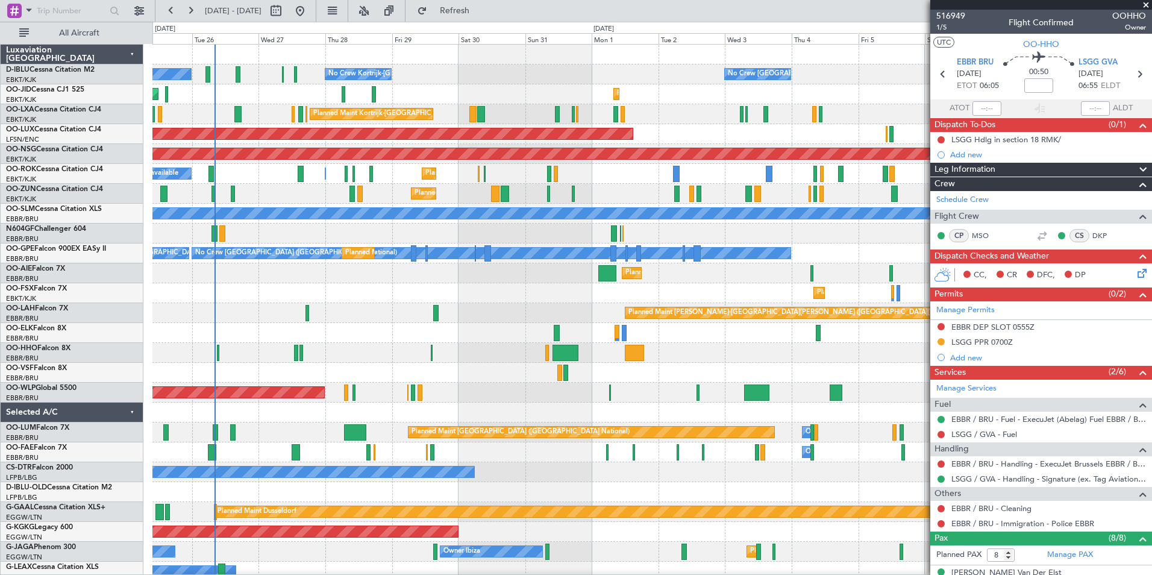
click at [477, 330] on div "No Crew [GEOGRAPHIC_DATA] ([GEOGRAPHIC_DATA] National) No Crew Kortrijk-[GEOGRA…" at bounding box center [651, 452] width 999 height 815
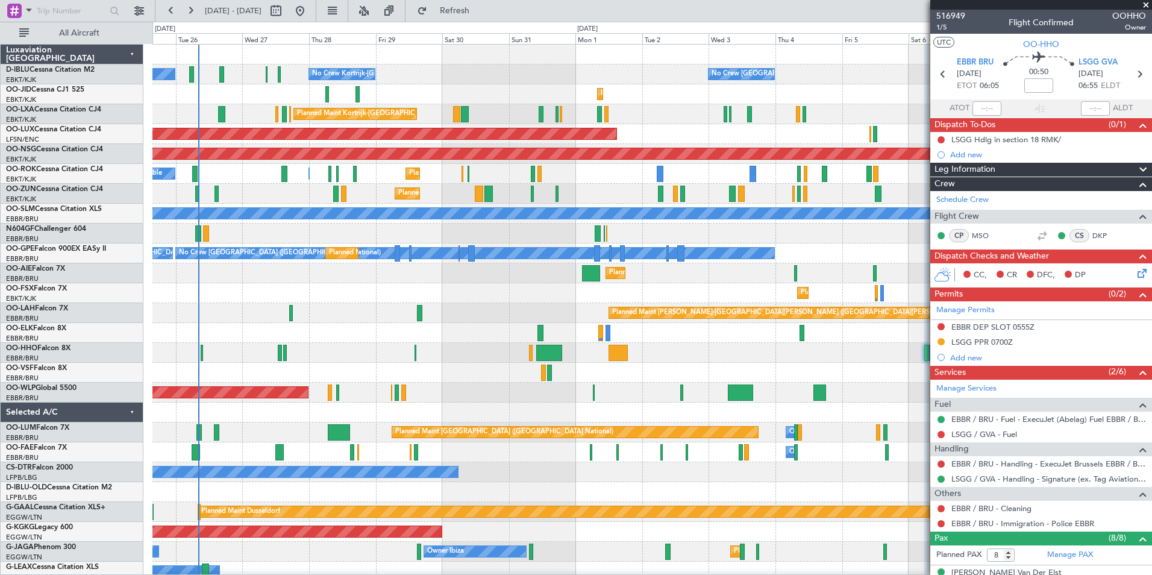
click at [848, 281] on div "Planned Maint [GEOGRAPHIC_DATA] ([GEOGRAPHIC_DATA])" at bounding box center [651, 273] width 999 height 20
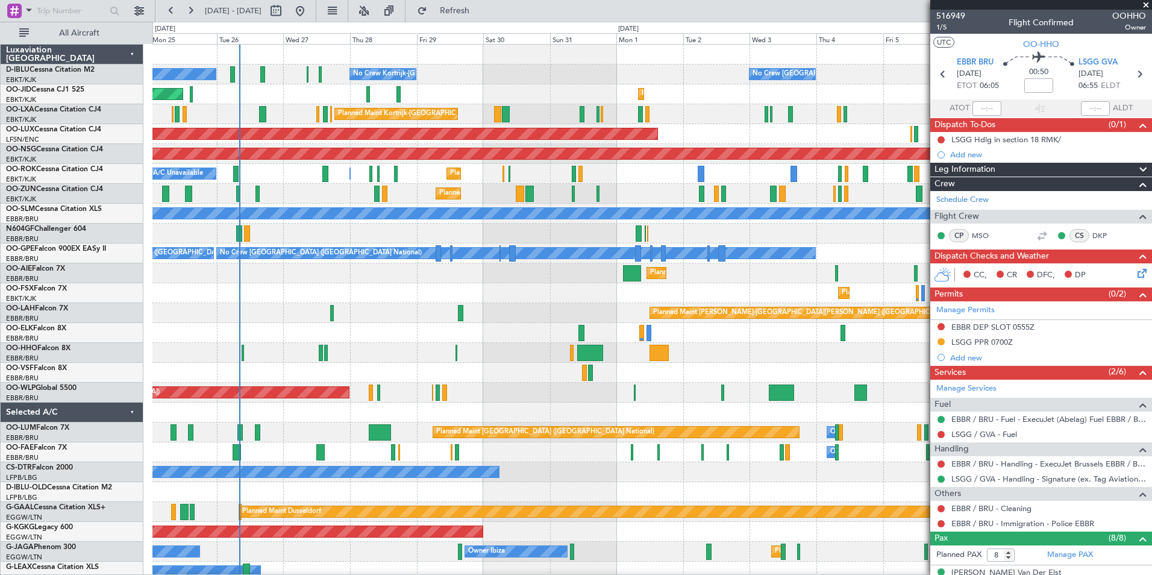
click at [81, 246] on div "No Crew Kortrijk-[GEOGRAPHIC_DATA] No Crew Kortrijk-[GEOGRAPHIC_DATA] No Crew […" at bounding box center [576, 298] width 1152 height 553
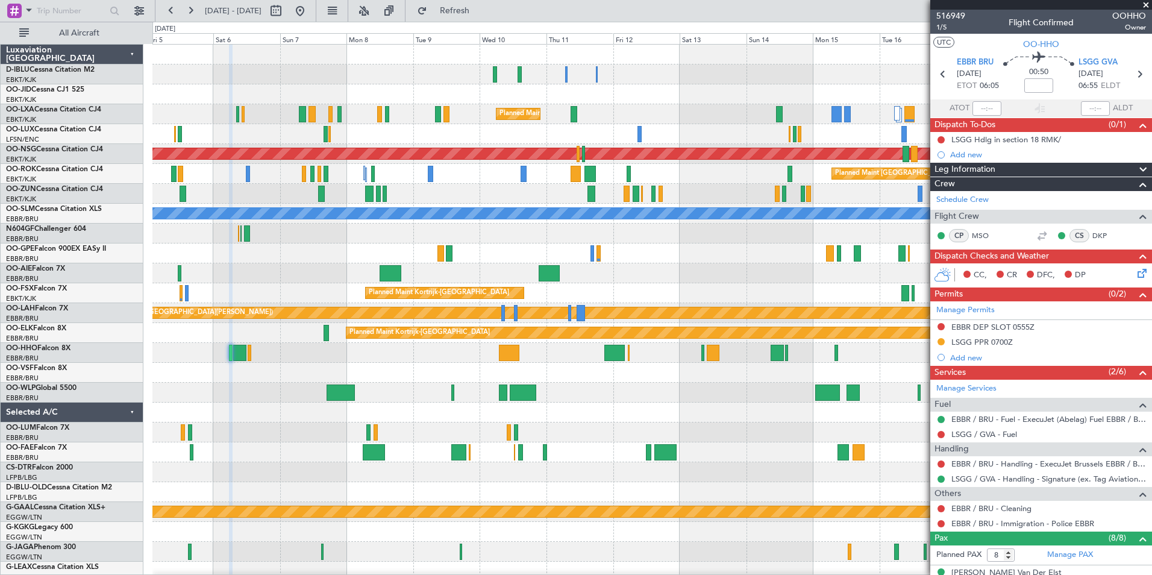
click at [1, 261] on div "No Crew Brussels (Brussels National) Planned Maint Kortrijk-Wevelgem Planned Ma…" at bounding box center [576, 298] width 1152 height 553
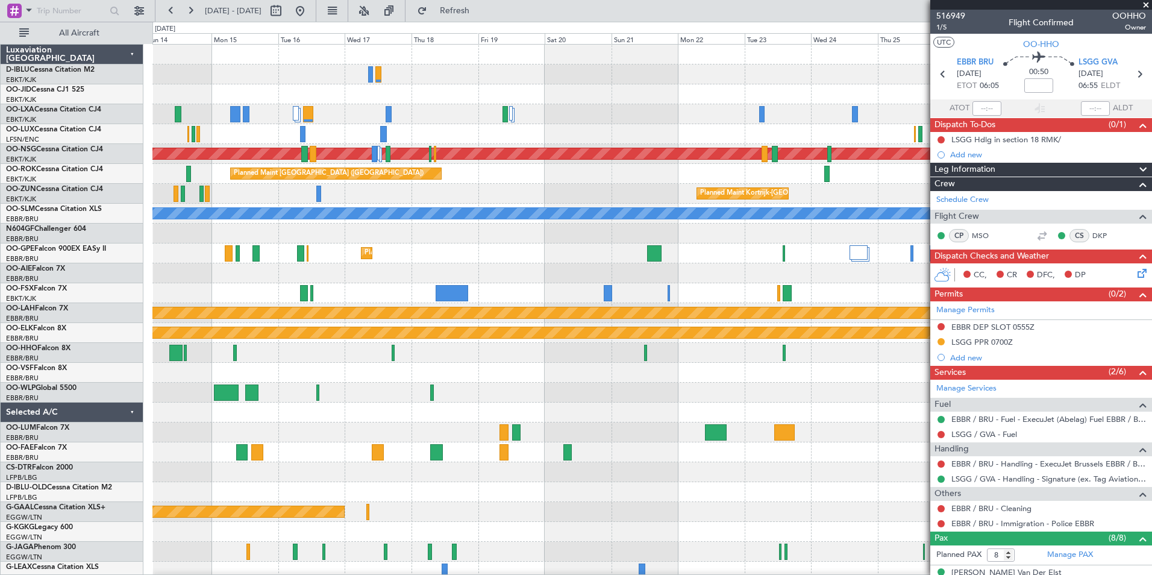
click at [363, 283] on div "A/C Unavailable Brussels (Brussels National) A/C Unavailable Kortrijk-Wevelgem …" at bounding box center [651, 452] width 999 height 815
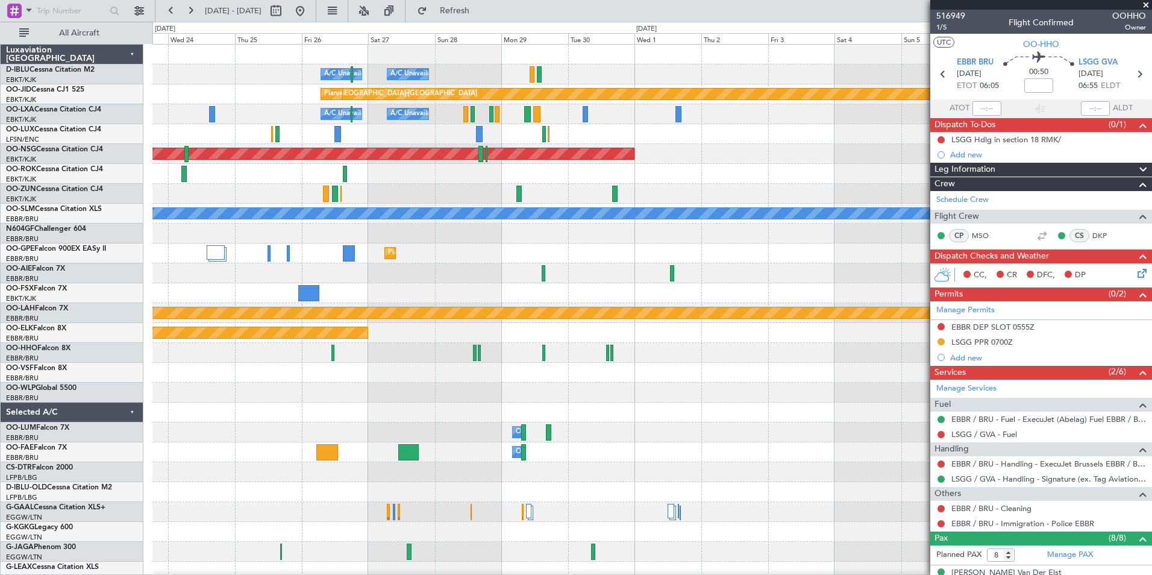
click at [229, 363] on div "A/C Unavailable Kortrijk-Wevelgem A/C Unavailable Brussels (Brussels National) …" at bounding box center [651, 442] width 999 height 795
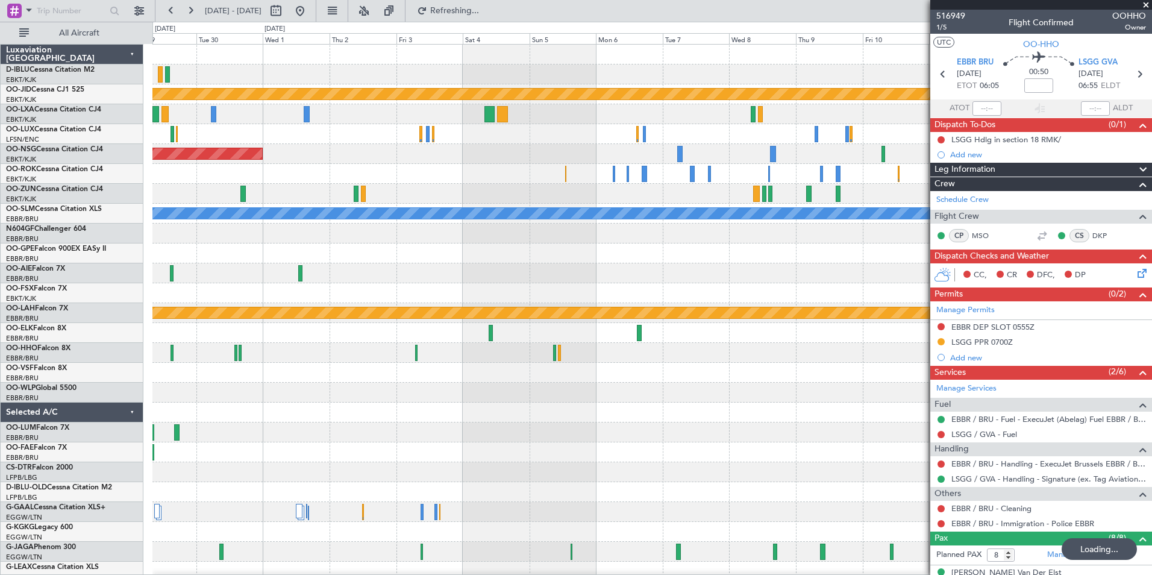
click at [338, 386] on div "A/C Unavailable Brussels (Brussels National) A/C Unavailable Kortrijk-Wevelgem …" at bounding box center [651, 422] width 999 height 755
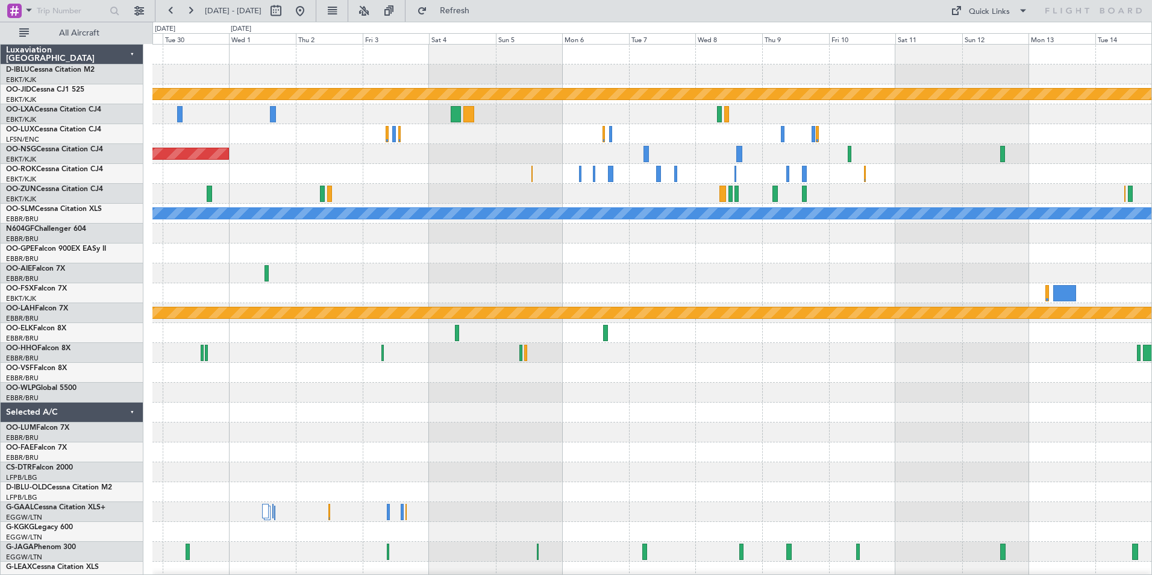
click at [734, 371] on div "A/C Unavailable Brussels (Brussels National) A/C Unavailable Kortrijk-Wevelgem …" at bounding box center [651, 422] width 999 height 755
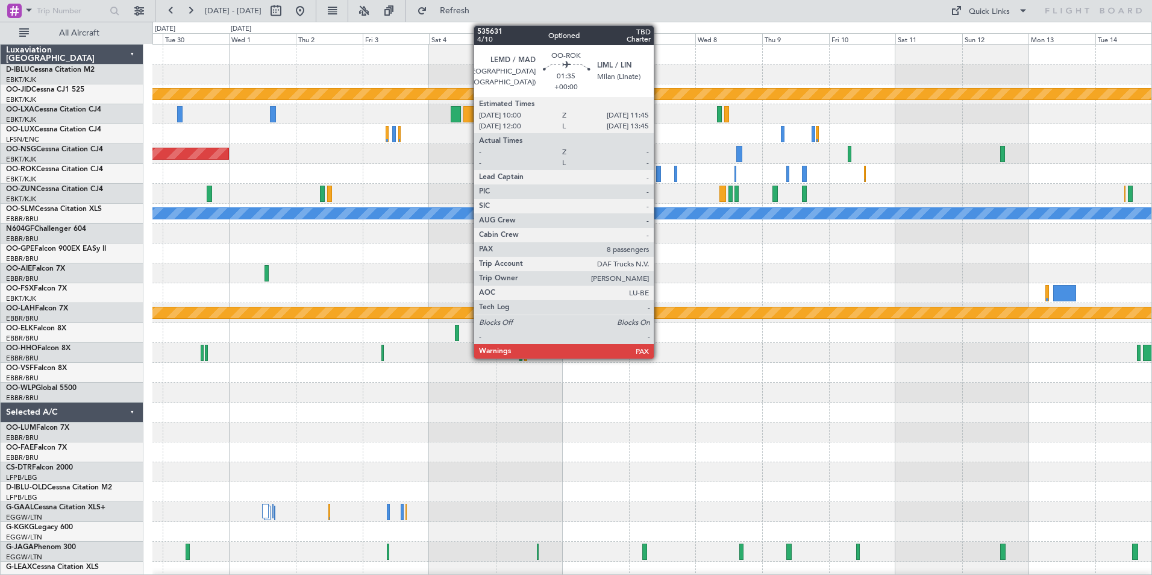
click at [659, 181] on div at bounding box center [658, 174] width 5 height 16
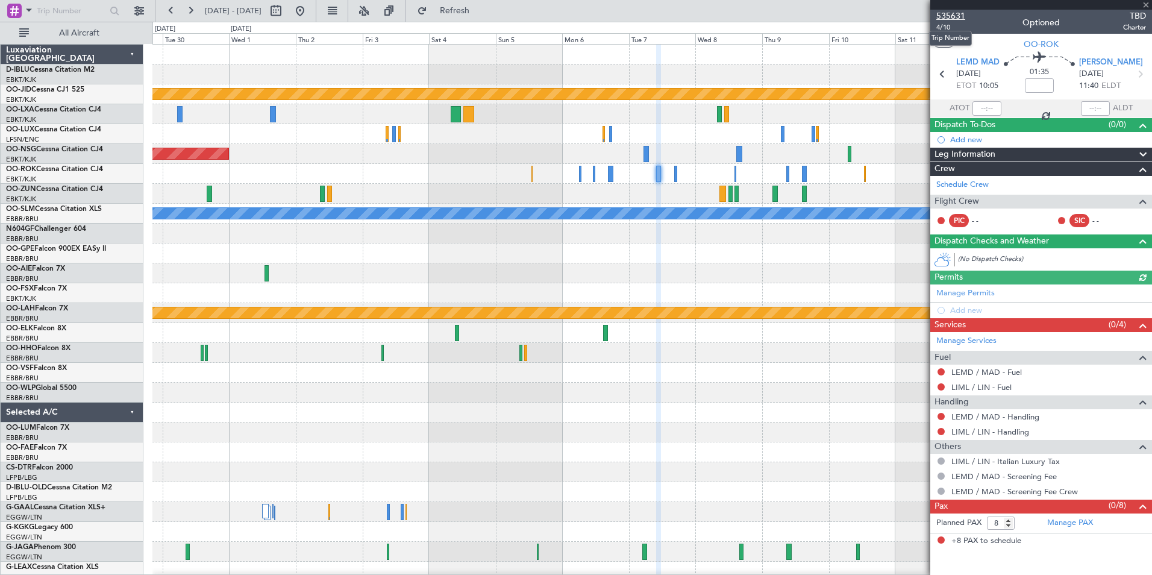
click at [961, 11] on span "535631" at bounding box center [950, 16] width 29 height 13
drag, startPoint x: 1143, startPoint y: 5, endPoint x: 1118, endPoint y: 14, distance: 26.7
click at [1143, 5] on span at bounding box center [1146, 5] width 12 height 11
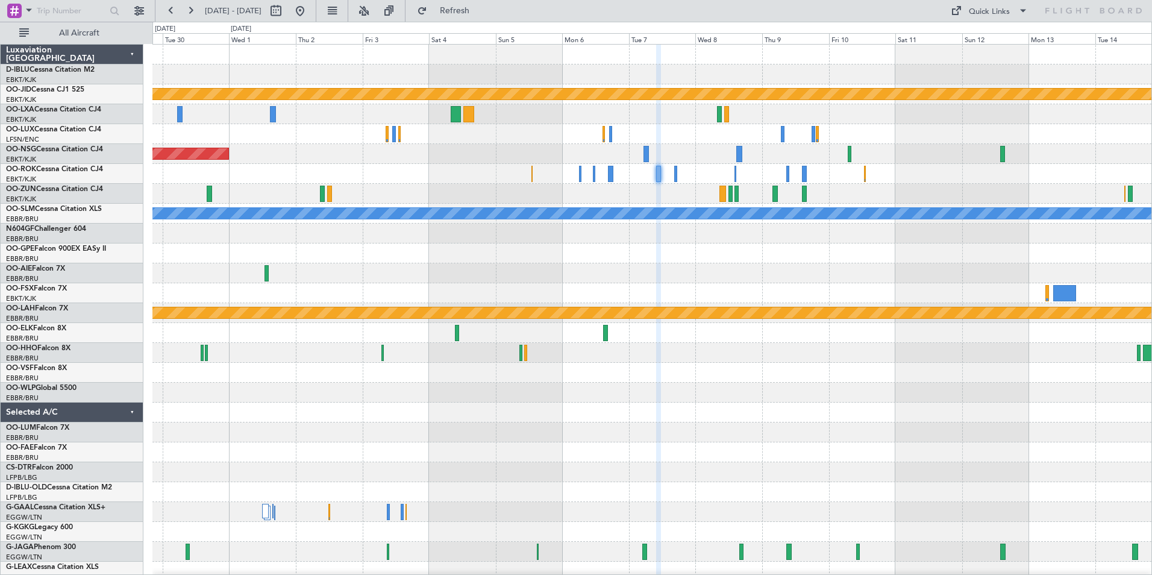
type input "0"
click at [977, 11] on div "Quick Links" at bounding box center [989, 12] width 41 height 12
click at [985, 31] on button "Trip Builder" at bounding box center [990, 39] width 90 height 29
click at [310, 8] on button at bounding box center [299, 10] width 19 height 19
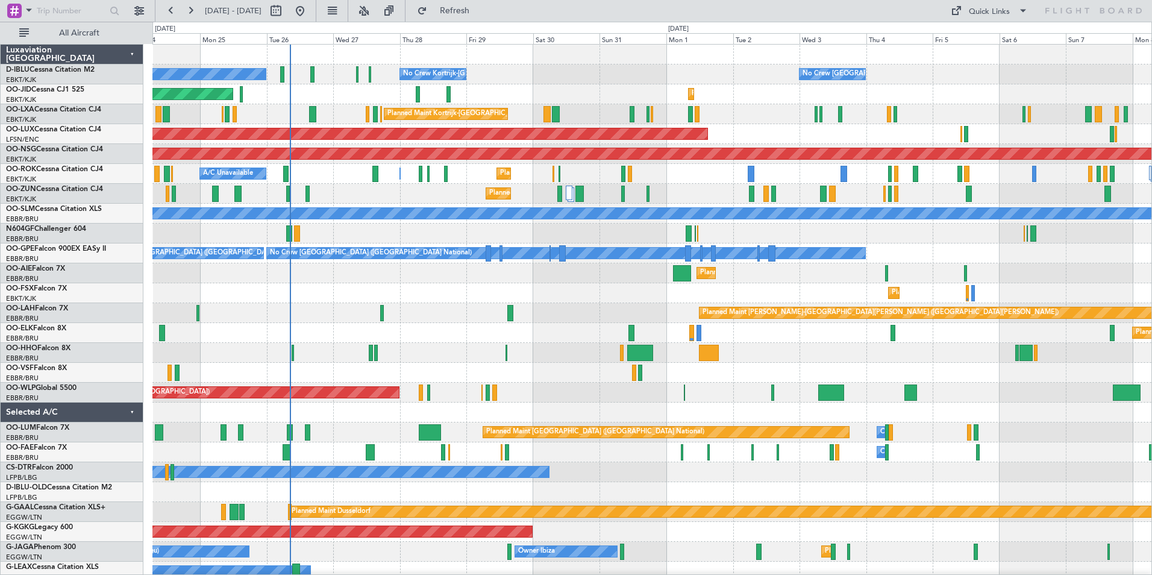
click at [619, 296] on div "No Crew Kortrijk-Wevelgem No Crew Kortrijk-Wevelgem No Crew Brussels (Brussels …" at bounding box center [651, 452] width 999 height 815
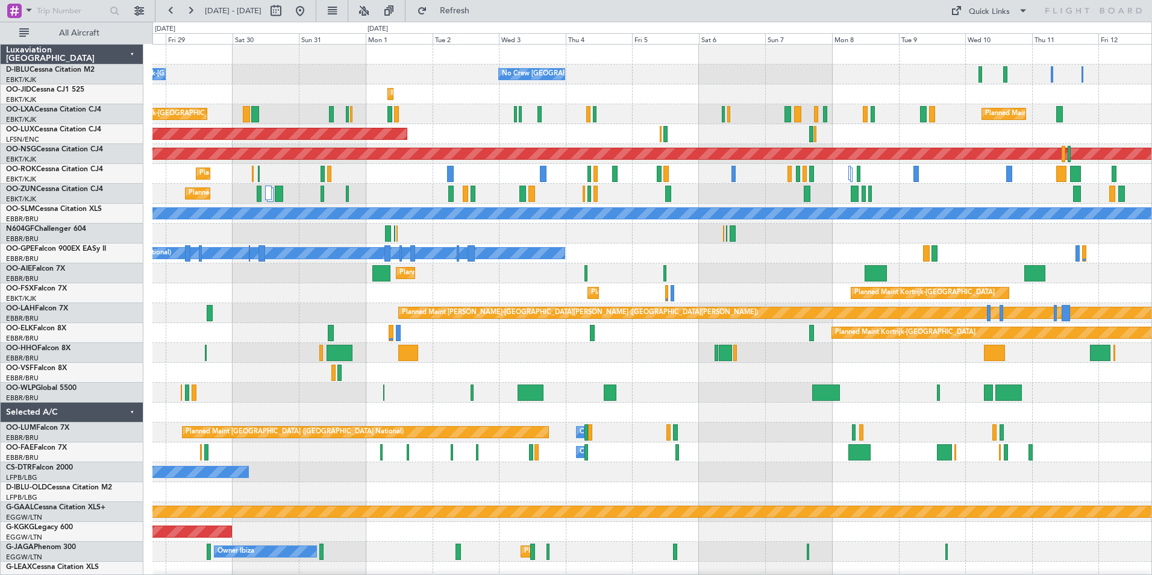
click at [583, 287] on div "Planned Maint Kortrijk-[GEOGRAPHIC_DATA] Planned Maint [GEOGRAPHIC_DATA]-[GEOGR…" at bounding box center [651, 293] width 999 height 20
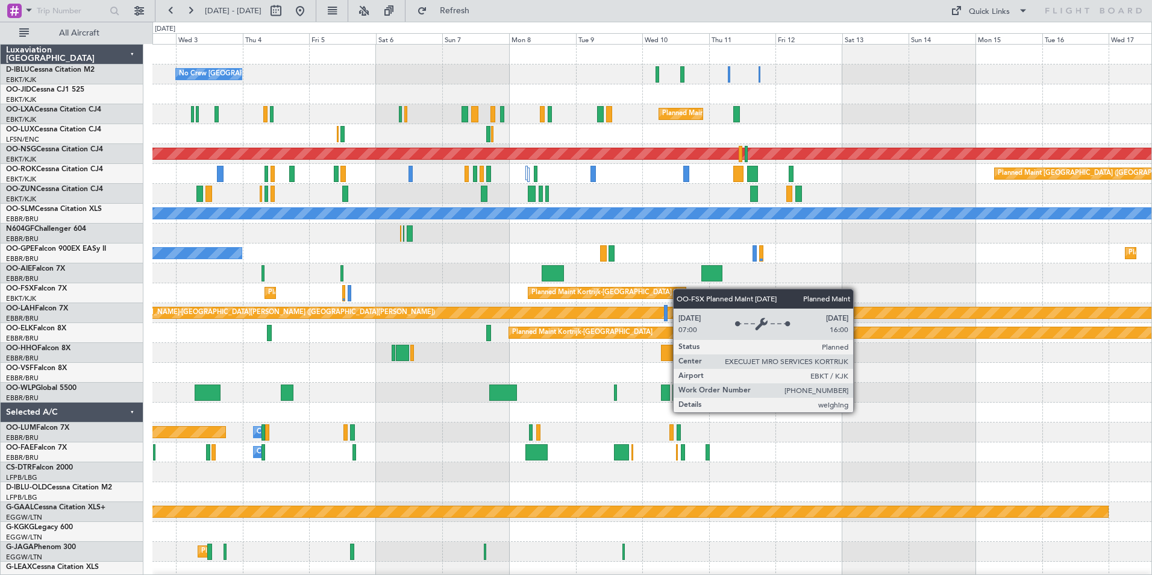
click at [541, 289] on div "No Crew Brussels (Brussels National) Planned Maint Kortrijk-Wevelgem Planned Ma…" at bounding box center [651, 452] width 999 height 815
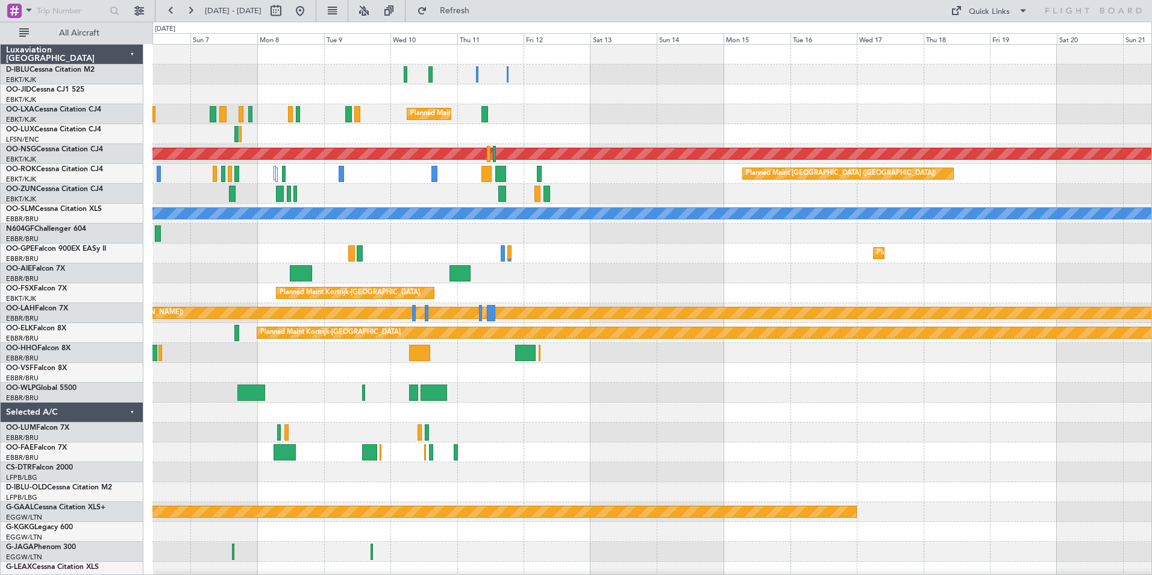
click at [639, 270] on div at bounding box center [651, 273] width 999 height 20
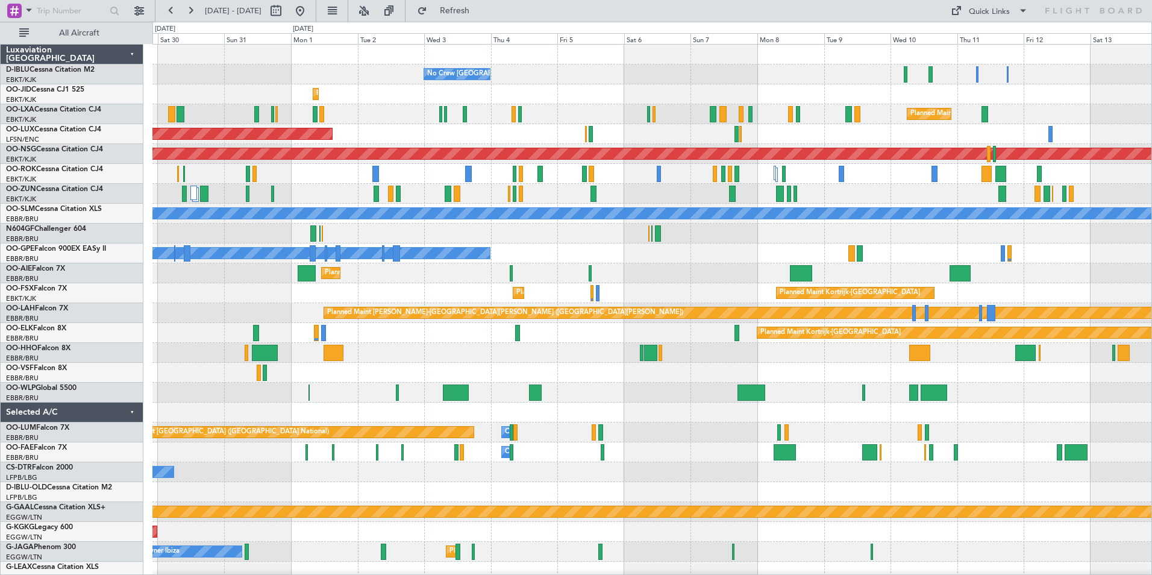
click at [979, 288] on div "No Crew Brussels (Brussels National) No Crew Kortrijk-Wevelgem Planned Maint Ko…" at bounding box center [651, 452] width 999 height 815
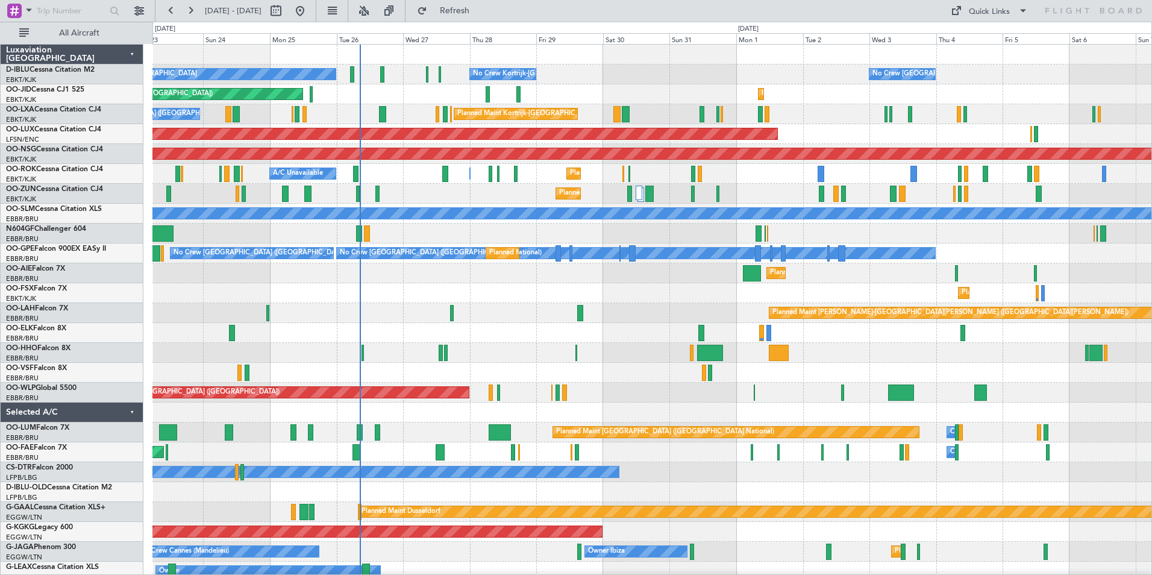
click at [1151, 287] on html "06 Sep 2025 - 21 Sep 2025 Refresh Quick Links All Aircraft No Crew Brussels (Br…" at bounding box center [576, 287] width 1152 height 575
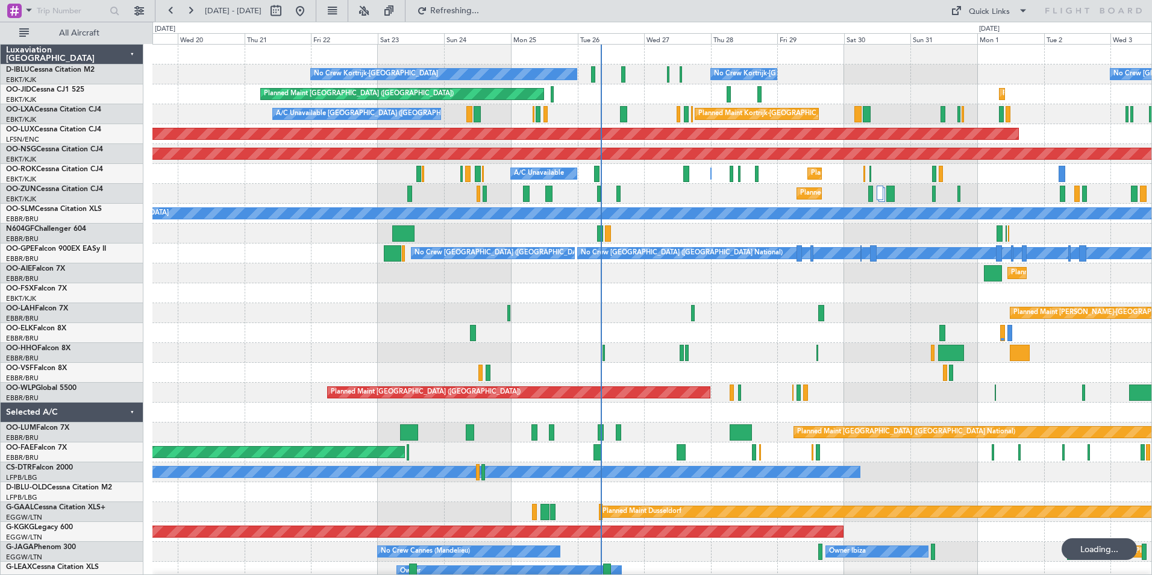
click at [793, 342] on div "No Crew Kortrijk-Wevelgem No Crew Kortrijk-Wevelgem No Crew Brussels (Brussels …" at bounding box center [651, 452] width 999 height 815
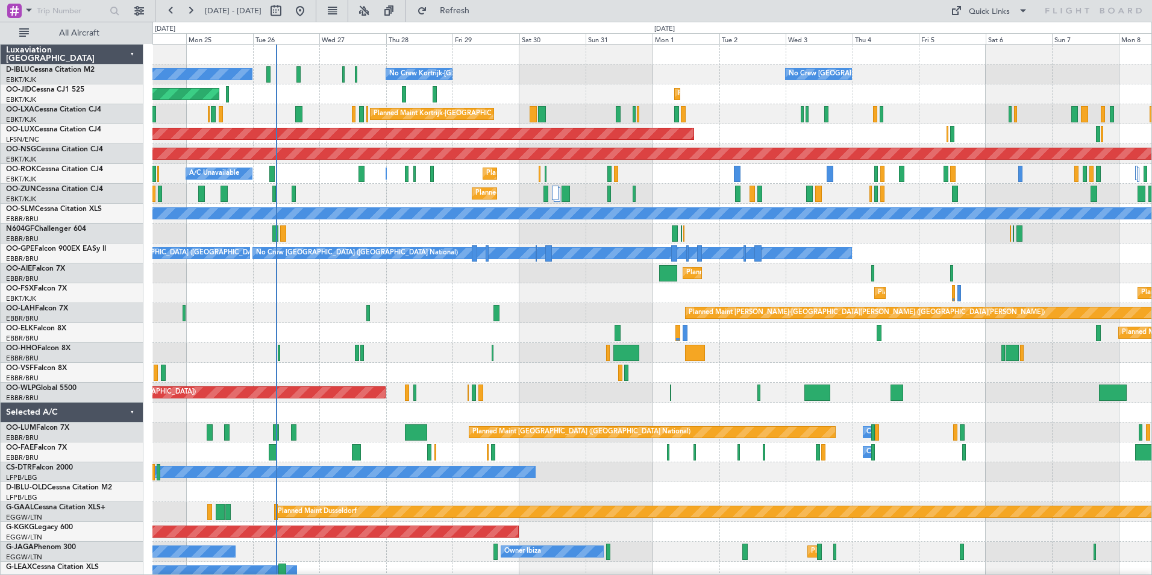
click at [728, 389] on div "No Crew Kortrijk-Wevelgem No Crew Kortrijk-Wevelgem No Crew Brussels (Brussels …" at bounding box center [651, 452] width 999 height 815
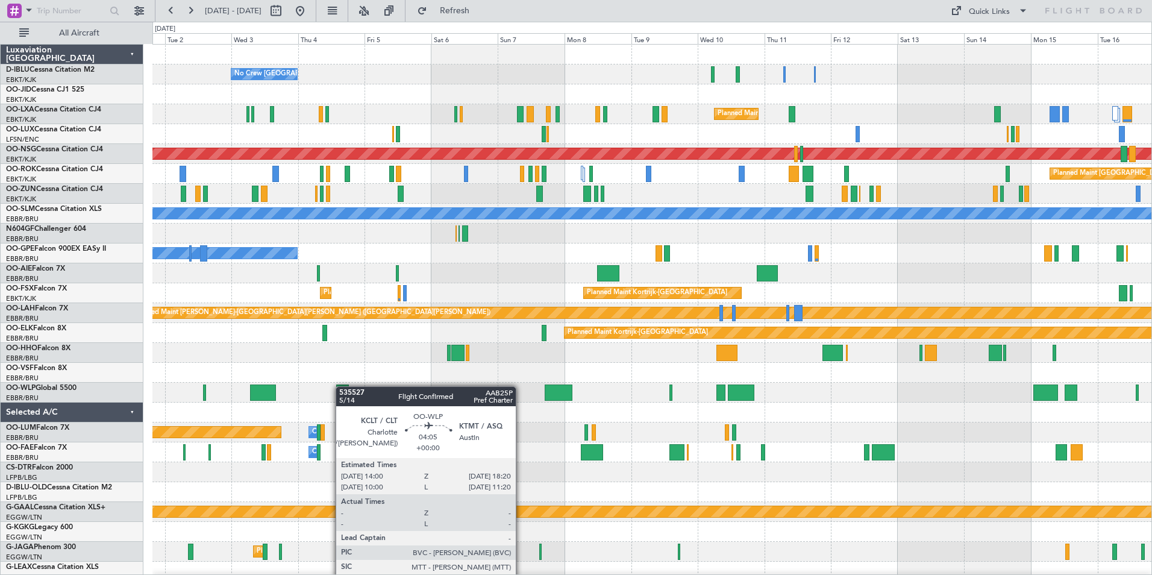
click at [341, 386] on div "No Crew Brussels (Brussels National) Planned Maint Kortrijk-Wevelgem Planned Ma…" at bounding box center [651, 452] width 999 height 815
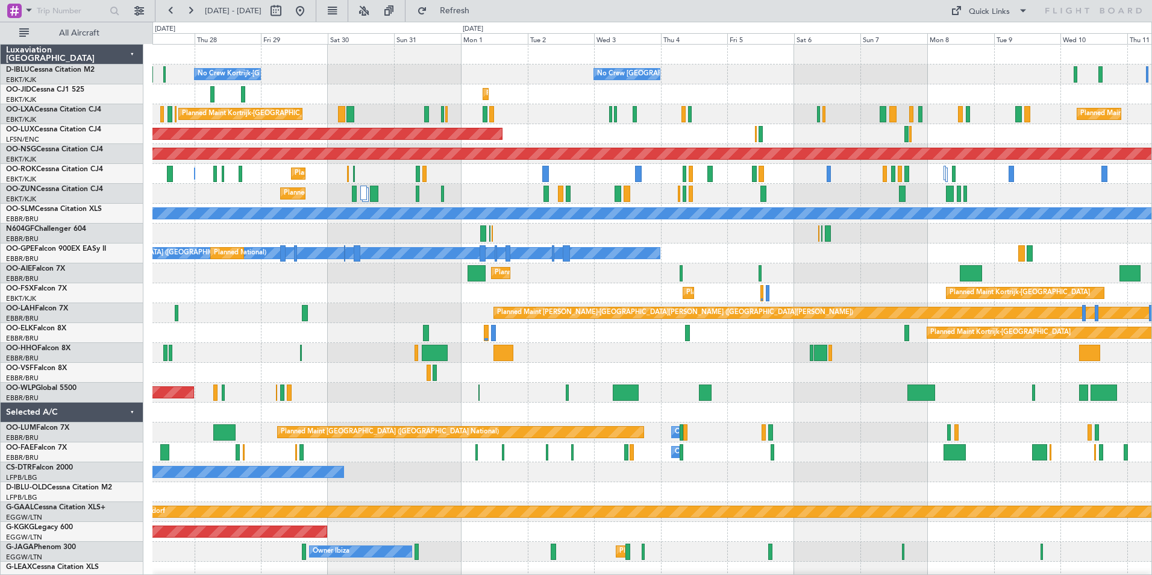
click at [984, 349] on div "No Crew Brussels (Brussels National) No Crew Kortrijk-Wevelgem No Crew Kortrijk…" at bounding box center [651, 442] width 999 height 795
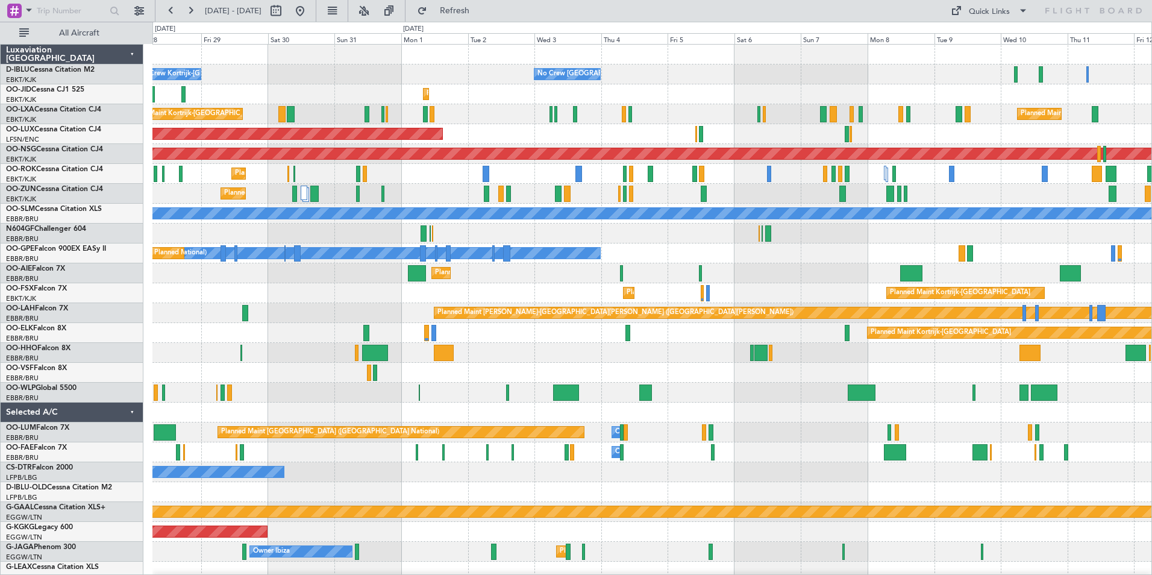
click at [689, 399] on div "Planned Maint [GEOGRAPHIC_DATA] ([GEOGRAPHIC_DATA])" at bounding box center [651, 393] width 999 height 20
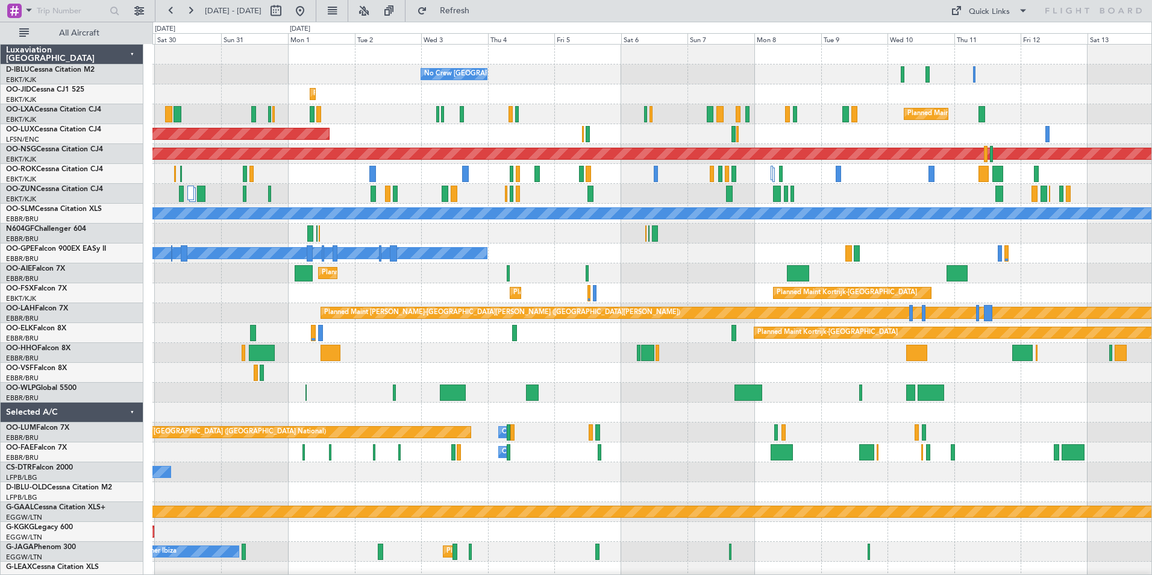
click at [671, 449] on div "Owner Melsbroek Air Base" at bounding box center [651, 452] width 999 height 20
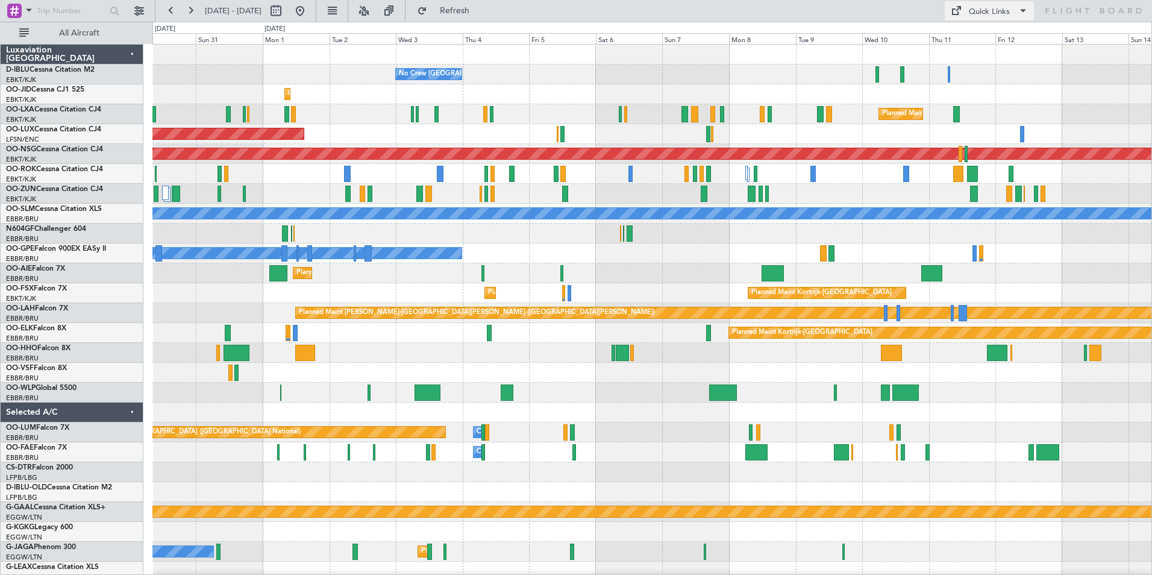
click at [967, 10] on button "Quick Links" at bounding box center [989, 10] width 89 height 19
click at [967, 32] on button "Trip Builder" at bounding box center [990, 39] width 90 height 29
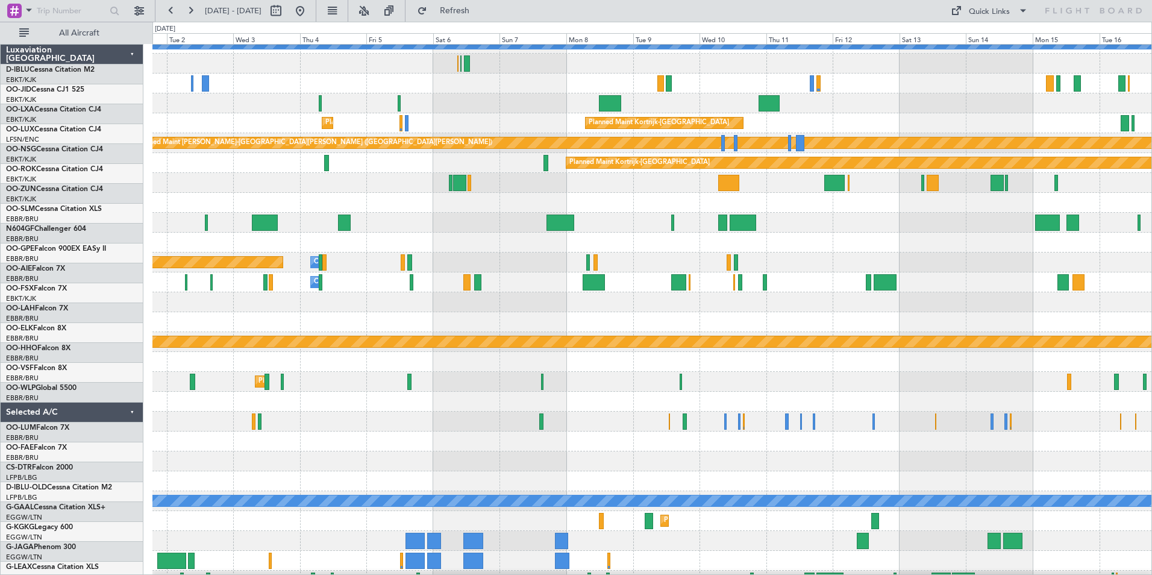
click at [633, 189] on div "Planned Maint Kortrijk-Wevelgem A/C Unavailable Monchengladbach Planned Maint B…" at bounding box center [651, 272] width 999 height 795
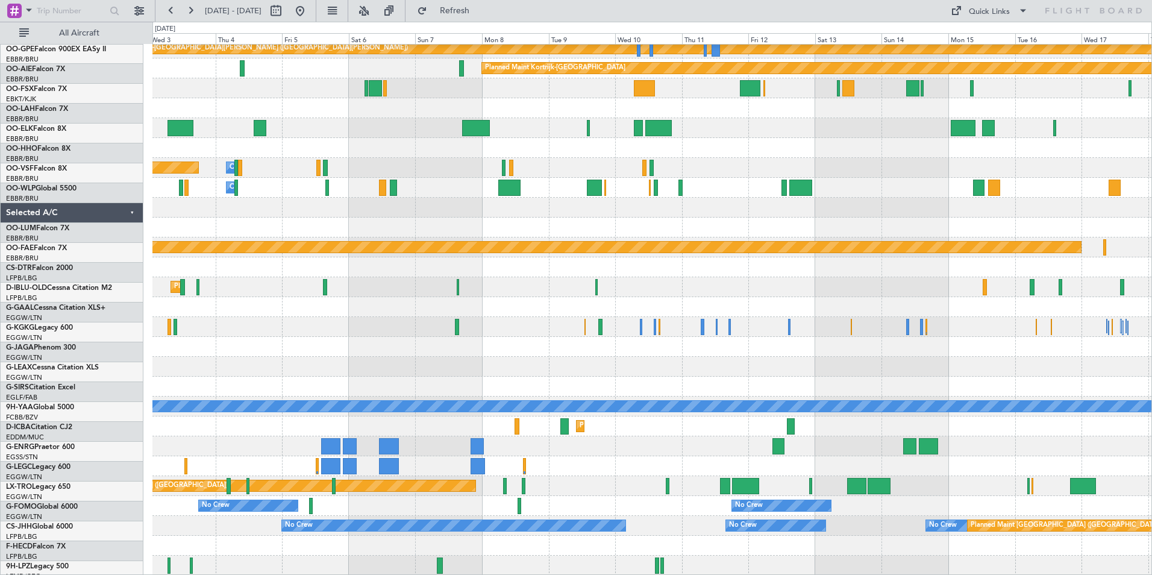
scroll to position [264, 0]
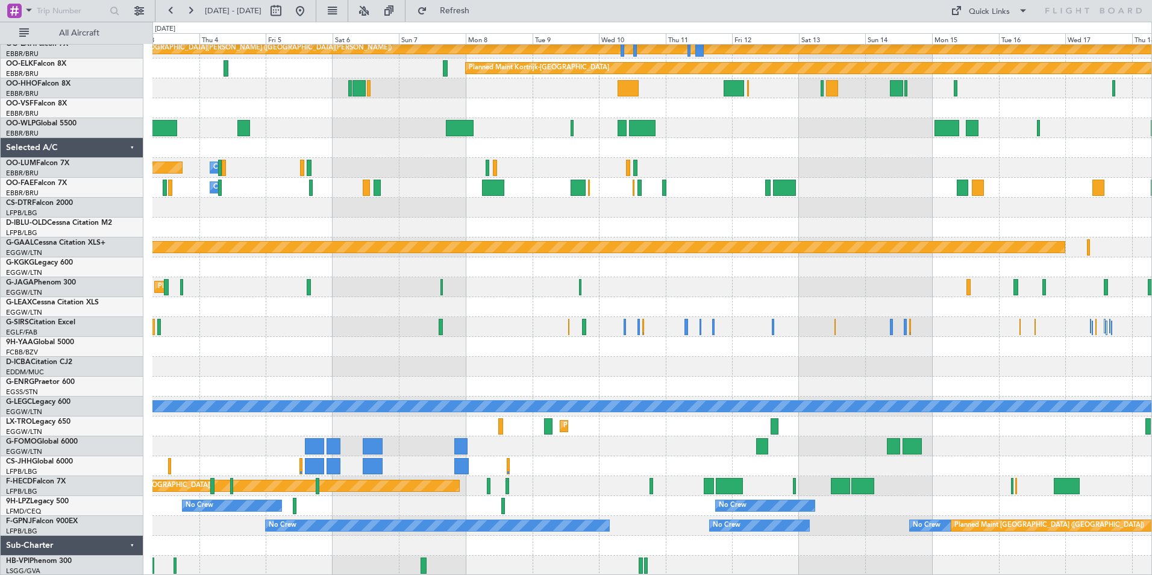
click at [716, 278] on div "Planned Maint Kortrijk-Wevelgem Planned Maint Kortrijk-Wevelgem Planned Maint A…" at bounding box center [651, 177] width 999 height 795
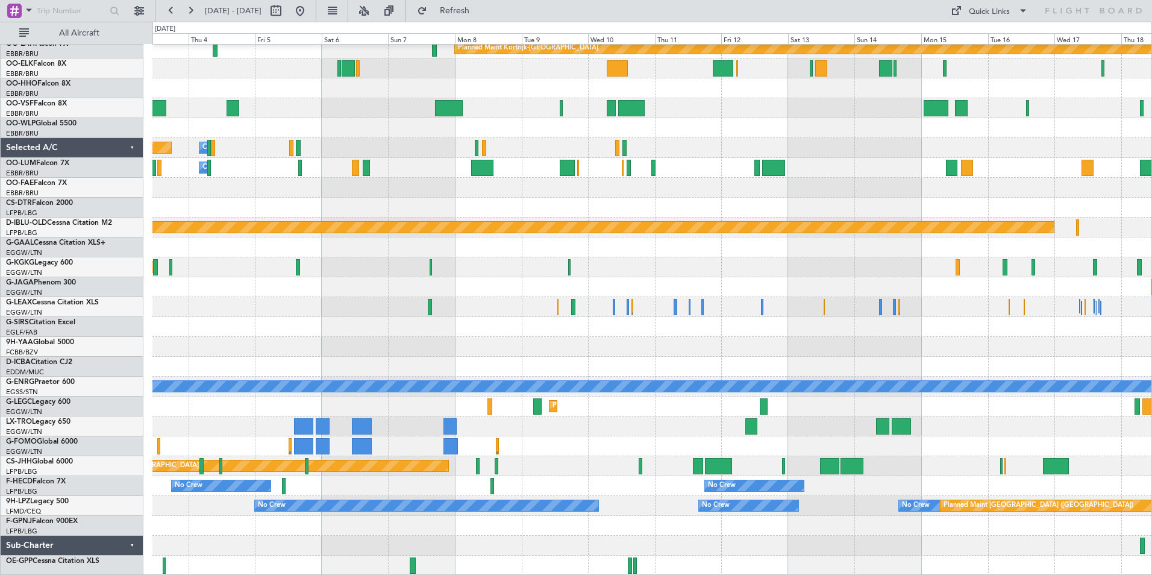
scroll to position [284, 0]
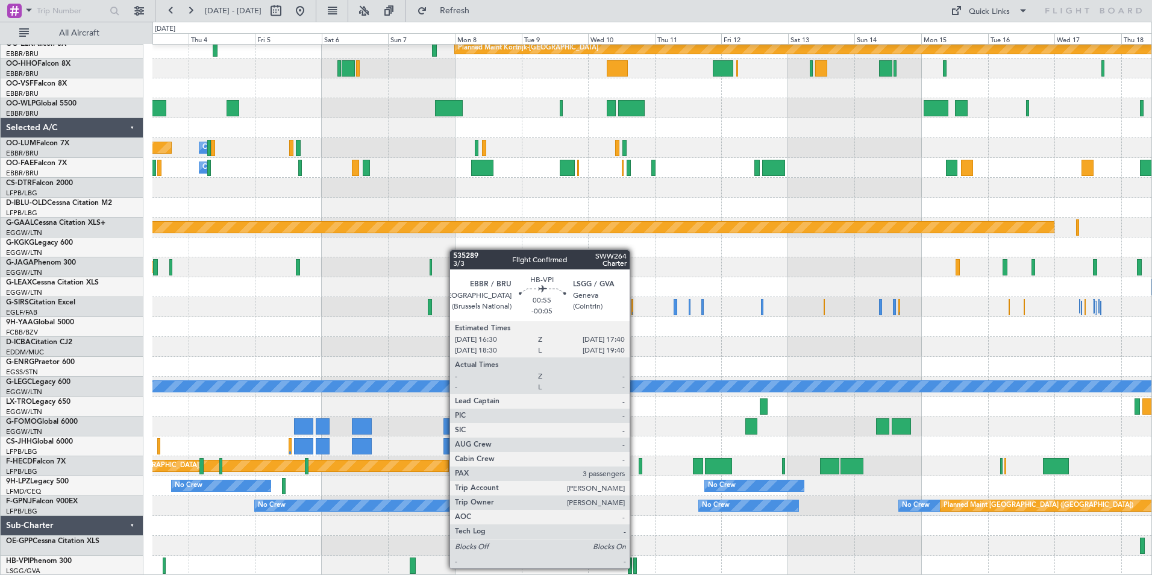
click at [635, 568] on div at bounding box center [635, 565] width 4 height 16
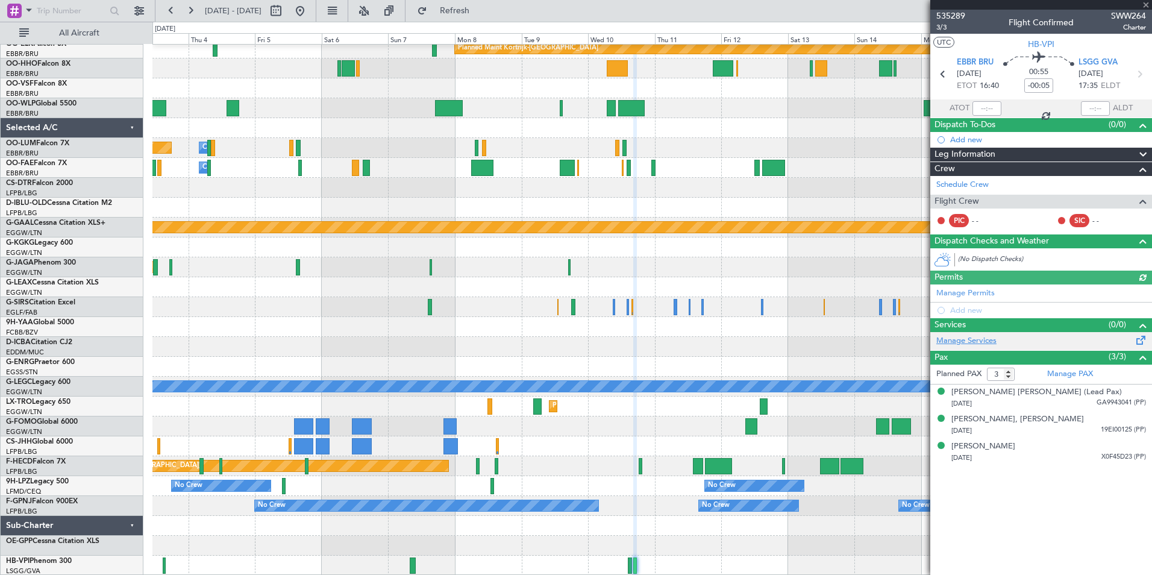
click at [948, 342] on link "Manage Services" at bounding box center [966, 341] width 60 height 12
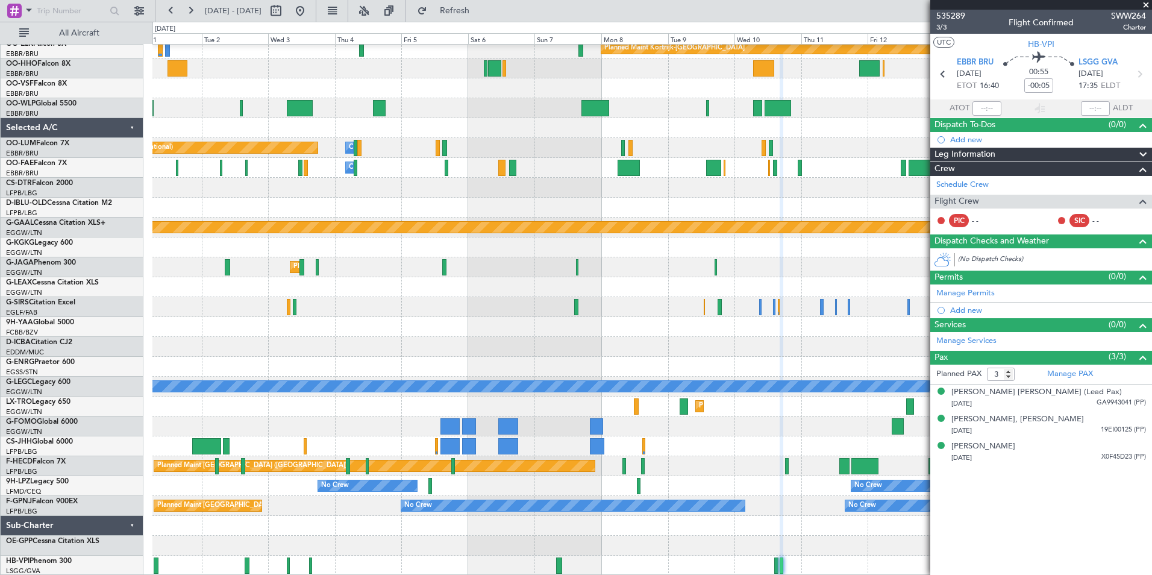
click at [725, 521] on div "Planned Maint Alton-st Louis (St Louis Regl) Planned Maint Kortrijk-Wevelgem Pl…" at bounding box center [651, 167] width 999 height 815
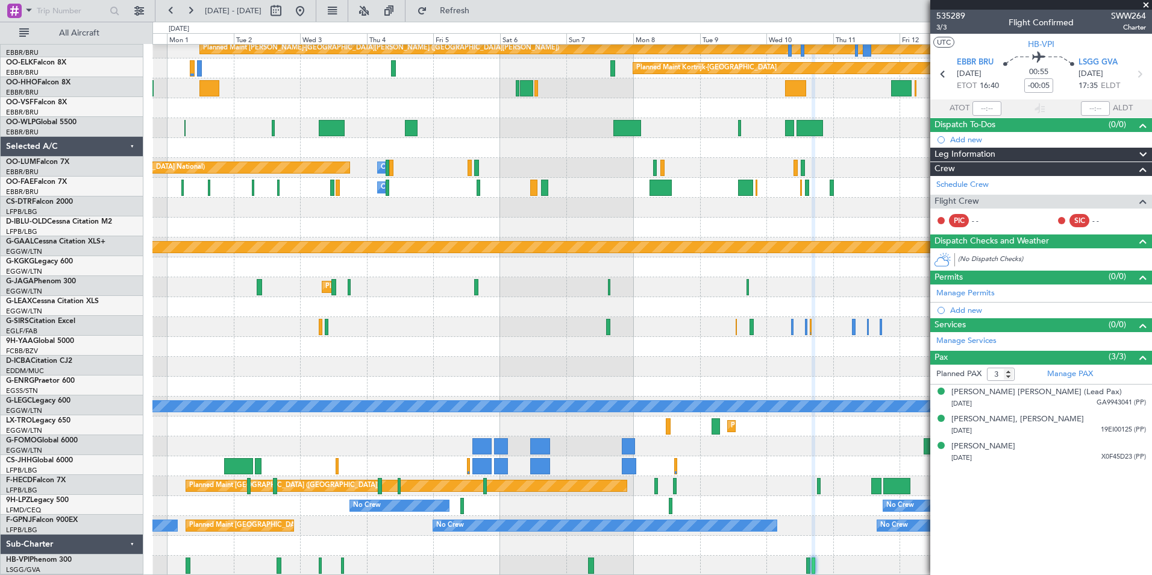
scroll to position [264, 0]
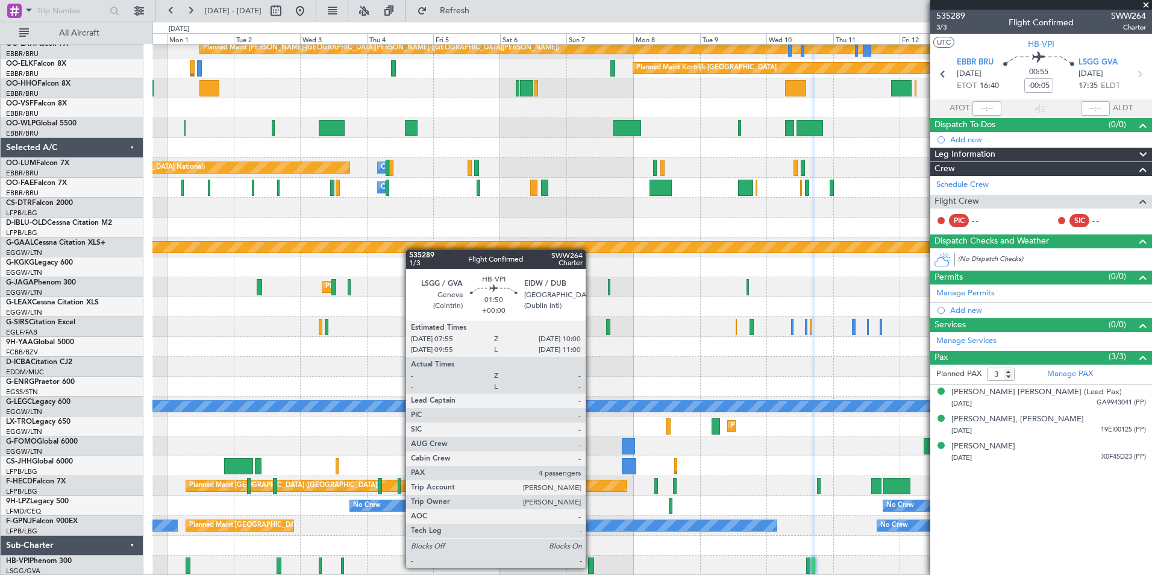
click at [591, 566] on div at bounding box center [591, 565] width 6 height 16
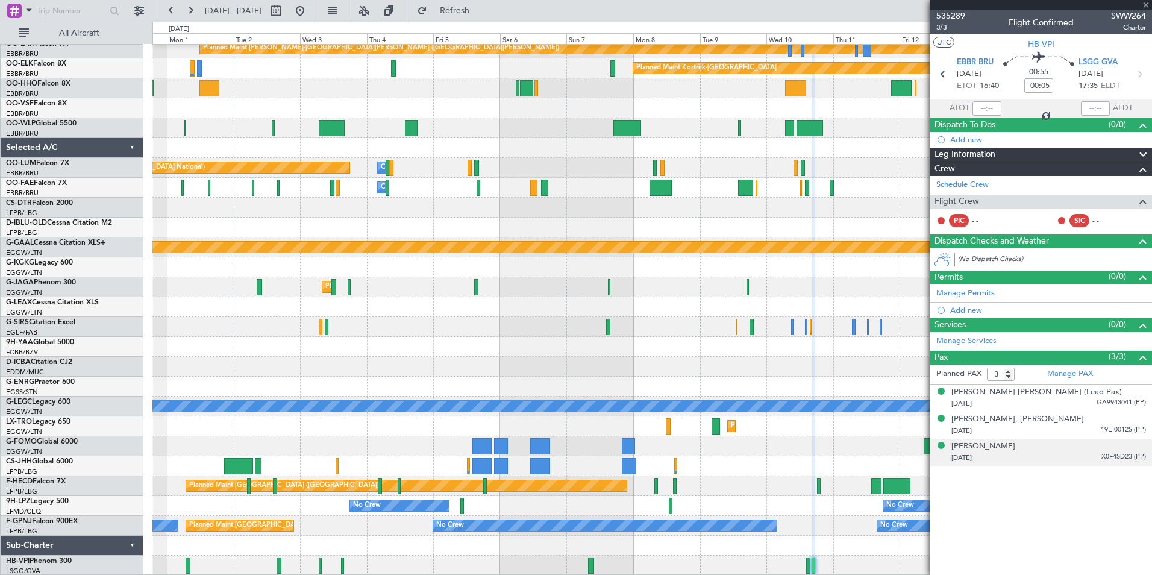
type input "4"
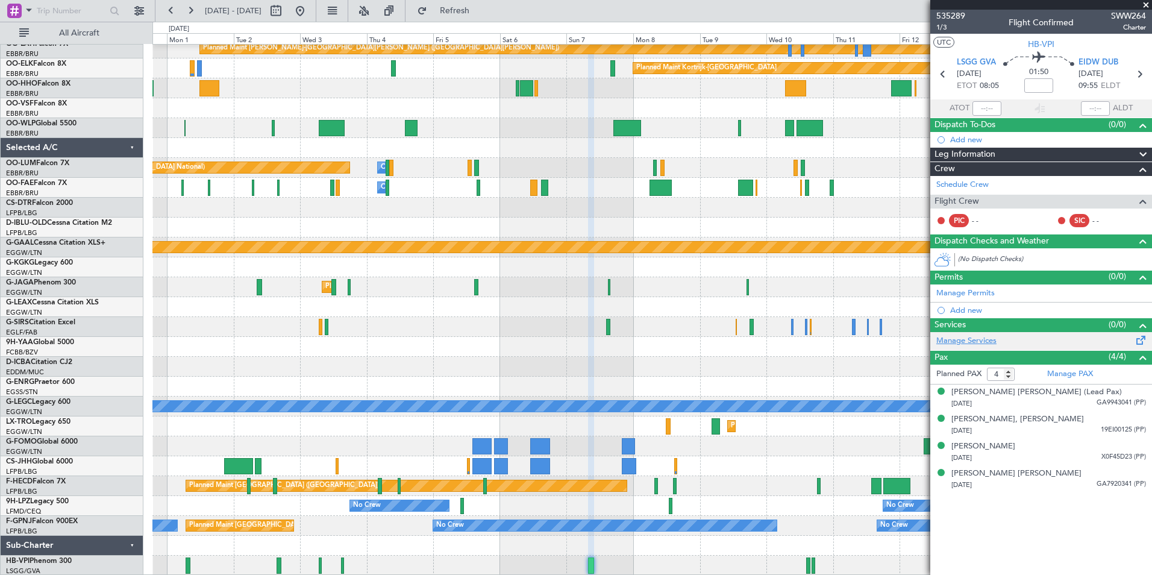
click at [971, 338] on link "Manage Services" at bounding box center [966, 341] width 60 height 12
click at [989, 342] on link "Manage Services" at bounding box center [966, 341] width 60 height 12
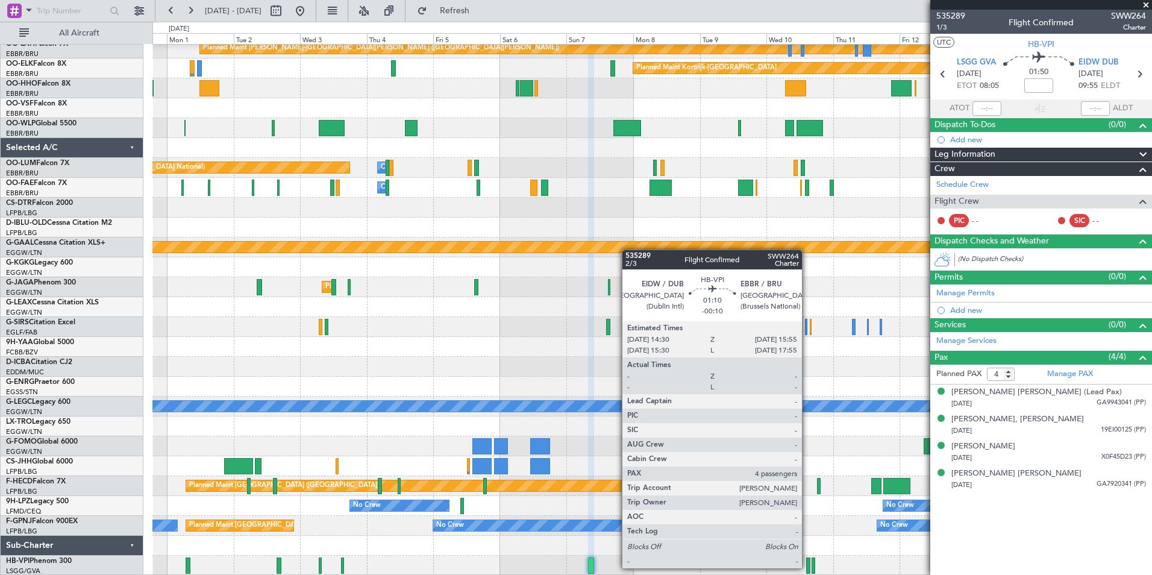
click at [807, 568] on div at bounding box center [808, 565] width 4 height 16
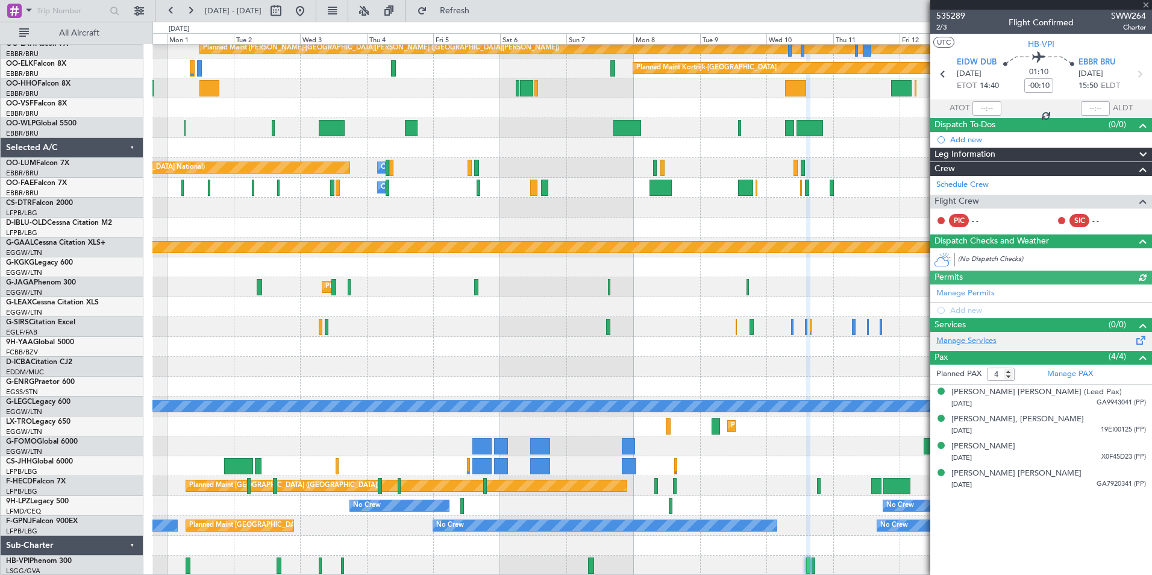
click at [966, 340] on link "Manage Services" at bounding box center [966, 341] width 60 height 12
click at [950, 345] on link "Manage Services" at bounding box center [966, 341] width 60 height 12
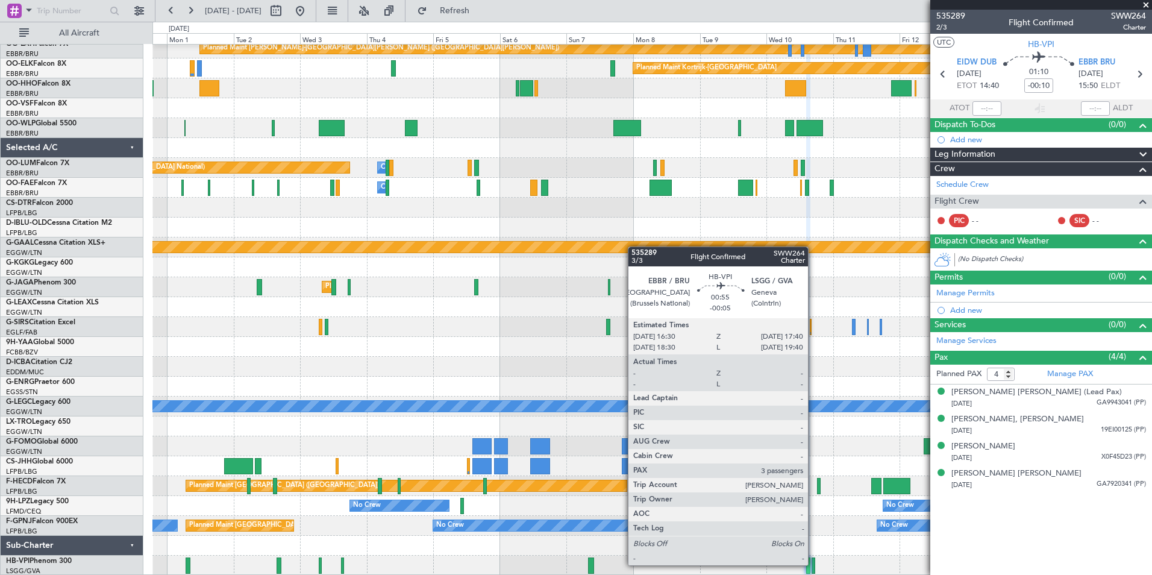
click at [813, 565] on div at bounding box center [813, 565] width 4 height 16
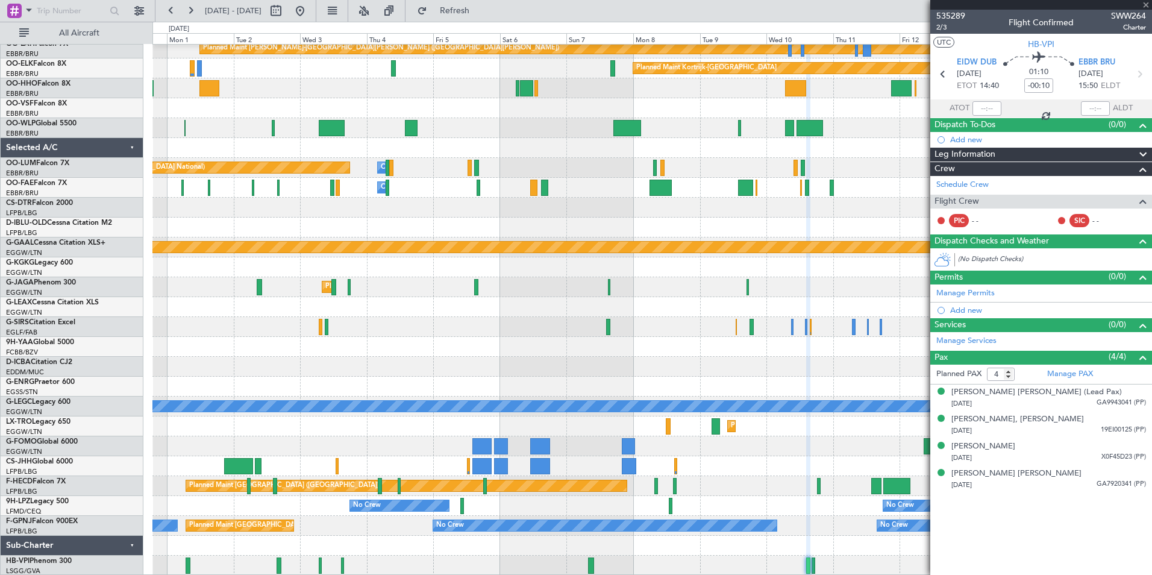
type input "-00:05"
type input "3"
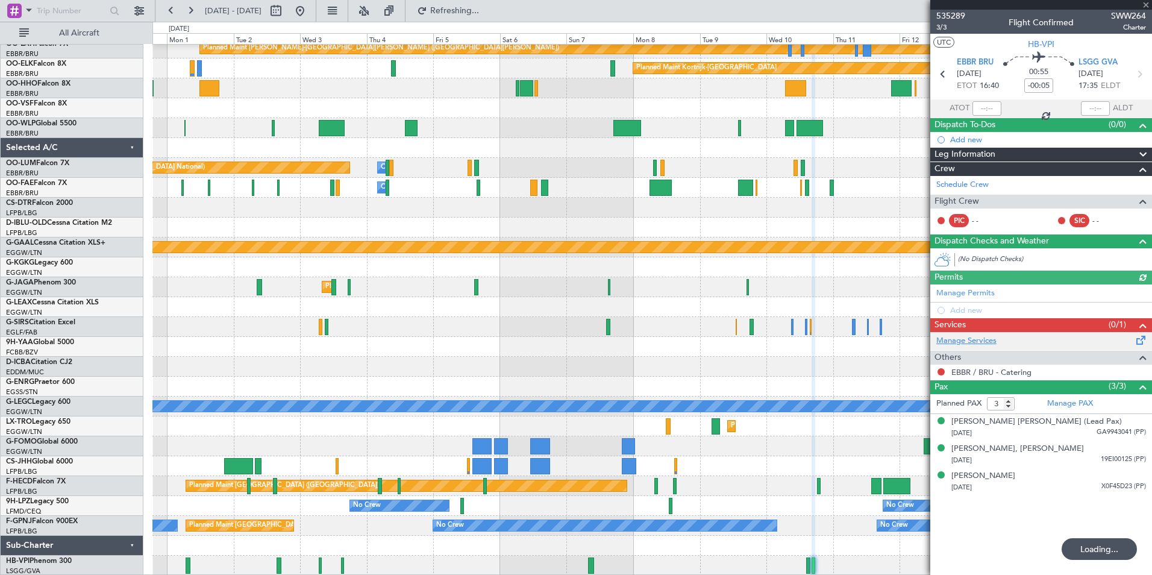
click at [966, 343] on link "Manage Services" at bounding box center [966, 341] width 60 height 12
click at [966, 339] on link "Manage Services" at bounding box center [966, 341] width 60 height 12
